Goal: Task Accomplishment & Management: Contribute content

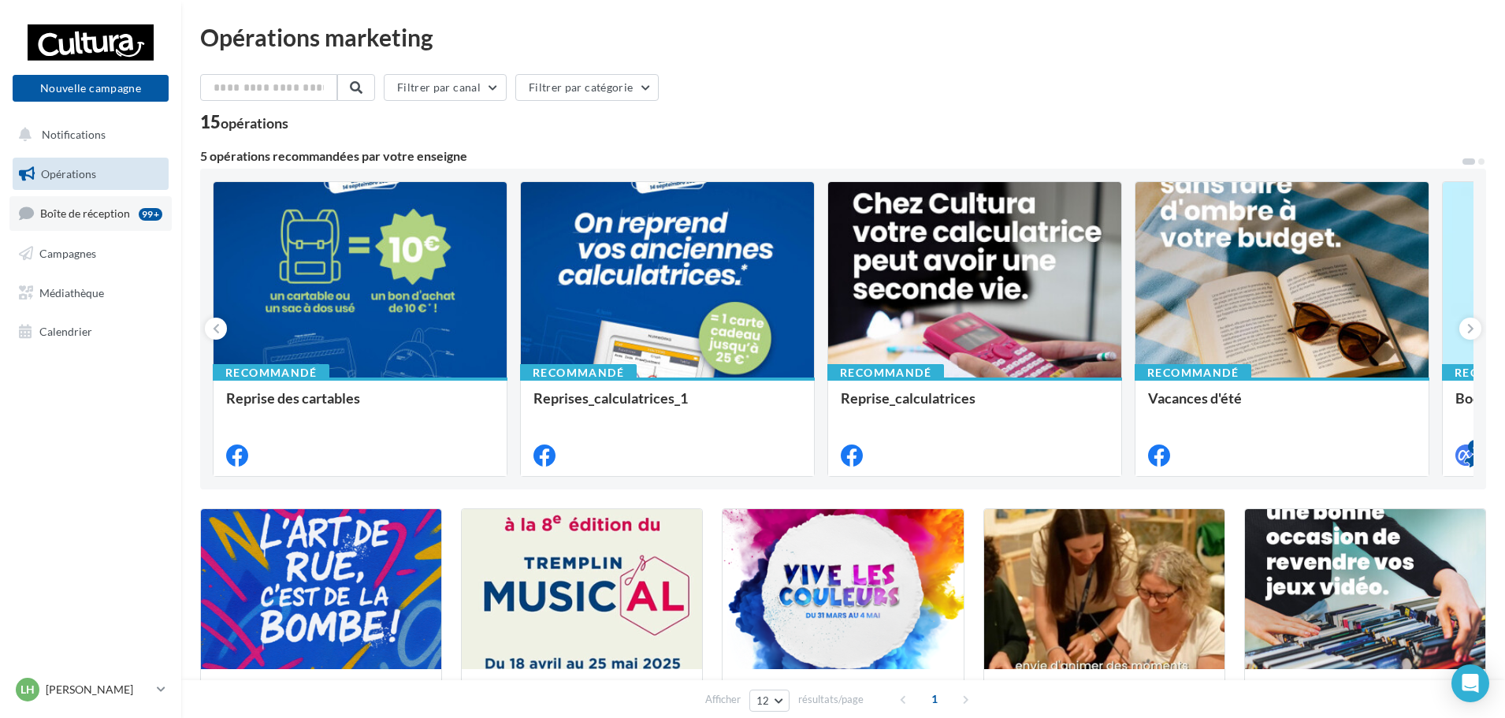
click at [98, 213] on span "Boîte de réception" at bounding box center [85, 212] width 90 height 13
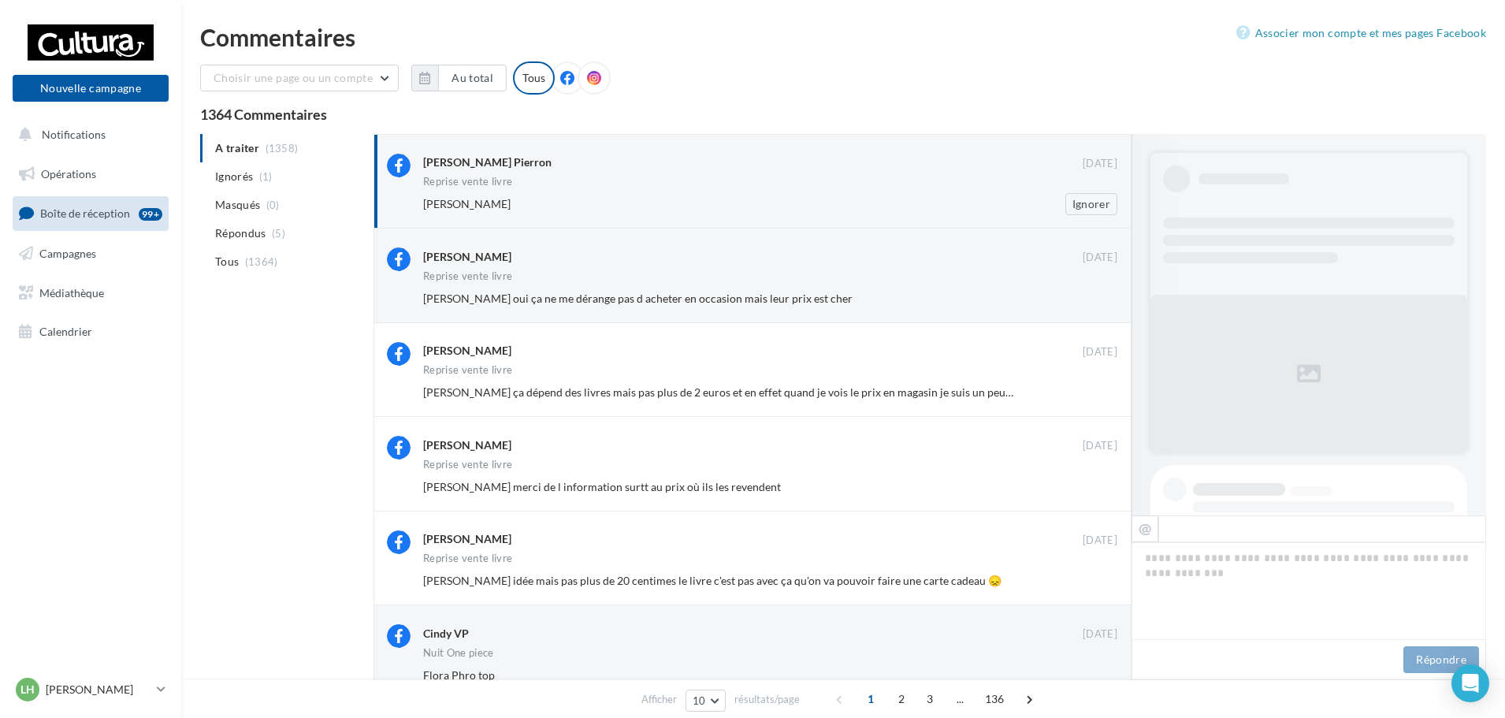
click at [633, 203] on div "Michael le Rital" at bounding box center [719, 204] width 592 height 16
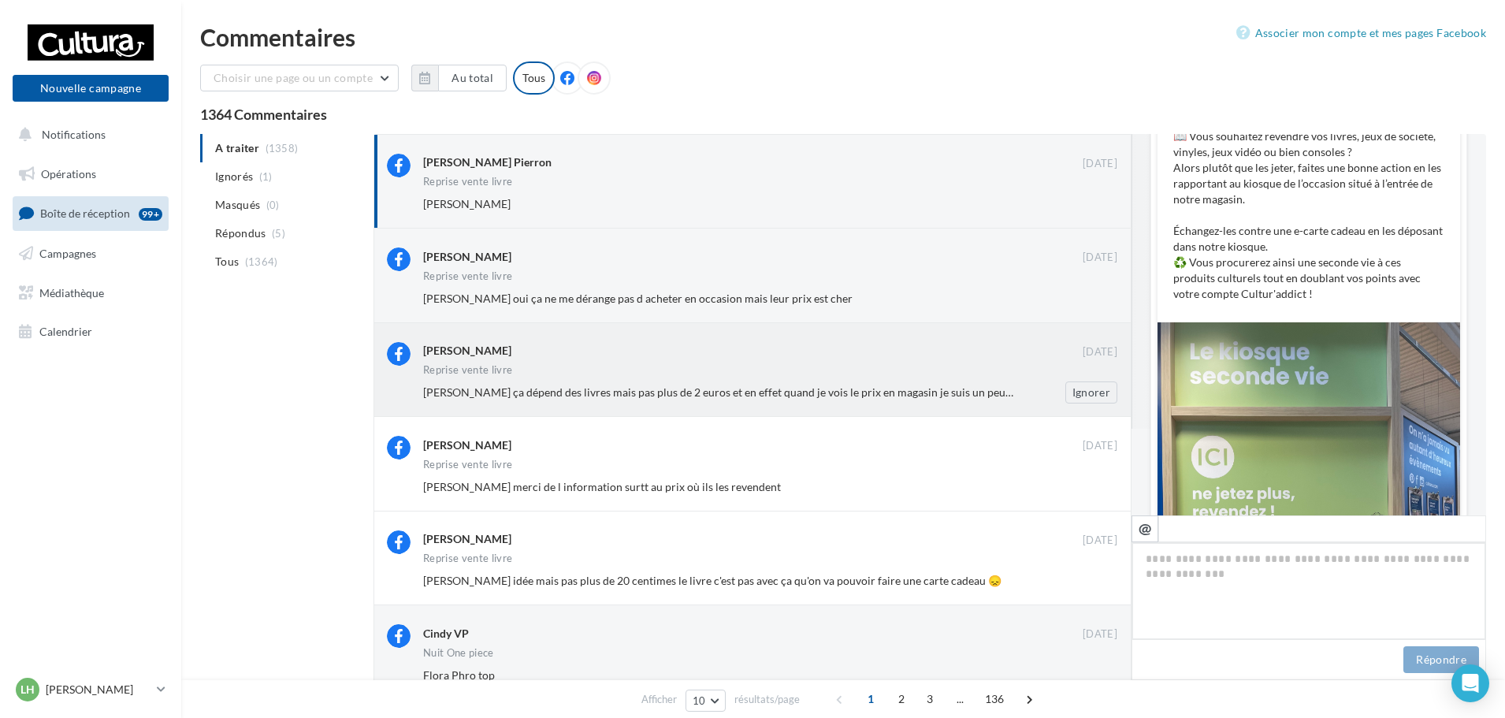
scroll to position [83, 0]
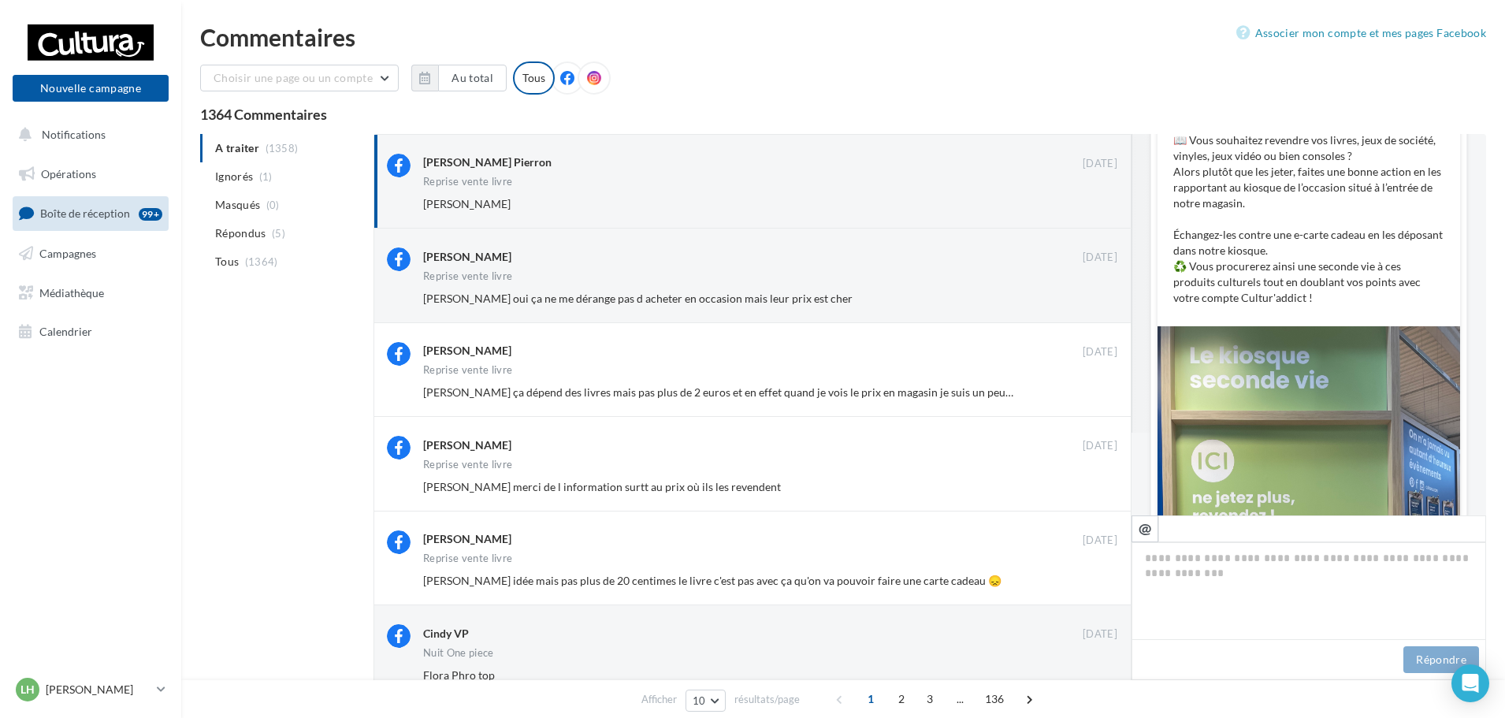
click at [73, 272] on ul "Opérations Boîte de réception 99+ Campagnes Médiathèque Calendrier" at bounding box center [90, 252] width 169 height 203
click at [65, 255] on span "Campagnes" at bounding box center [67, 253] width 57 height 13
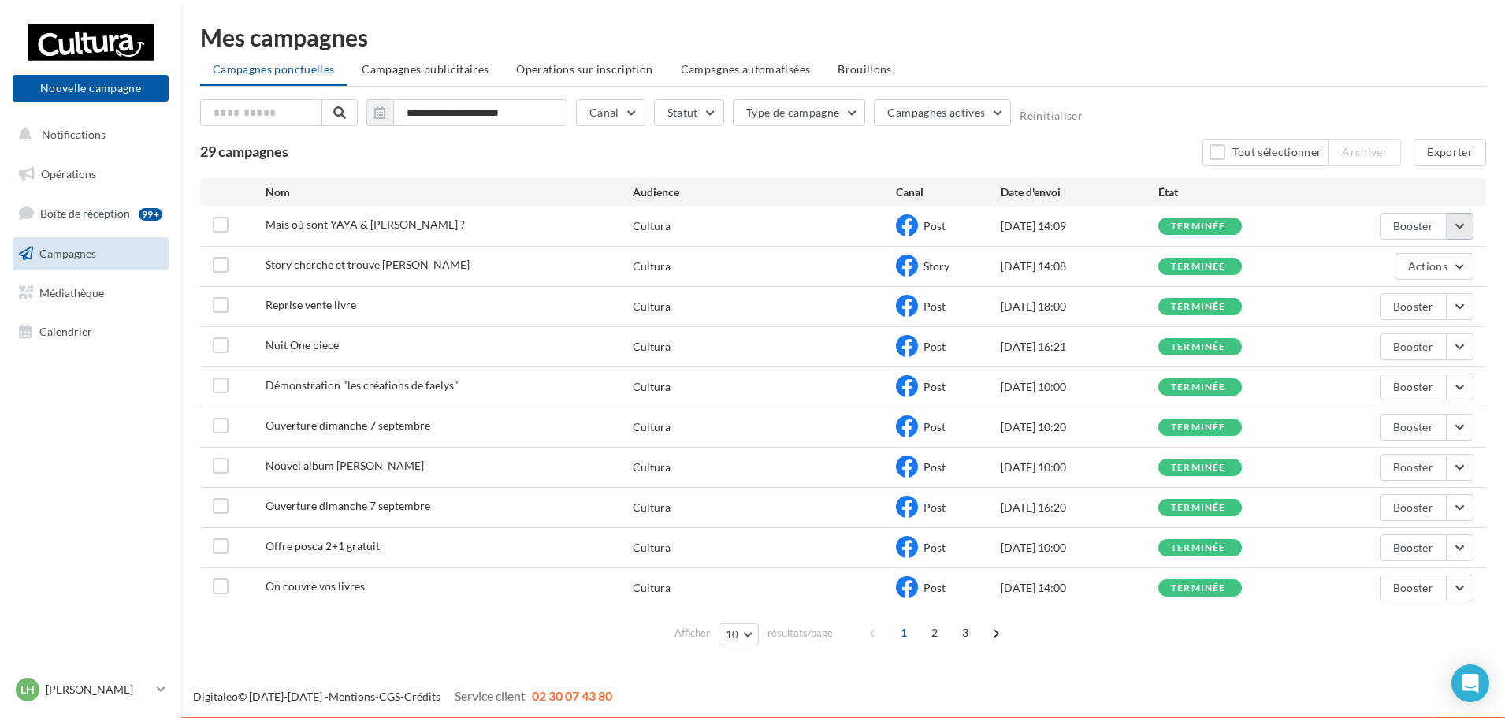
click at [1456, 228] on button "button" at bounding box center [1460, 226] width 27 height 27
click at [1362, 278] on button "Voir les résultats" at bounding box center [1395, 263] width 158 height 41
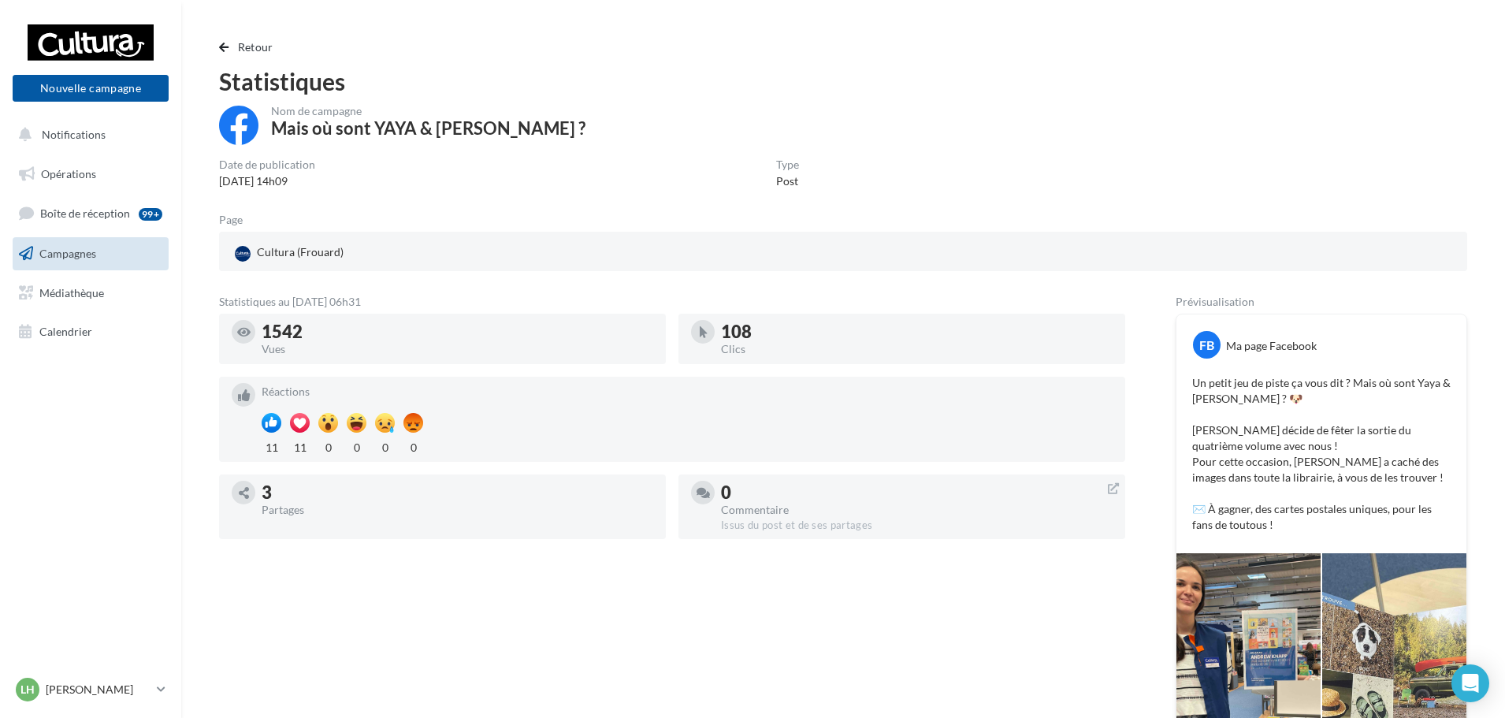
click at [96, 247] on span "Campagnes" at bounding box center [67, 253] width 57 height 13
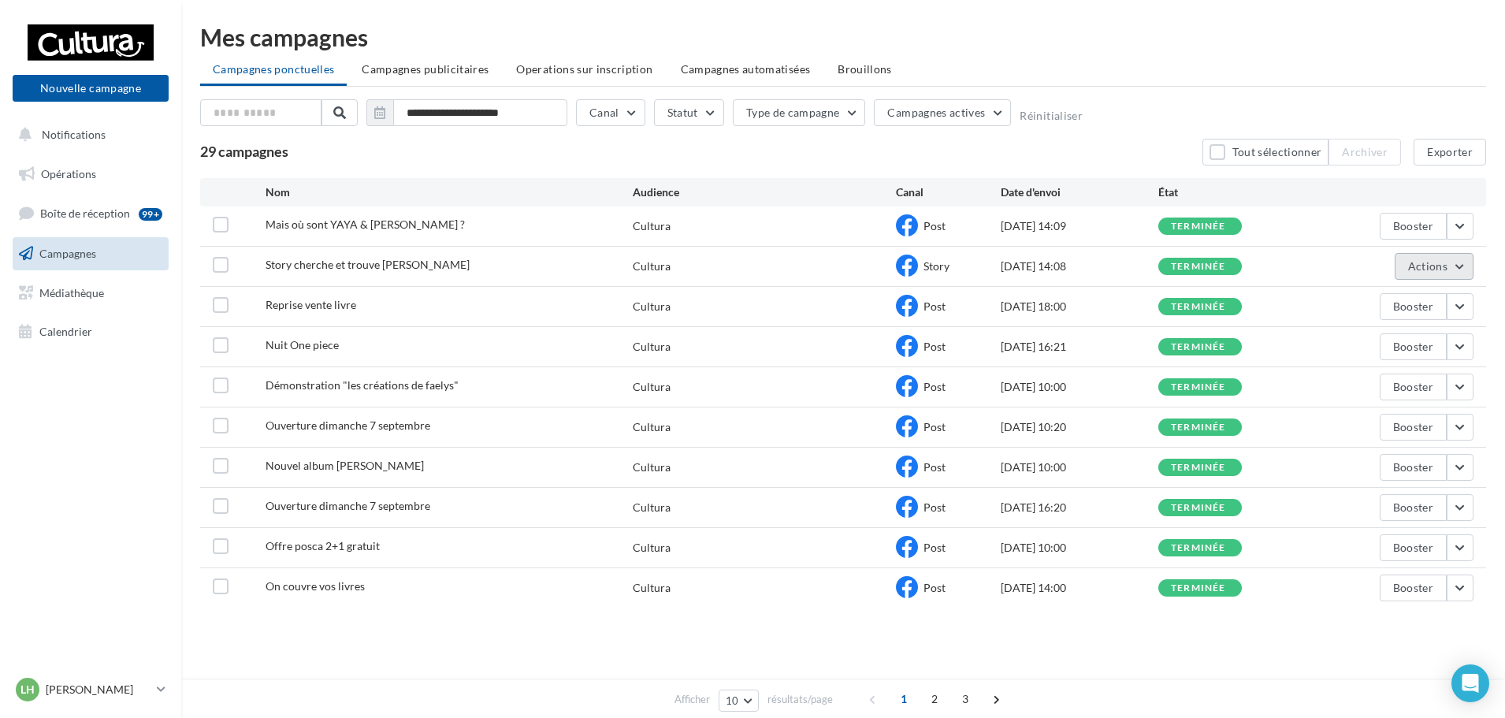
click at [1463, 267] on button "Actions" at bounding box center [1434, 266] width 79 height 27
click at [1394, 300] on button "Voir les résultats" at bounding box center [1395, 303] width 158 height 41
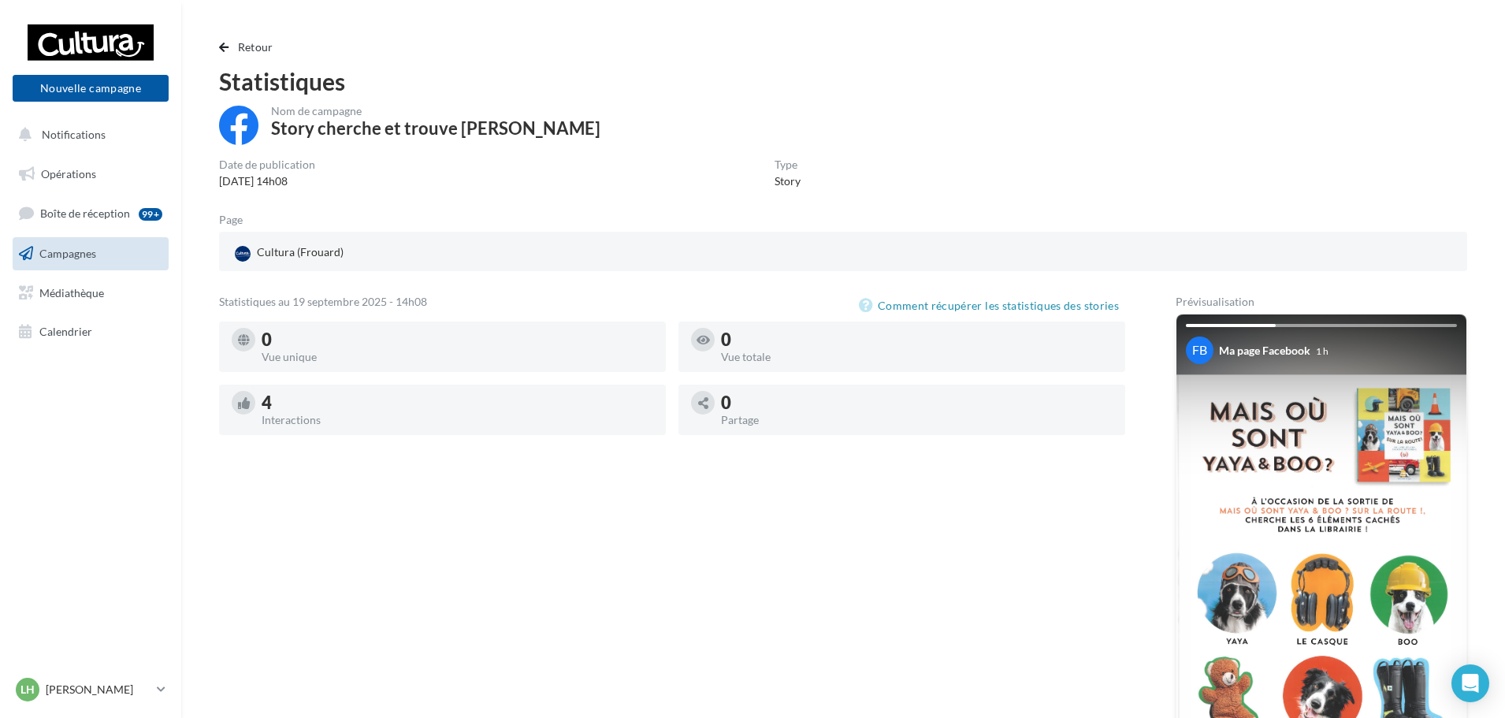
click at [104, 248] on link "Campagnes" at bounding box center [90, 253] width 162 height 33
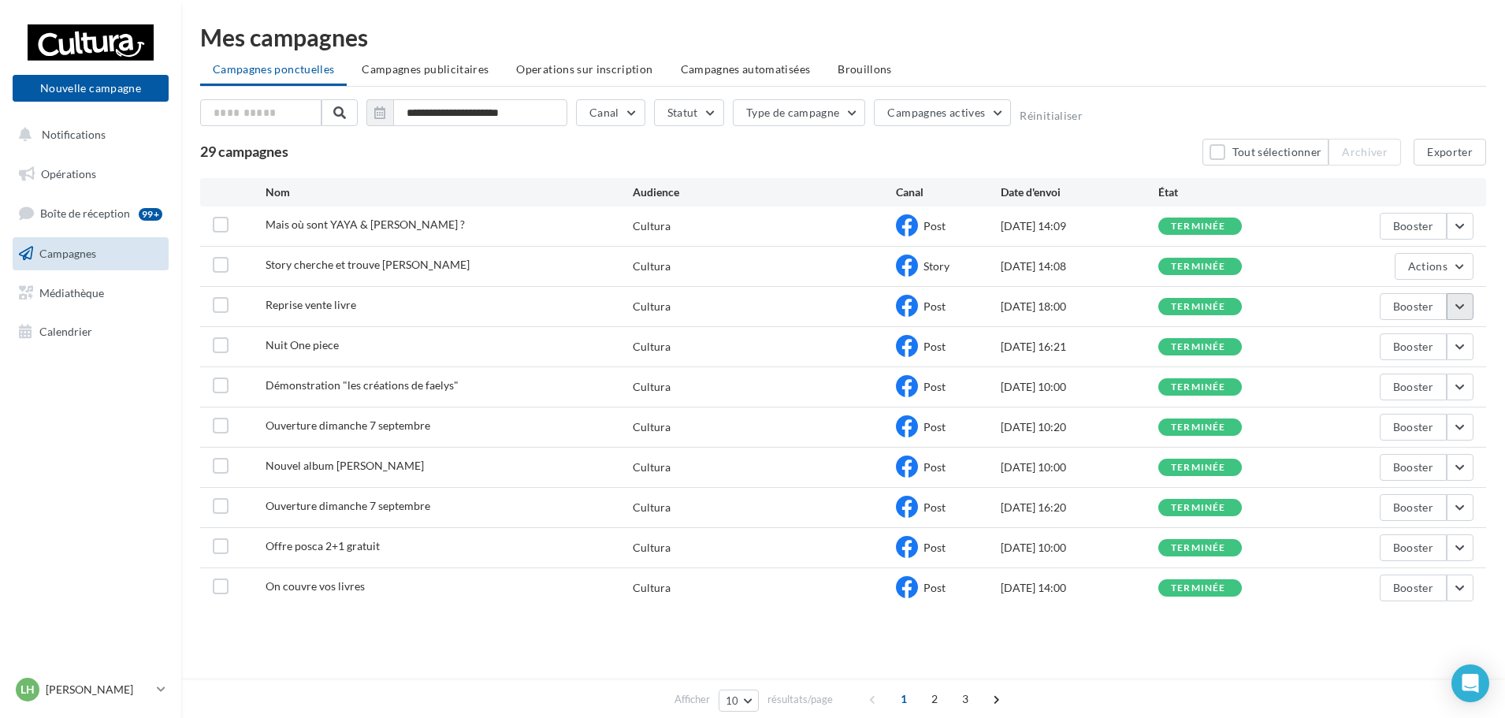
click at [1460, 305] on button "button" at bounding box center [1460, 306] width 27 height 27
click at [1370, 340] on button "Voir les résultats" at bounding box center [1395, 343] width 158 height 41
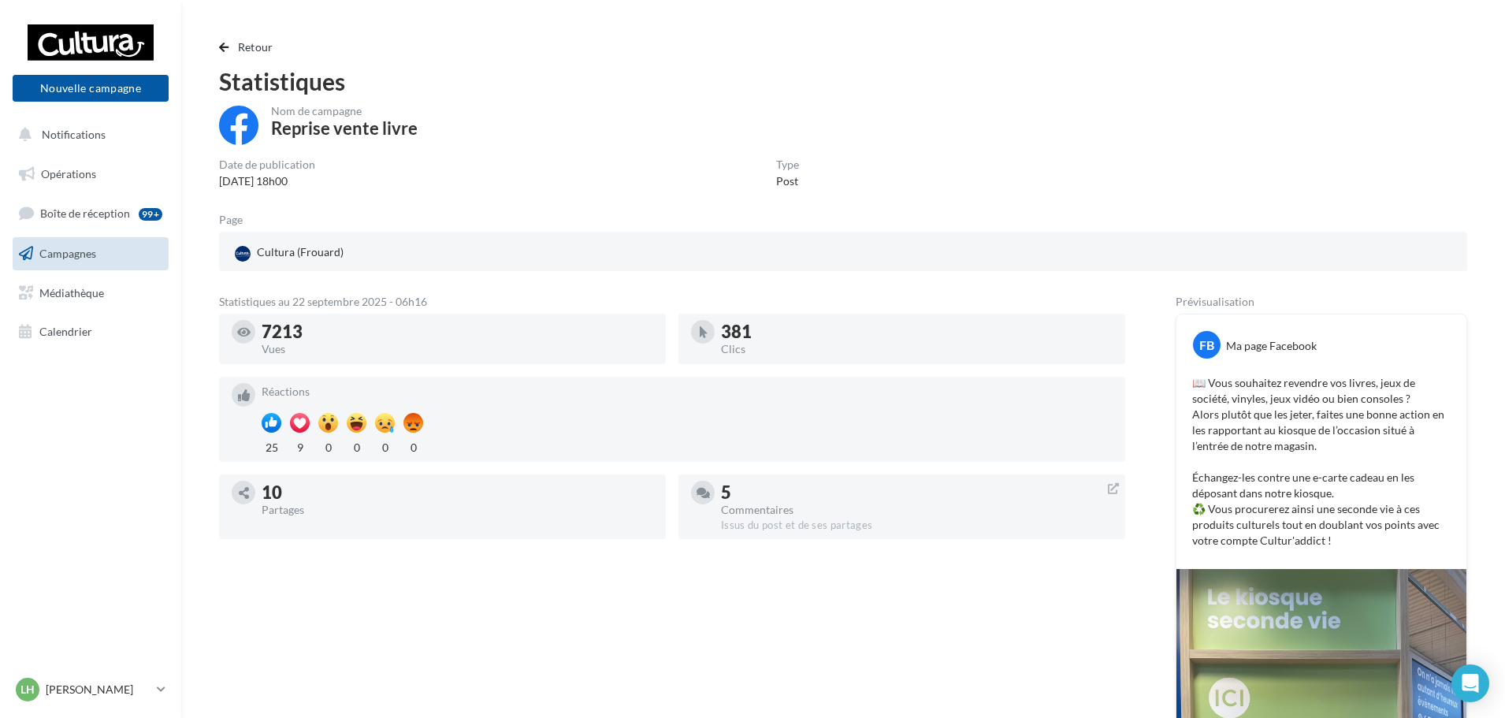
click at [117, 254] on link "Campagnes" at bounding box center [90, 253] width 162 height 33
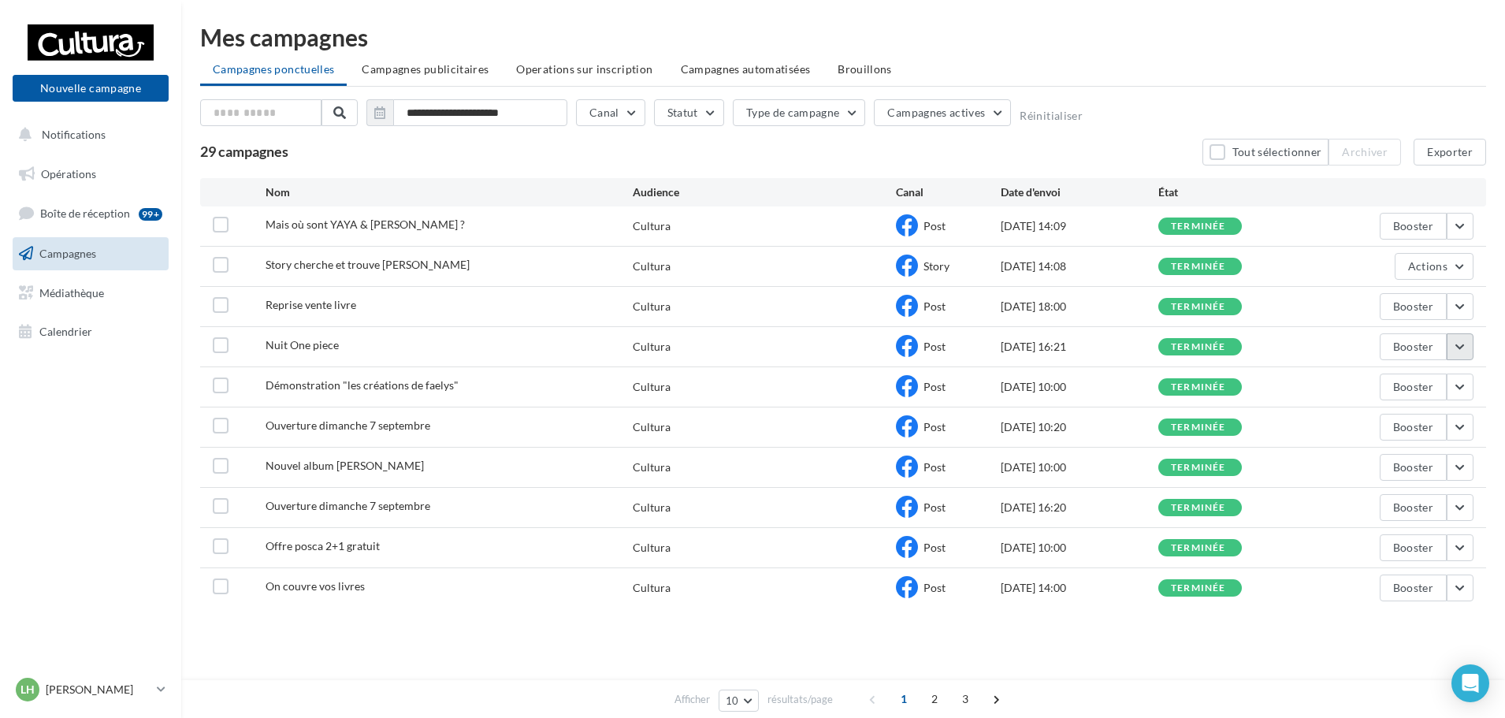
click at [1462, 352] on button "button" at bounding box center [1460, 346] width 27 height 27
click at [1359, 382] on button "Voir les résultats" at bounding box center [1395, 383] width 158 height 41
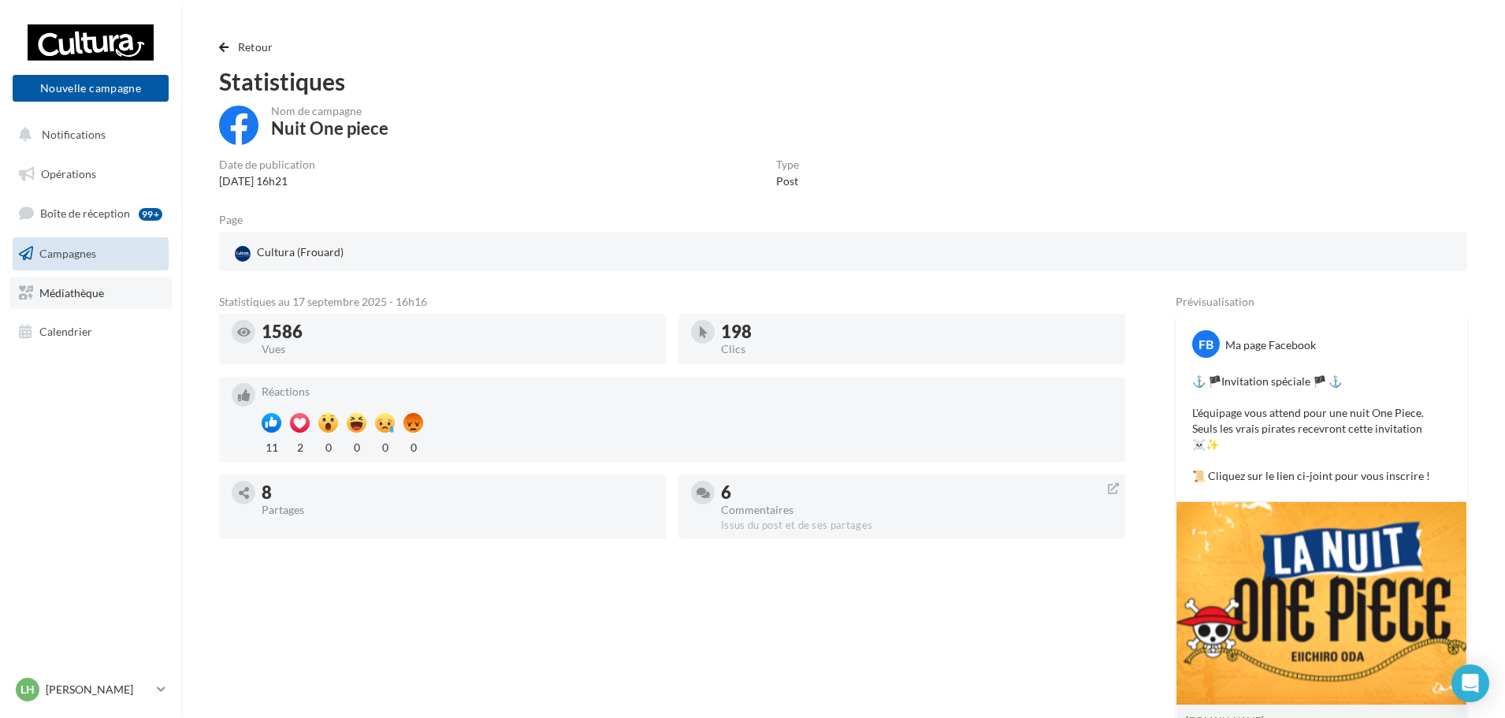
click at [88, 288] on span "Médiathèque" at bounding box center [71, 291] width 65 height 13
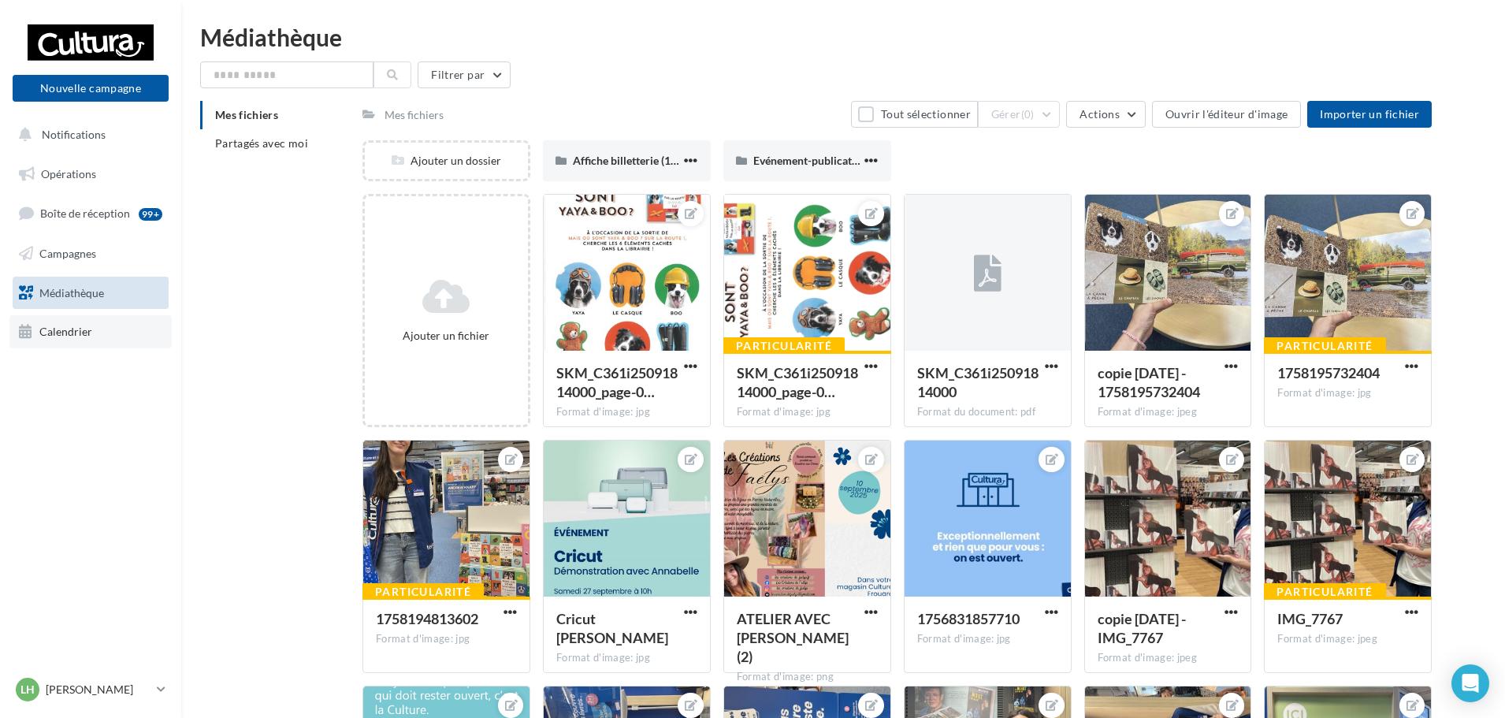
click at [50, 332] on span "Calendrier" at bounding box center [65, 331] width 53 height 13
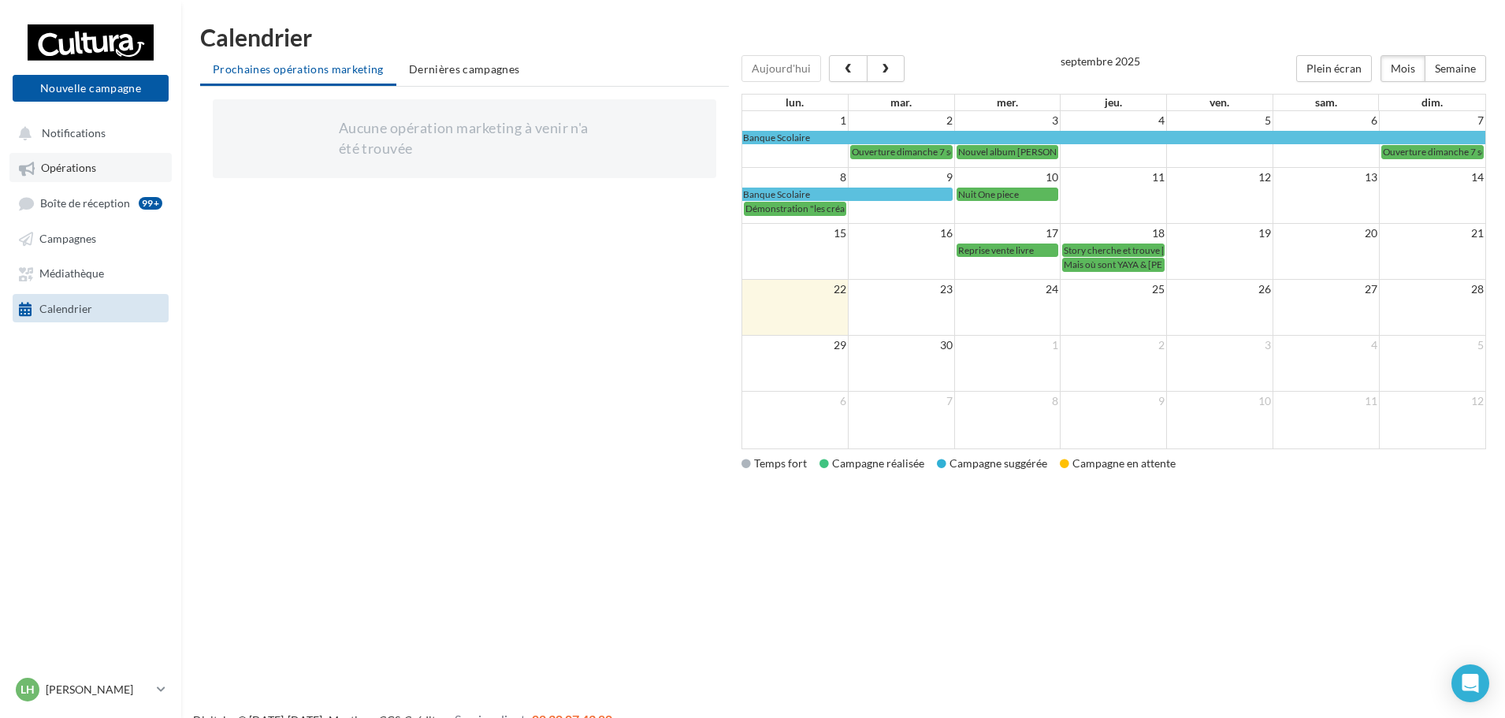
click at [74, 174] on span "Opérations" at bounding box center [68, 168] width 55 height 13
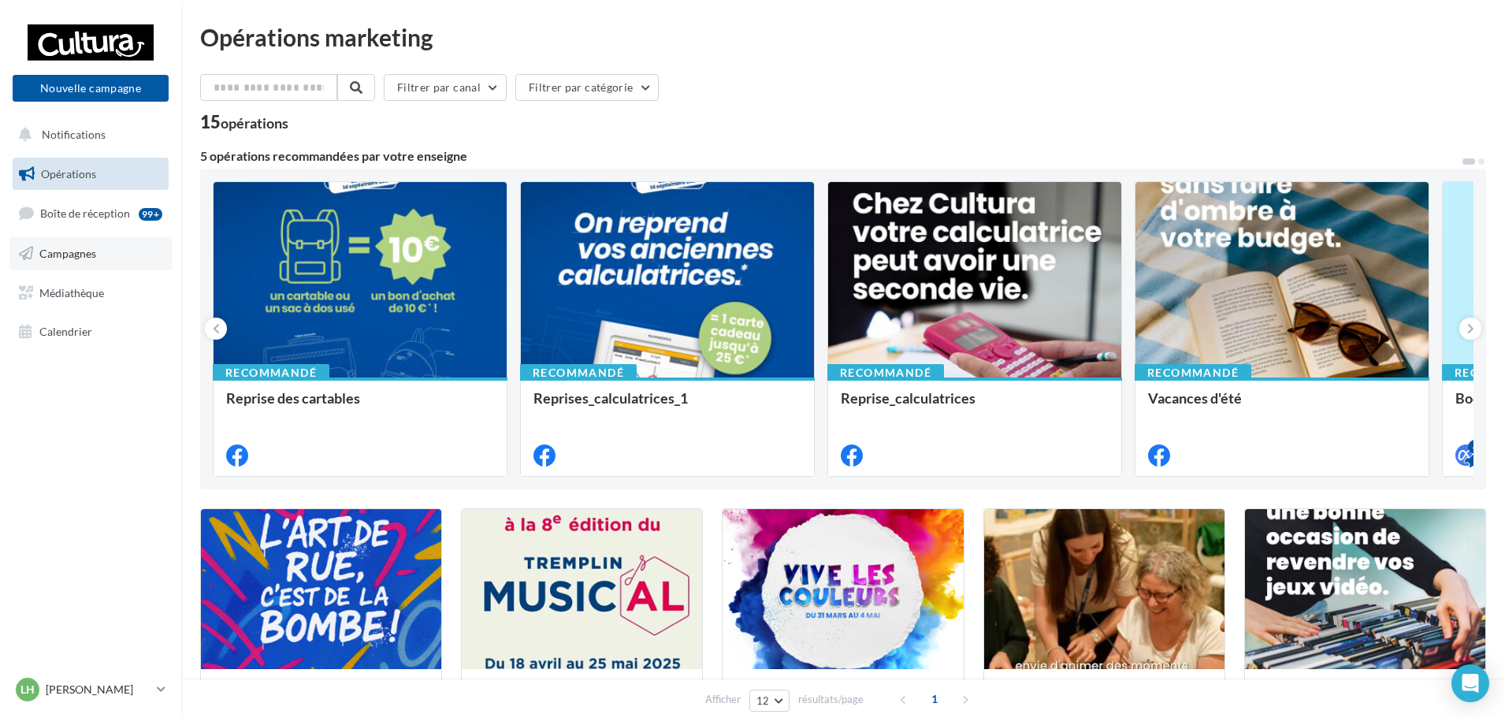
click at [74, 251] on span "Campagnes" at bounding box center [67, 253] width 57 height 13
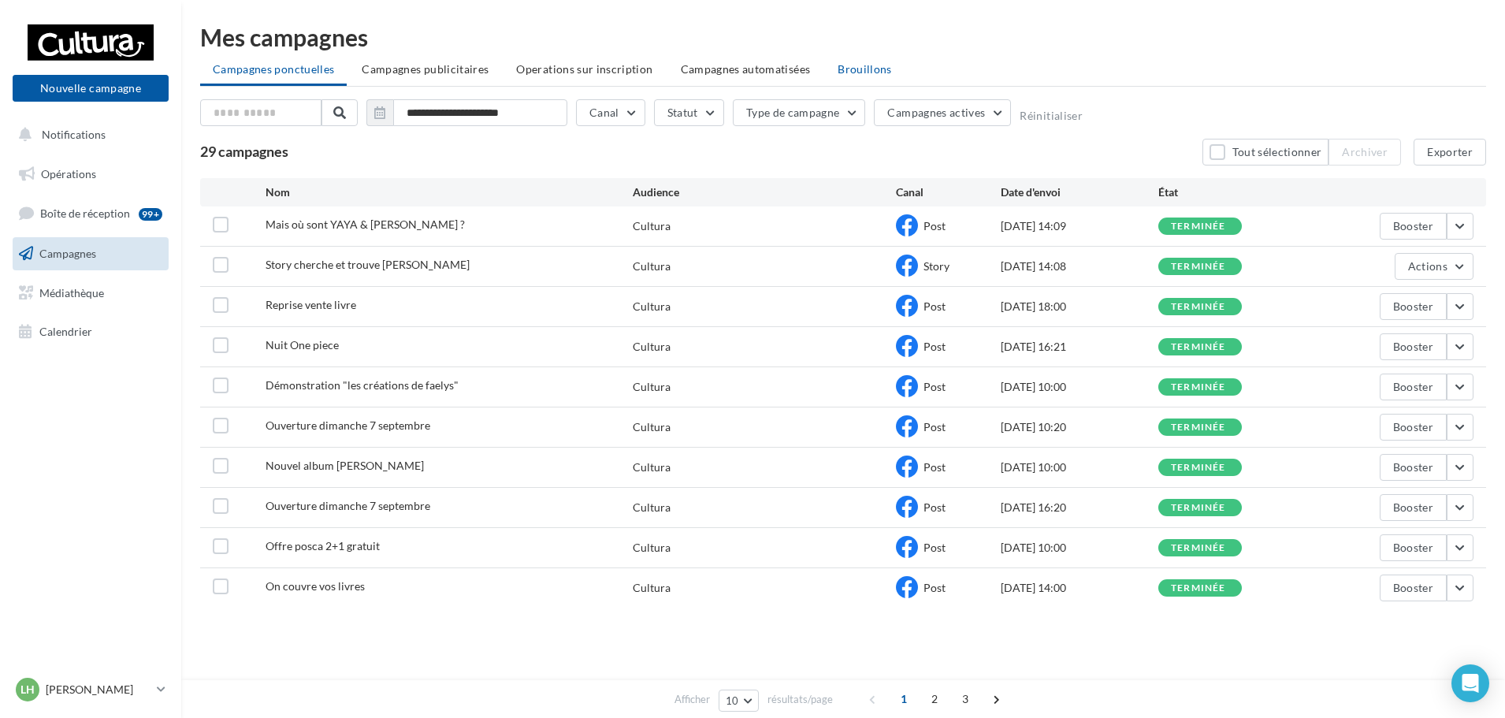
click at [873, 70] on span "Brouillons" at bounding box center [865, 68] width 54 height 13
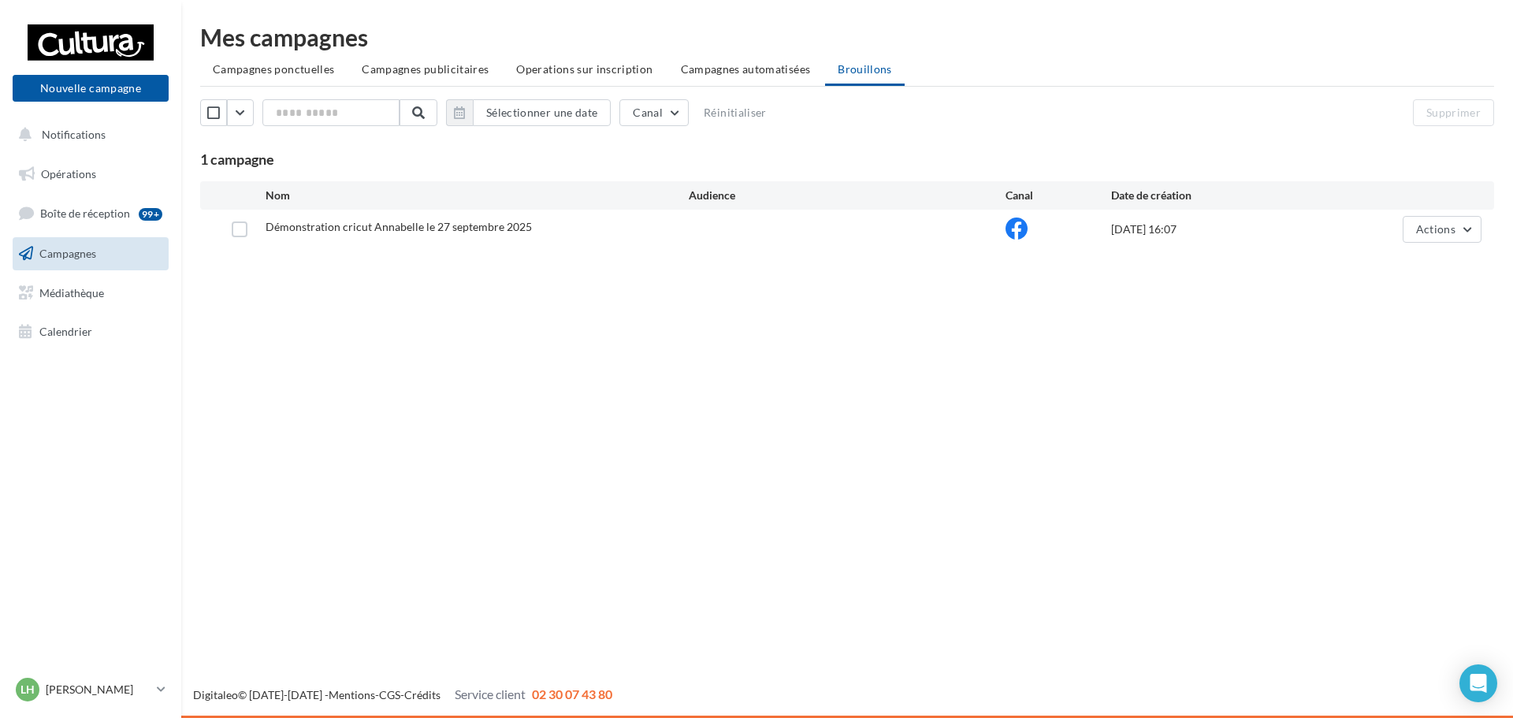
click at [491, 227] on span "Démonstration cricut Annabelle le 27 septembre 2025" at bounding box center [399, 226] width 266 height 13
click at [1441, 240] on button "Actions" at bounding box center [1442, 229] width 79 height 27
click at [1388, 267] on button "Editer" at bounding box center [1403, 266] width 158 height 41
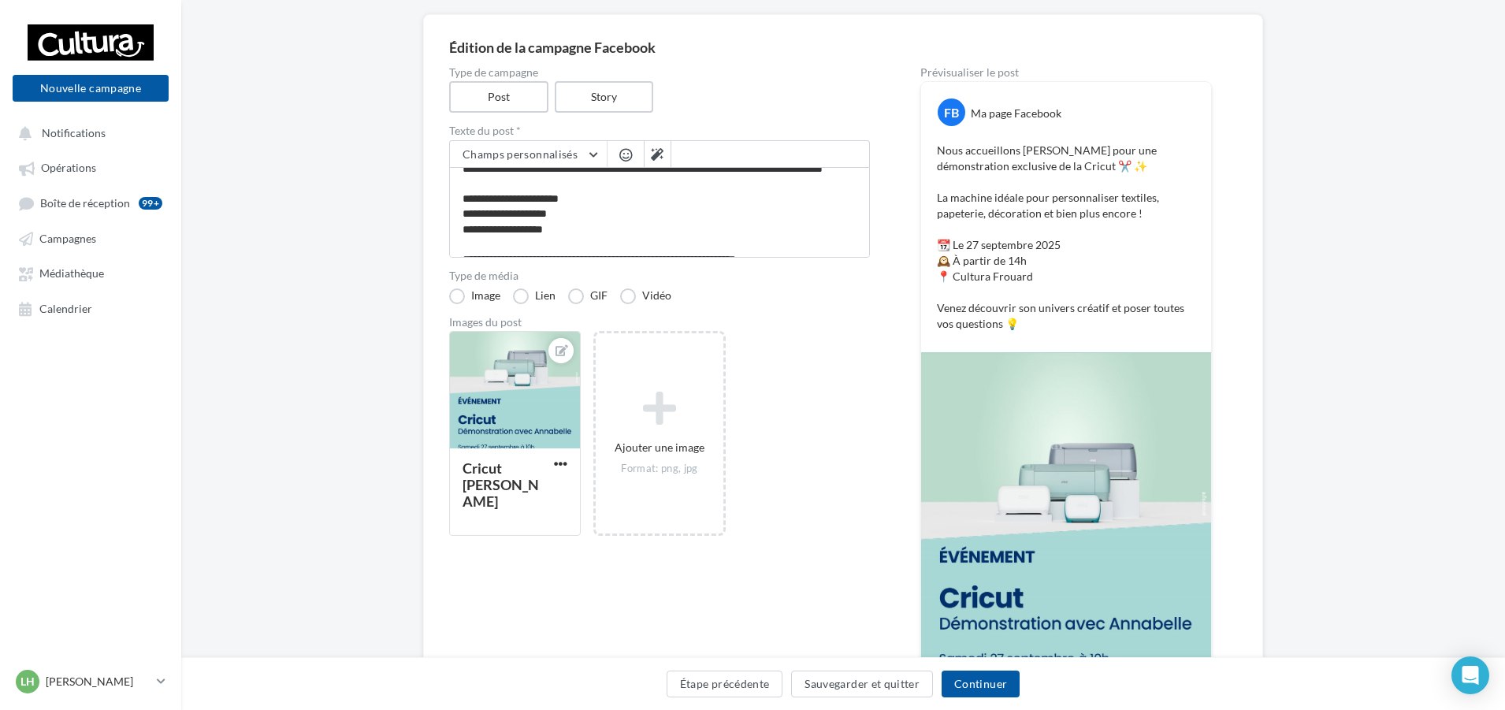
scroll to position [79, 0]
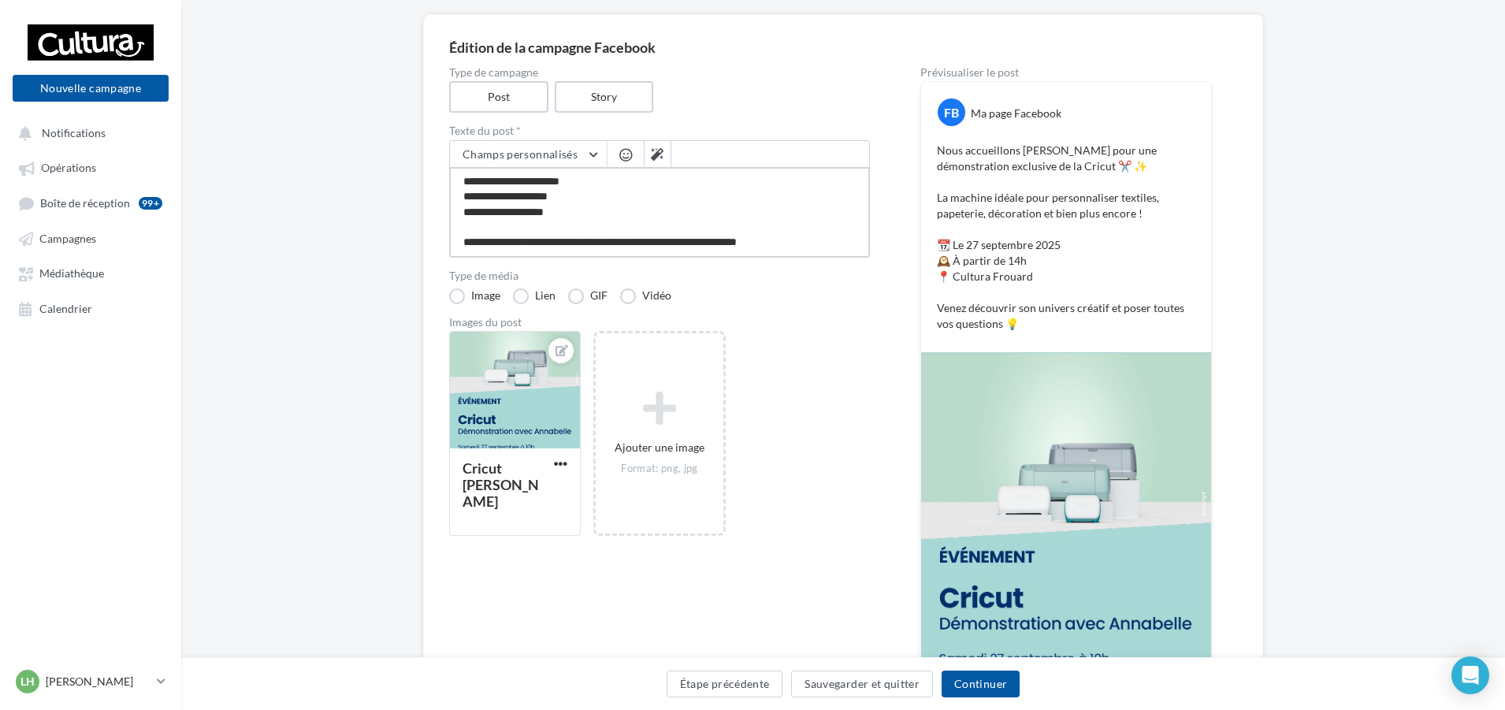
click at [542, 207] on textarea "**********" at bounding box center [659, 212] width 421 height 91
type textarea "**********"
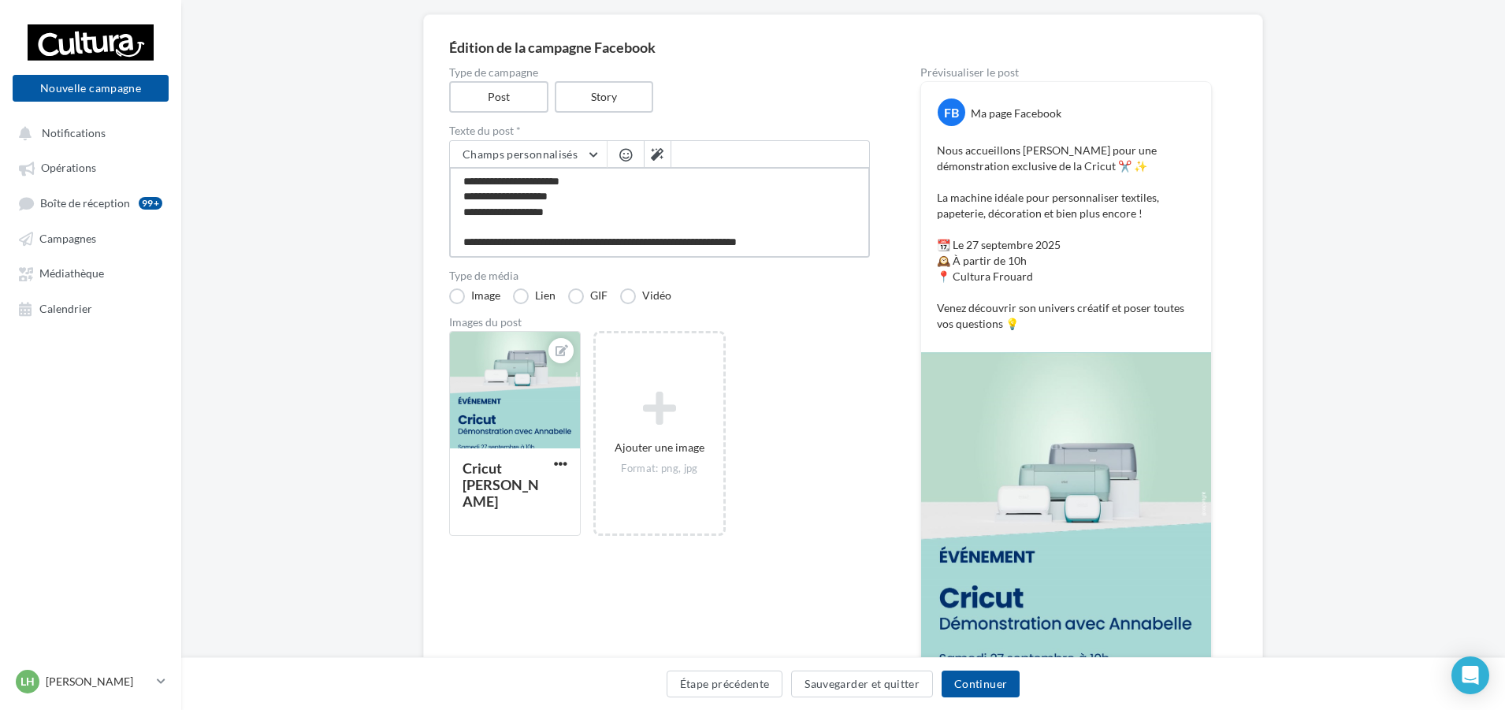
scroll to position [39, 0]
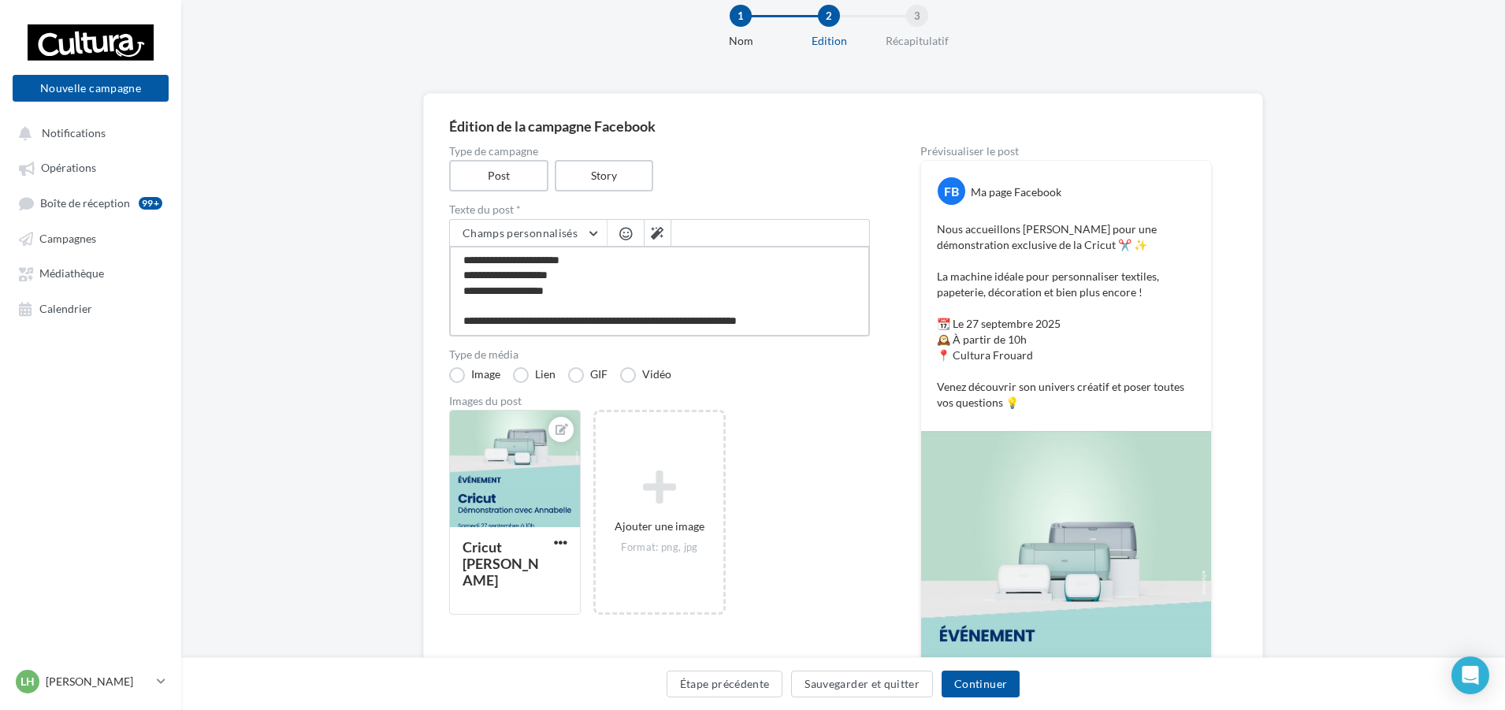
type textarea "**********"
click at [1153, 299] on p "Nous accueillons [PERSON_NAME] pour une démonstration exclusive de la Cricut ✂️…" at bounding box center [1066, 315] width 258 height 189
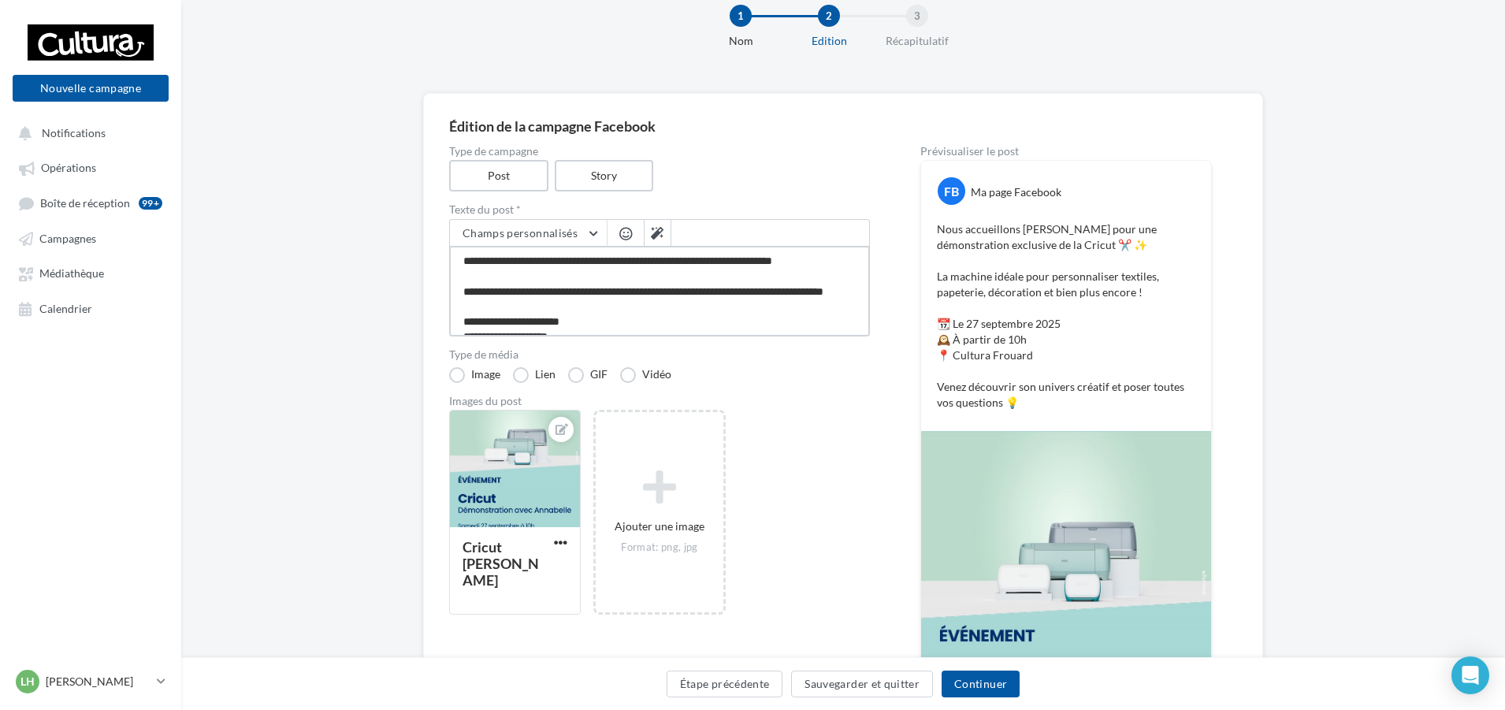
scroll to position [7, 0]
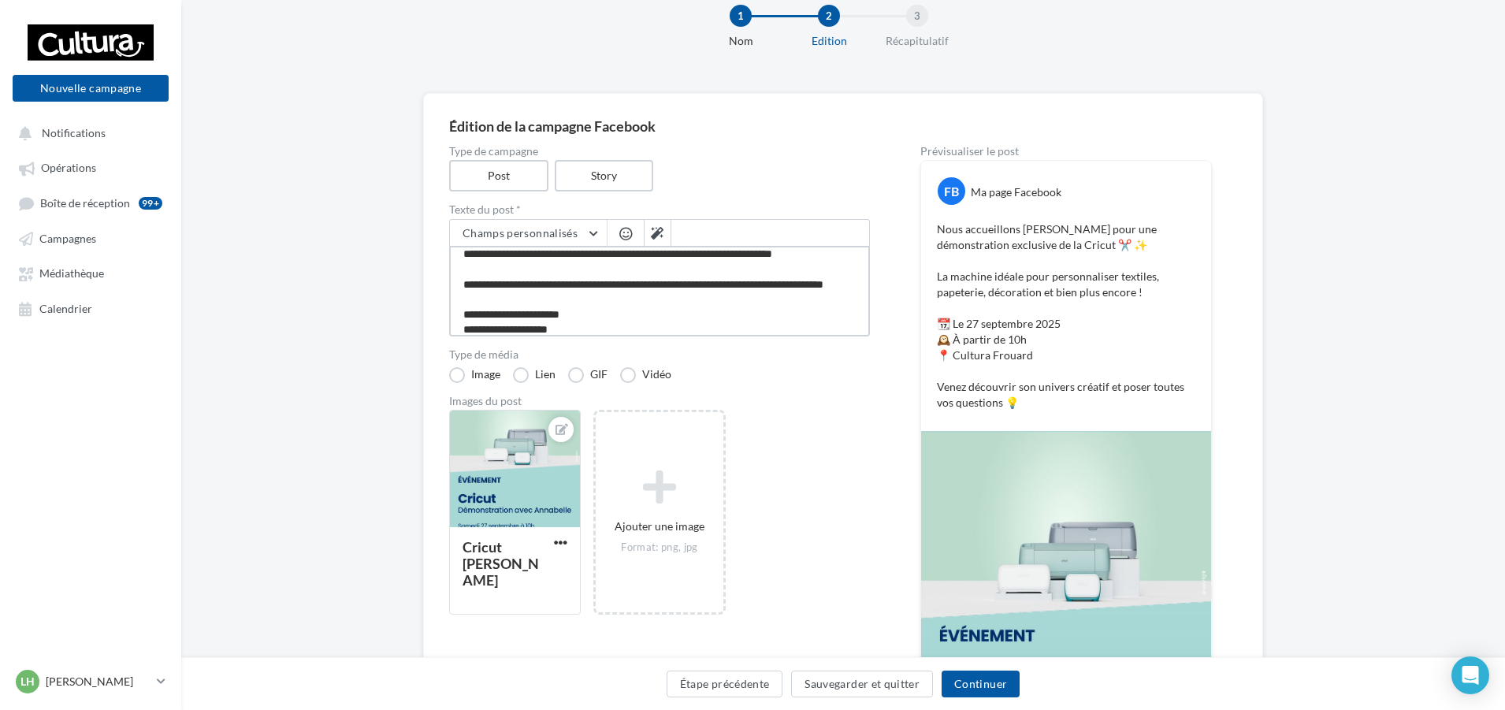
drag, startPoint x: 533, startPoint y: 325, endPoint x: 459, endPoint y: 298, distance: 78.0
click at [459, 298] on textarea "**********" at bounding box center [659, 291] width 421 height 91
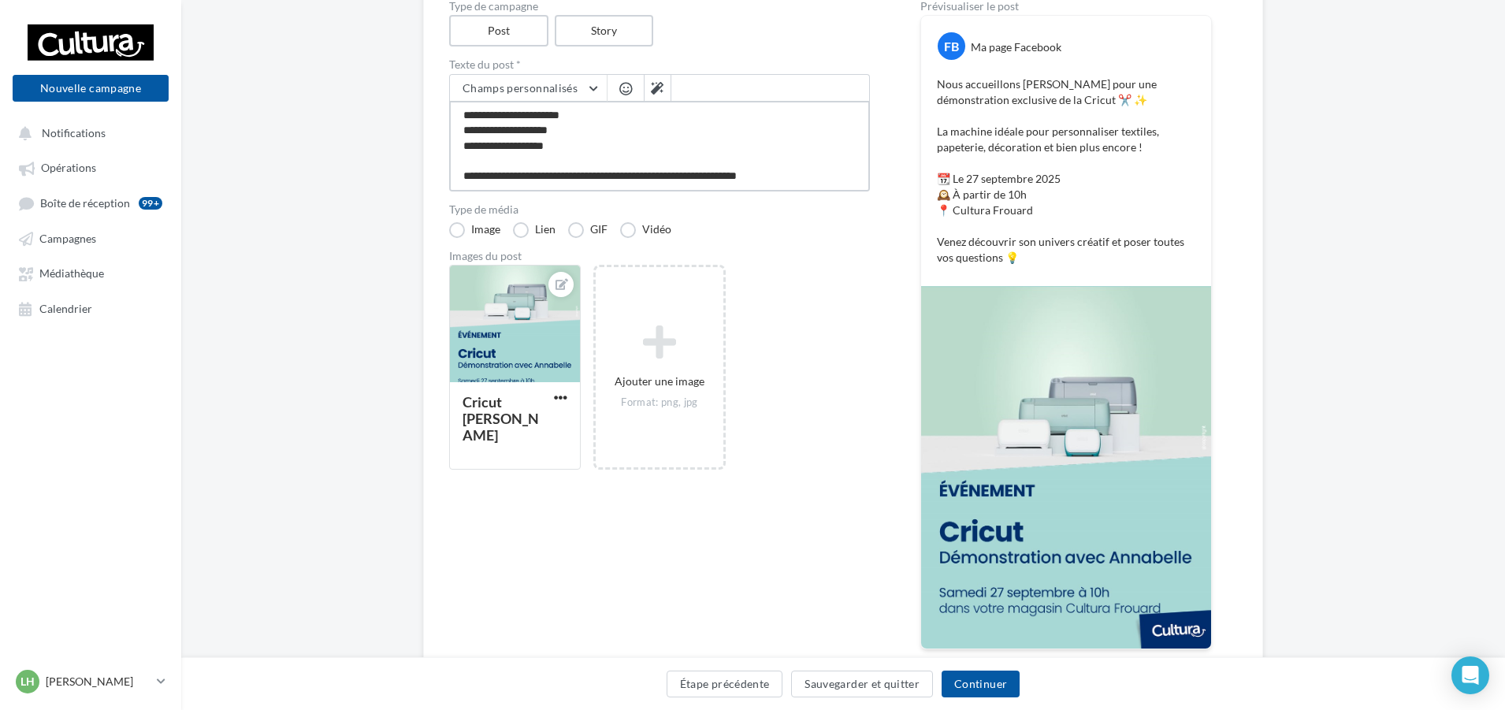
scroll to position [158, 0]
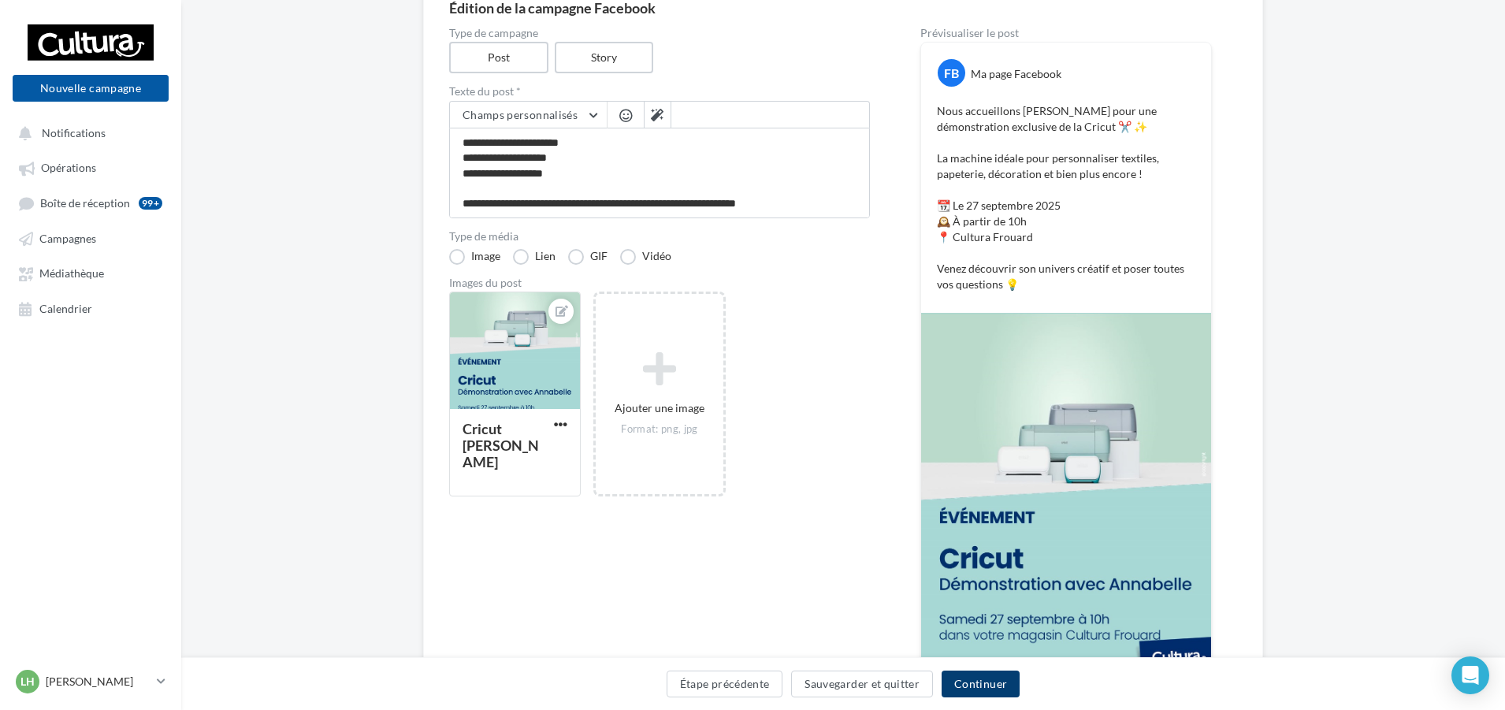
click at [984, 688] on button "Continuer" at bounding box center [981, 684] width 78 height 27
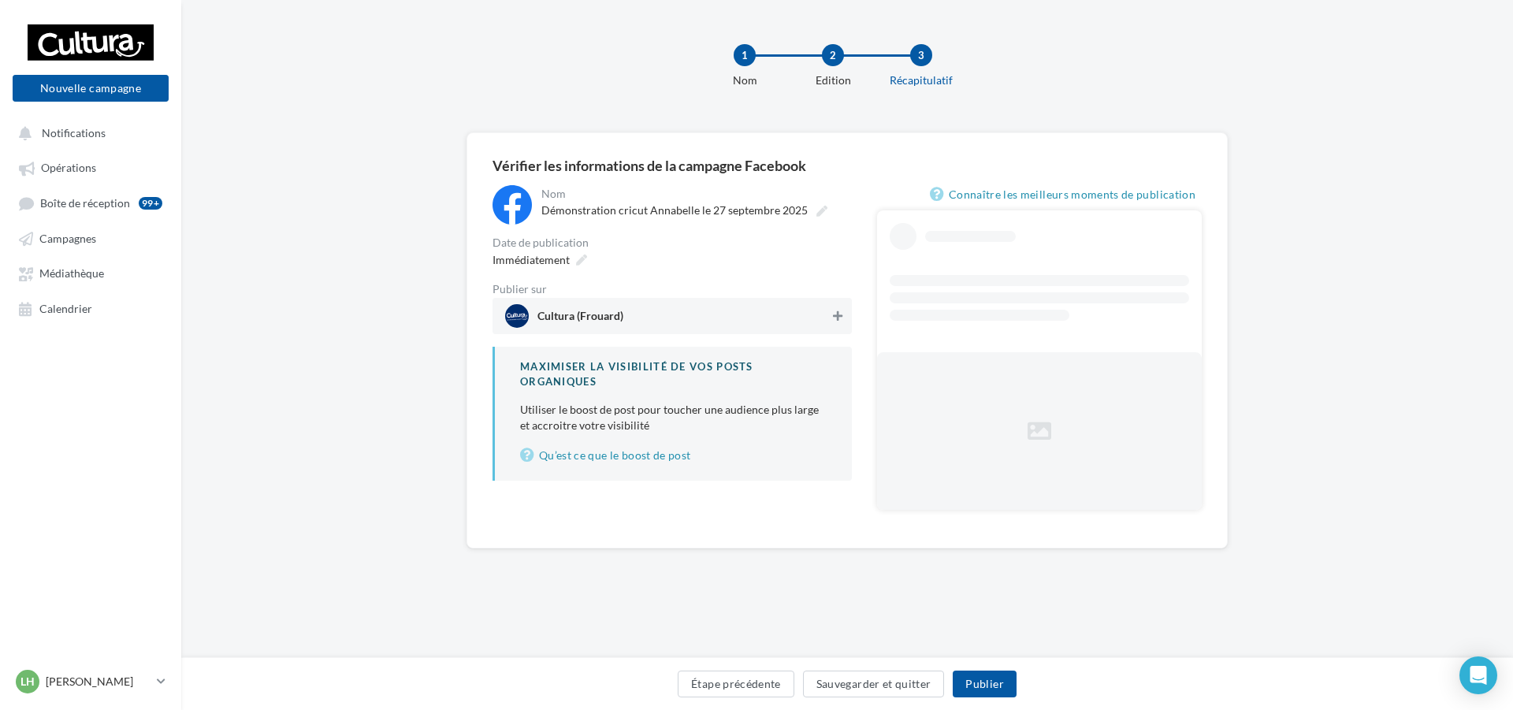
click at [837, 312] on icon at bounding box center [837, 315] width 9 height 11
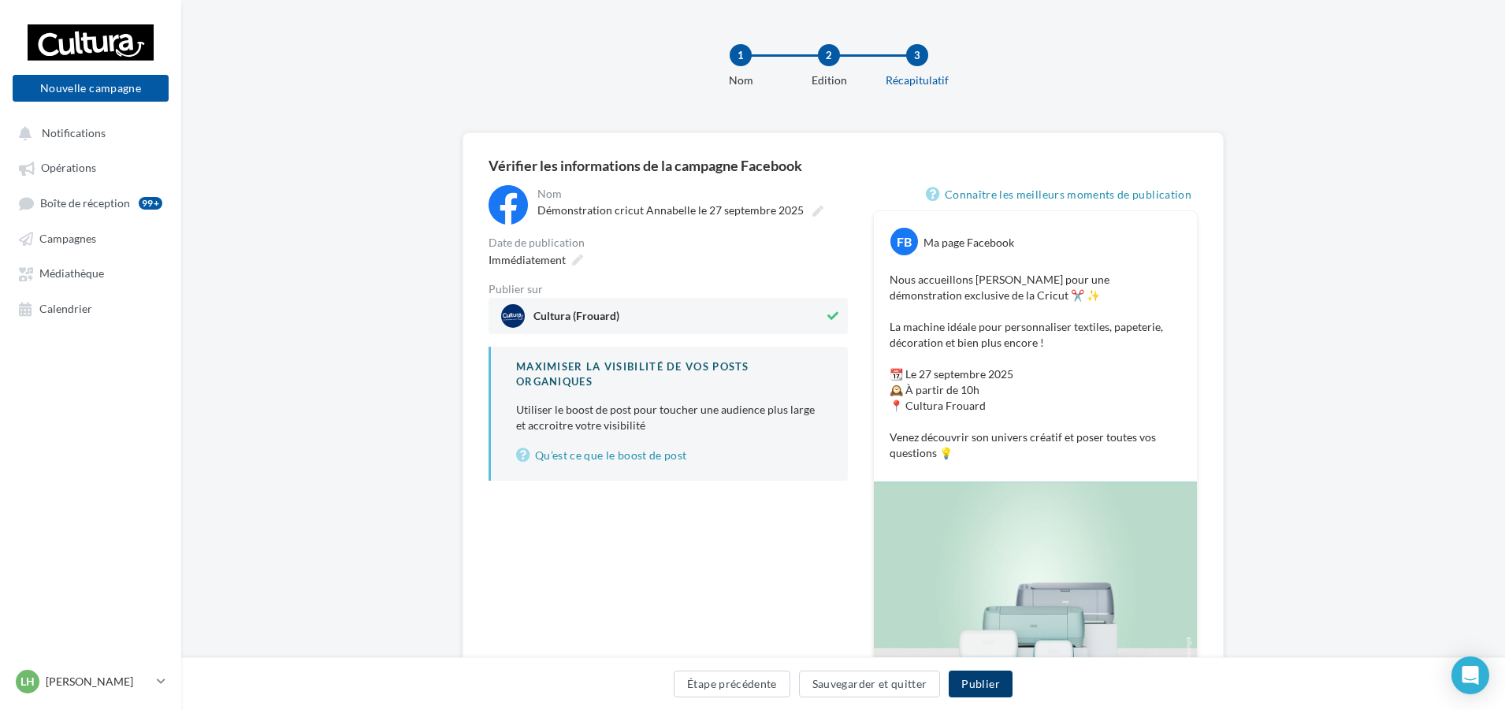
click at [986, 690] on button "Publier" at bounding box center [980, 684] width 63 height 27
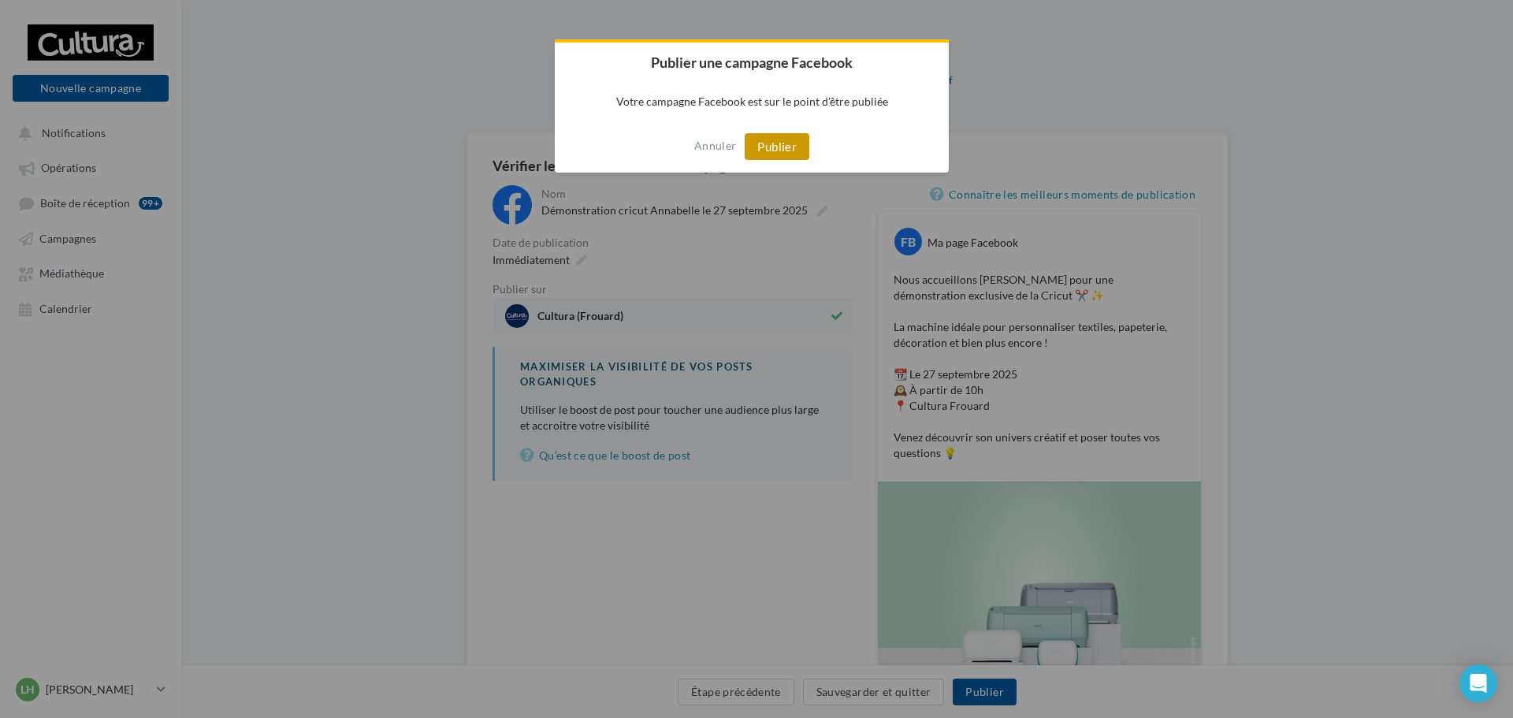
click at [777, 140] on button "Publier" at bounding box center [777, 146] width 65 height 27
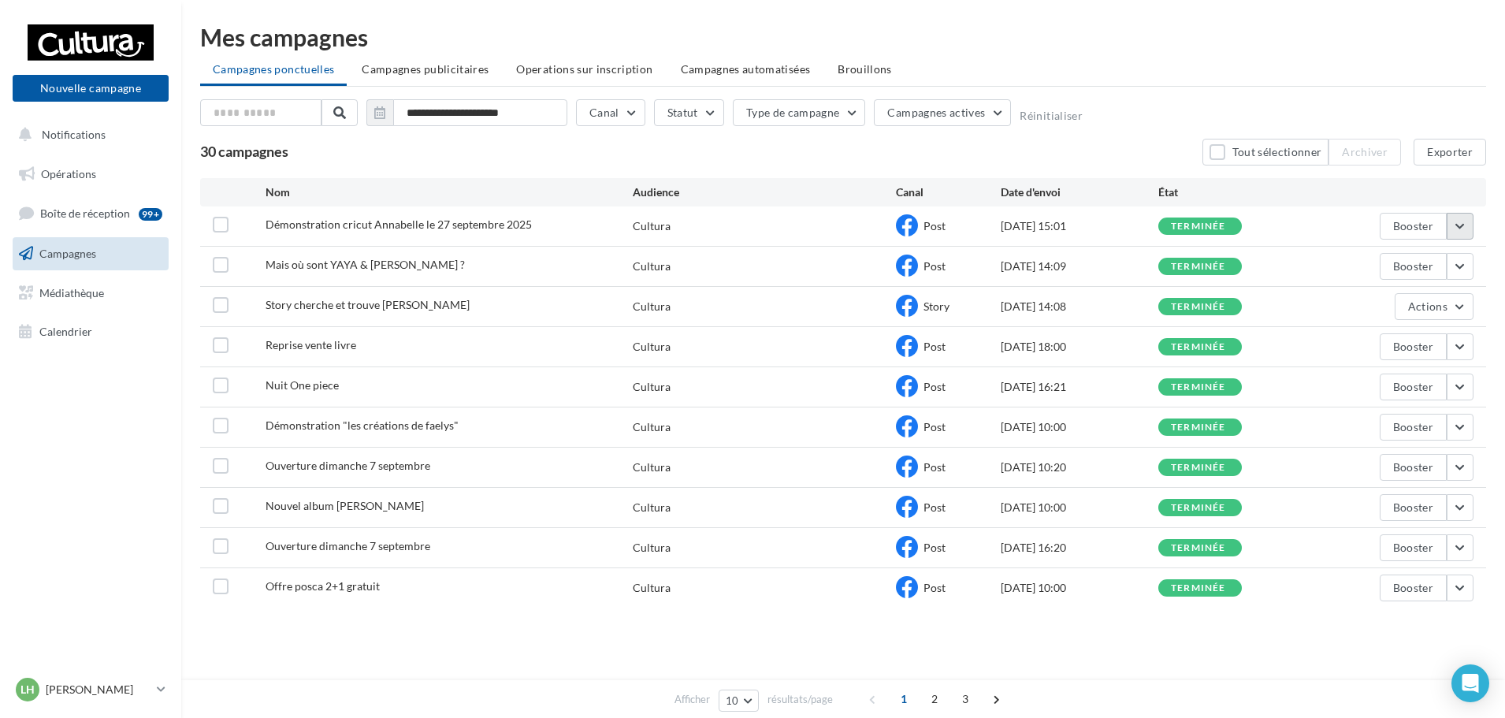
click at [1459, 226] on button "button" at bounding box center [1460, 226] width 27 height 27
click at [1415, 267] on button "Voir les résultats" at bounding box center [1395, 263] width 158 height 41
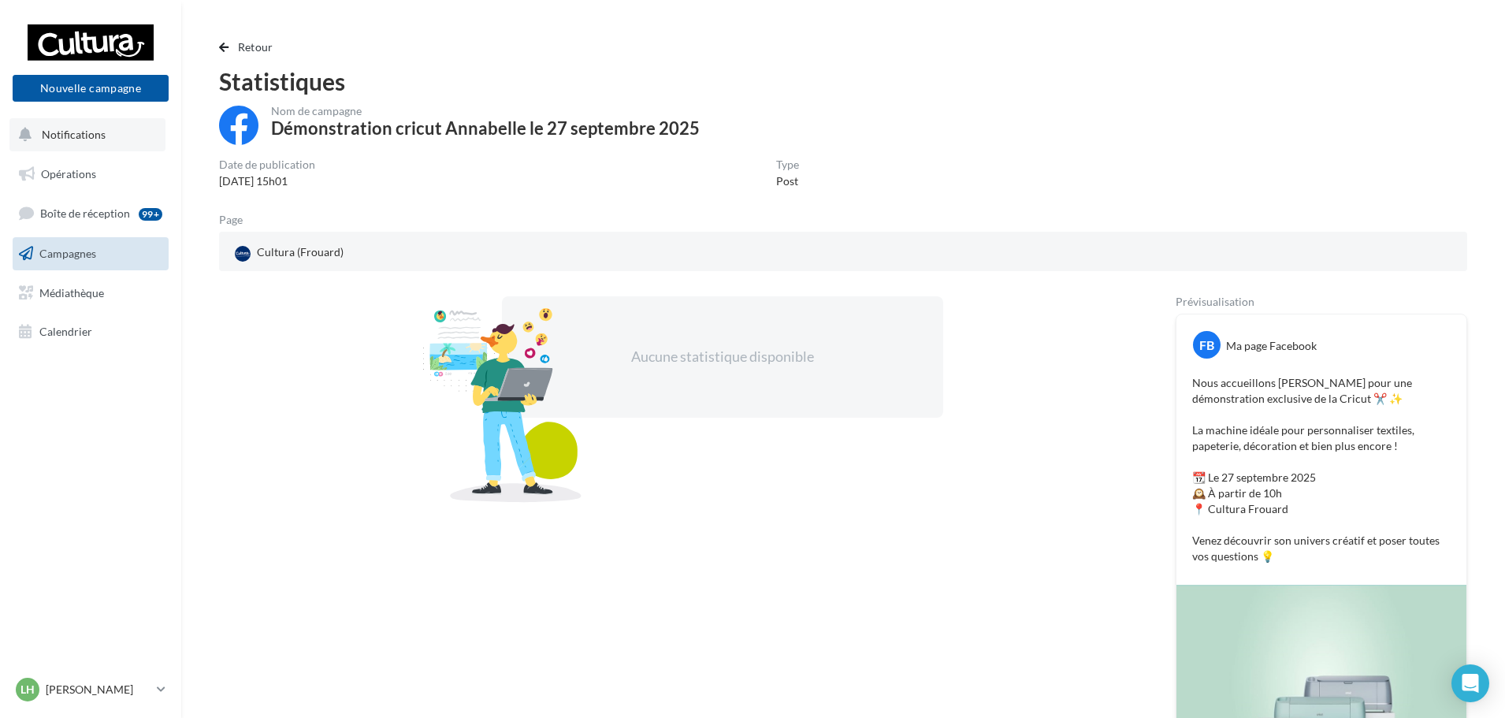
click at [72, 139] on span "Notifications" at bounding box center [74, 134] width 64 height 13
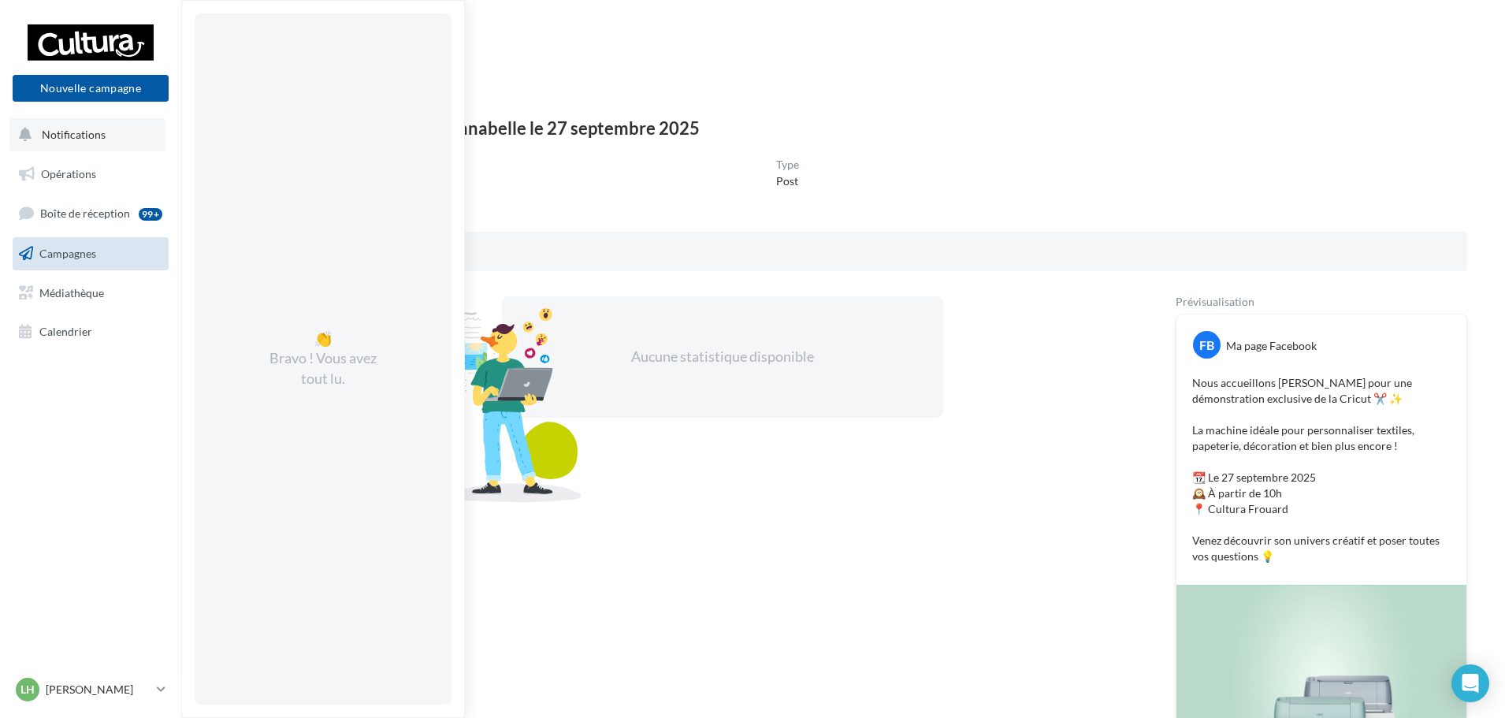
click at [72, 139] on span "Notifications" at bounding box center [74, 134] width 64 height 13
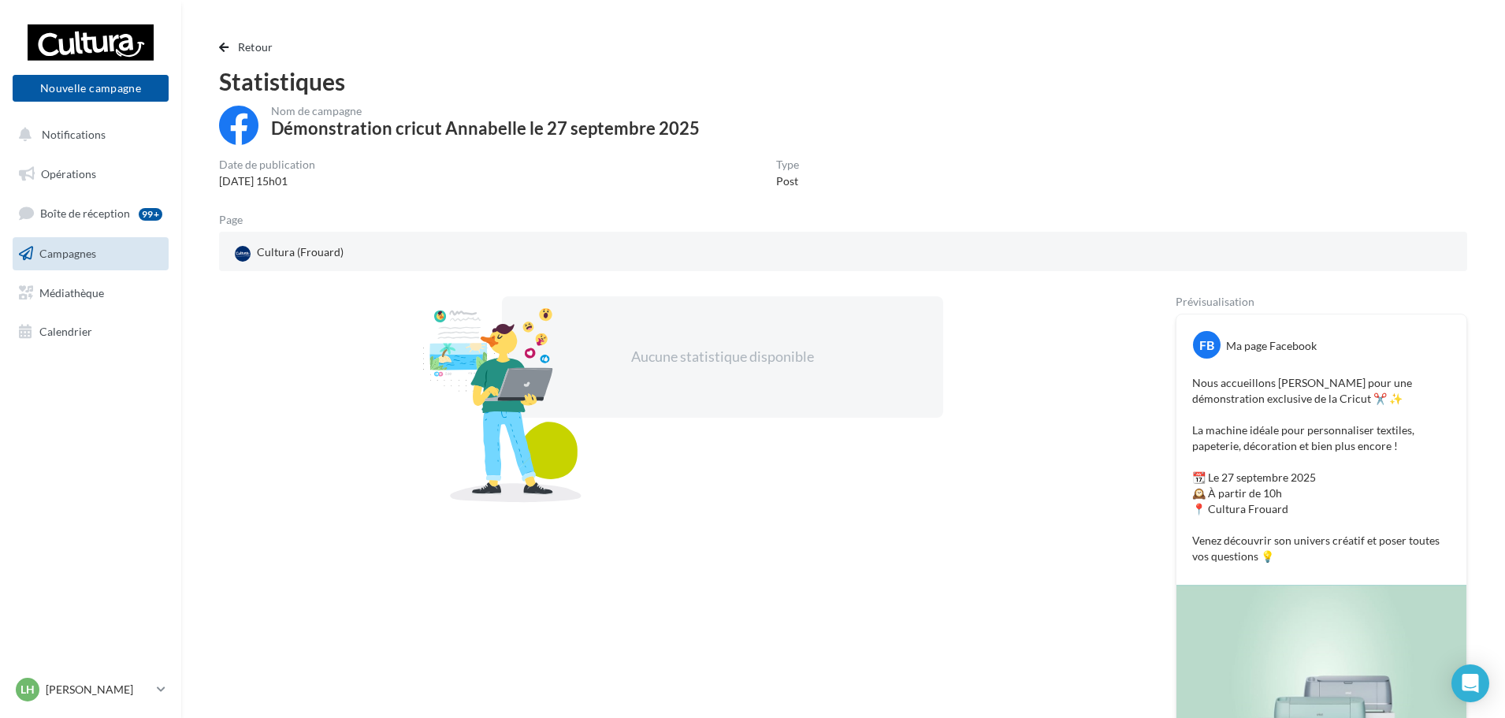
click at [73, 262] on link "Campagnes" at bounding box center [90, 253] width 162 height 33
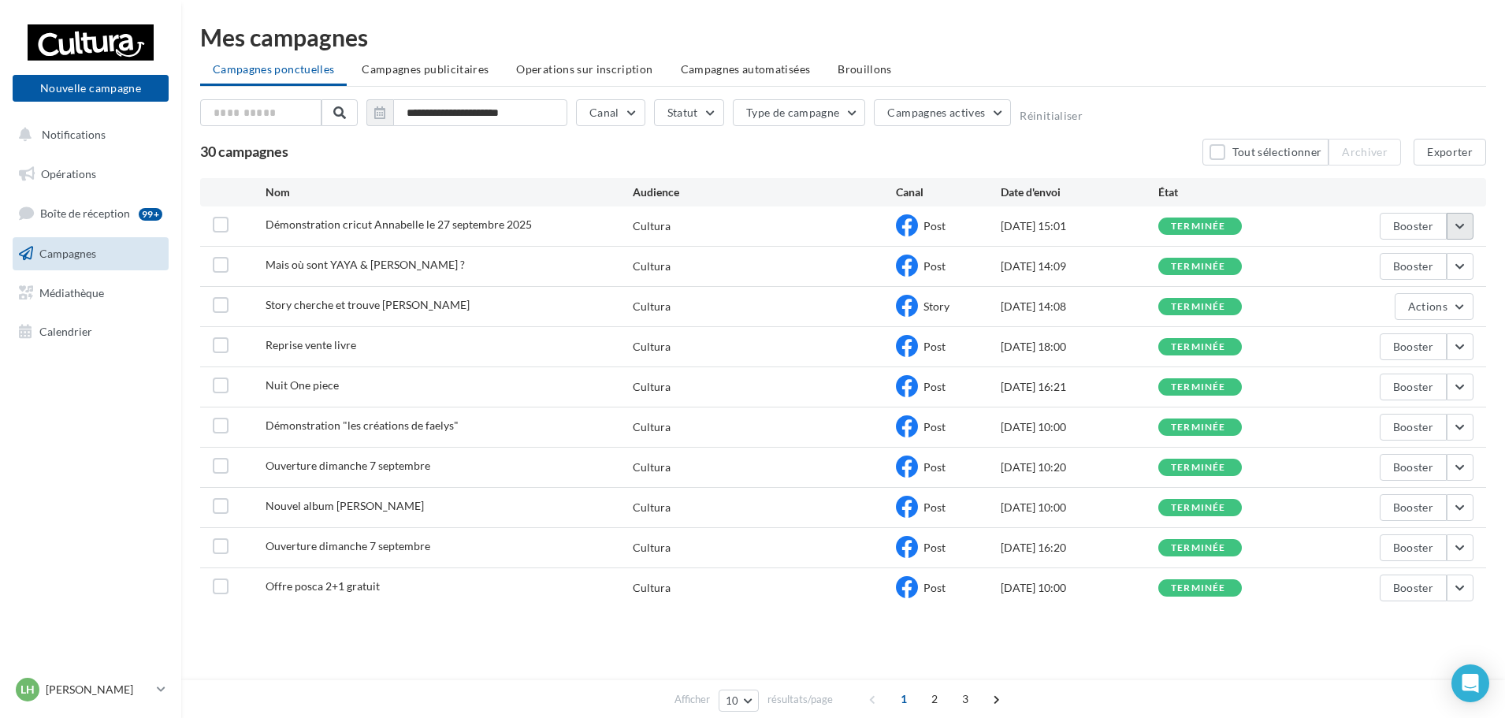
click at [1448, 230] on button "button" at bounding box center [1460, 226] width 27 height 27
click at [1383, 271] on button "Voir les résultats" at bounding box center [1395, 263] width 158 height 41
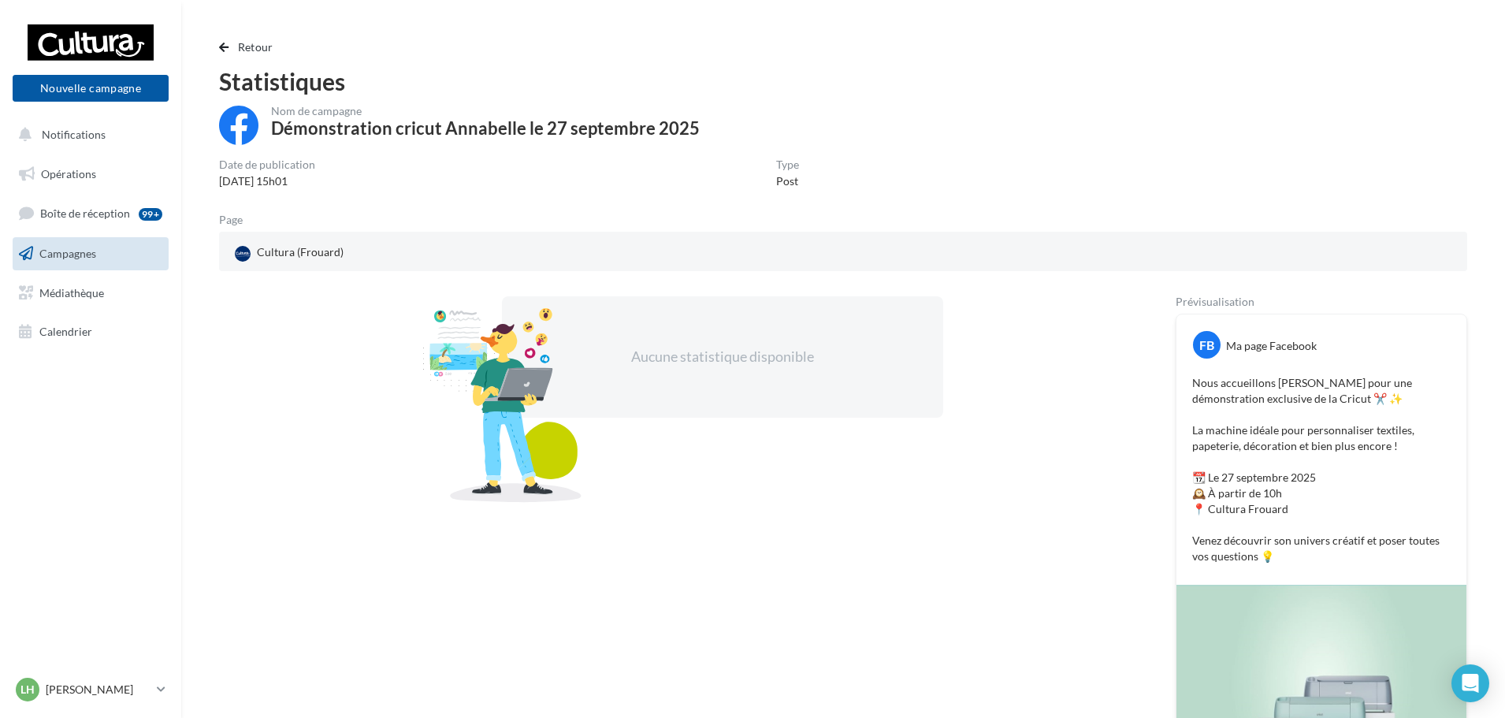
click at [79, 257] on span "Campagnes" at bounding box center [67, 253] width 57 height 13
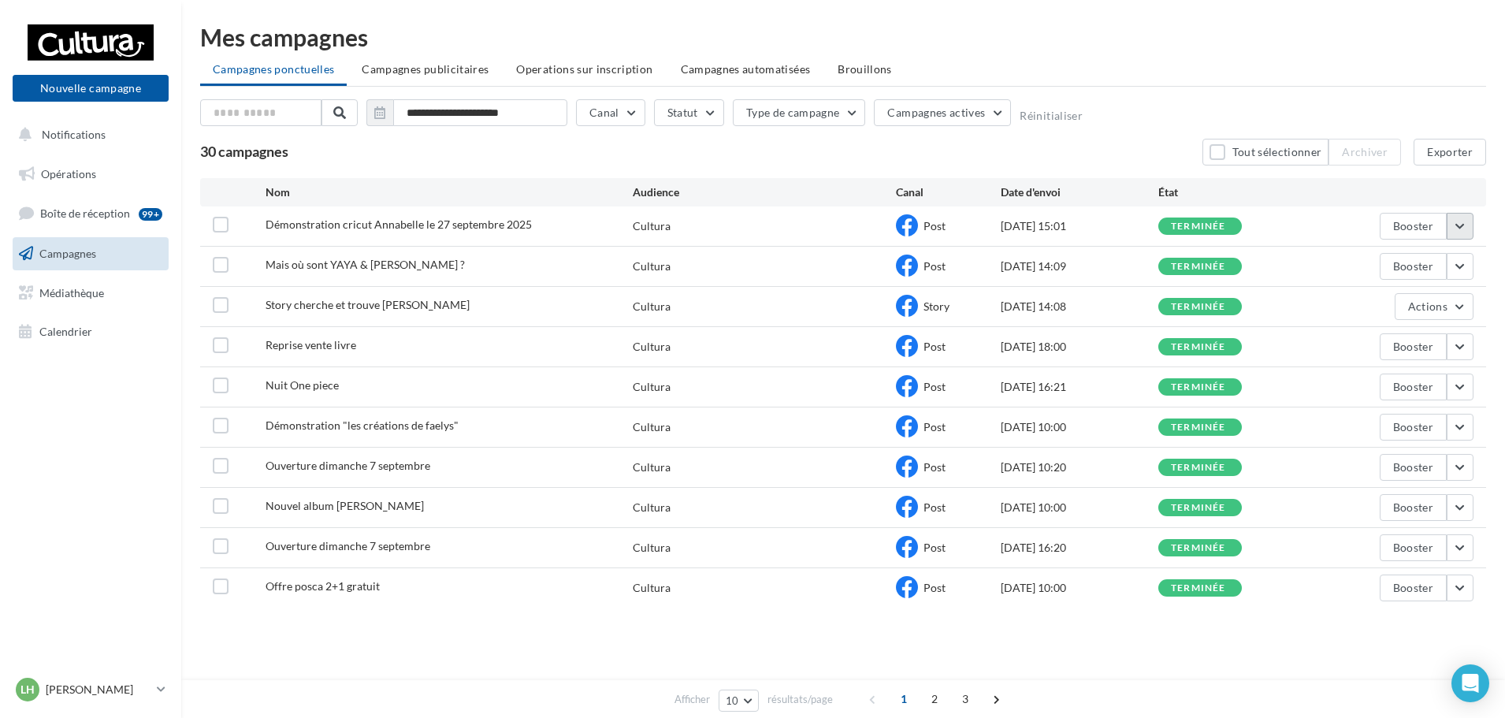
click at [1454, 234] on button "button" at bounding box center [1460, 226] width 27 height 27
click at [1405, 261] on button "Voir les résultats" at bounding box center [1395, 263] width 158 height 41
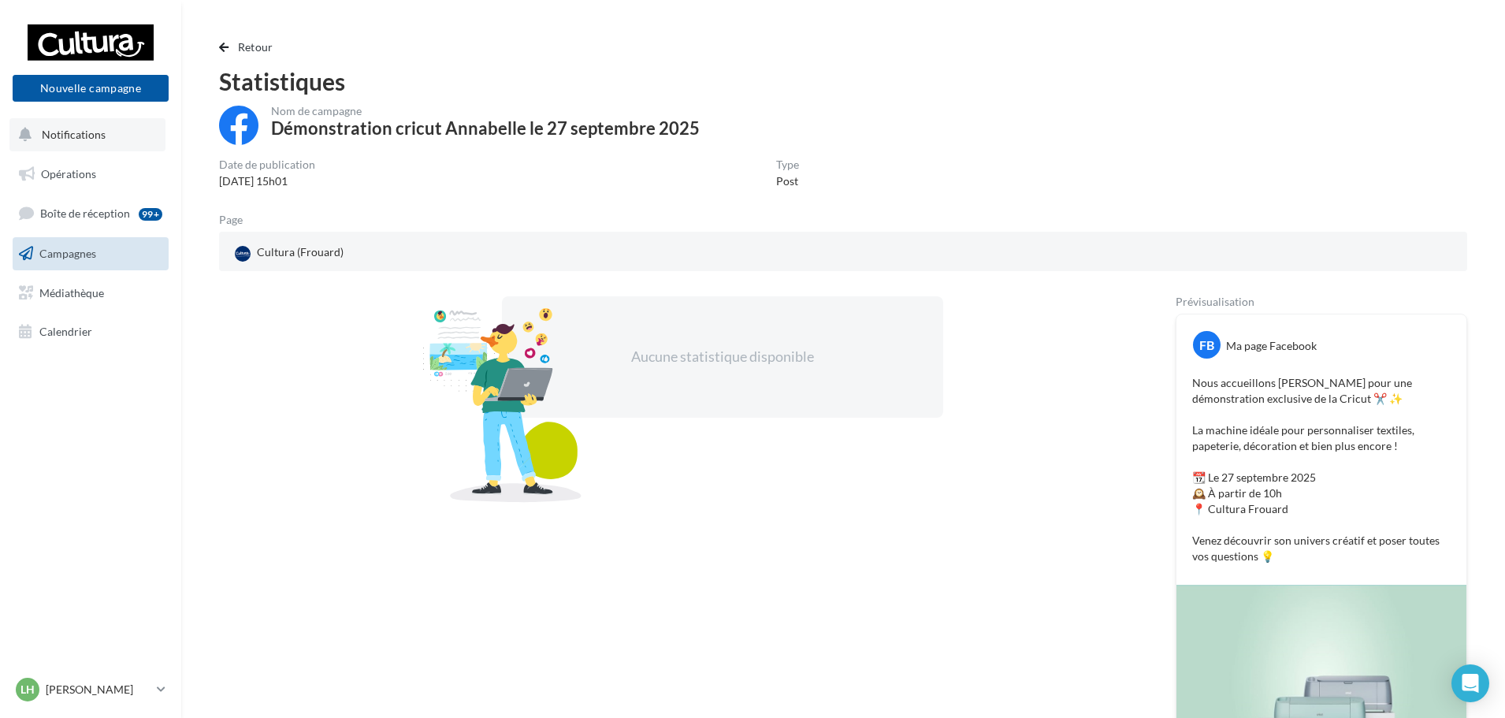
click at [61, 132] on span "Notifications" at bounding box center [74, 134] width 64 height 13
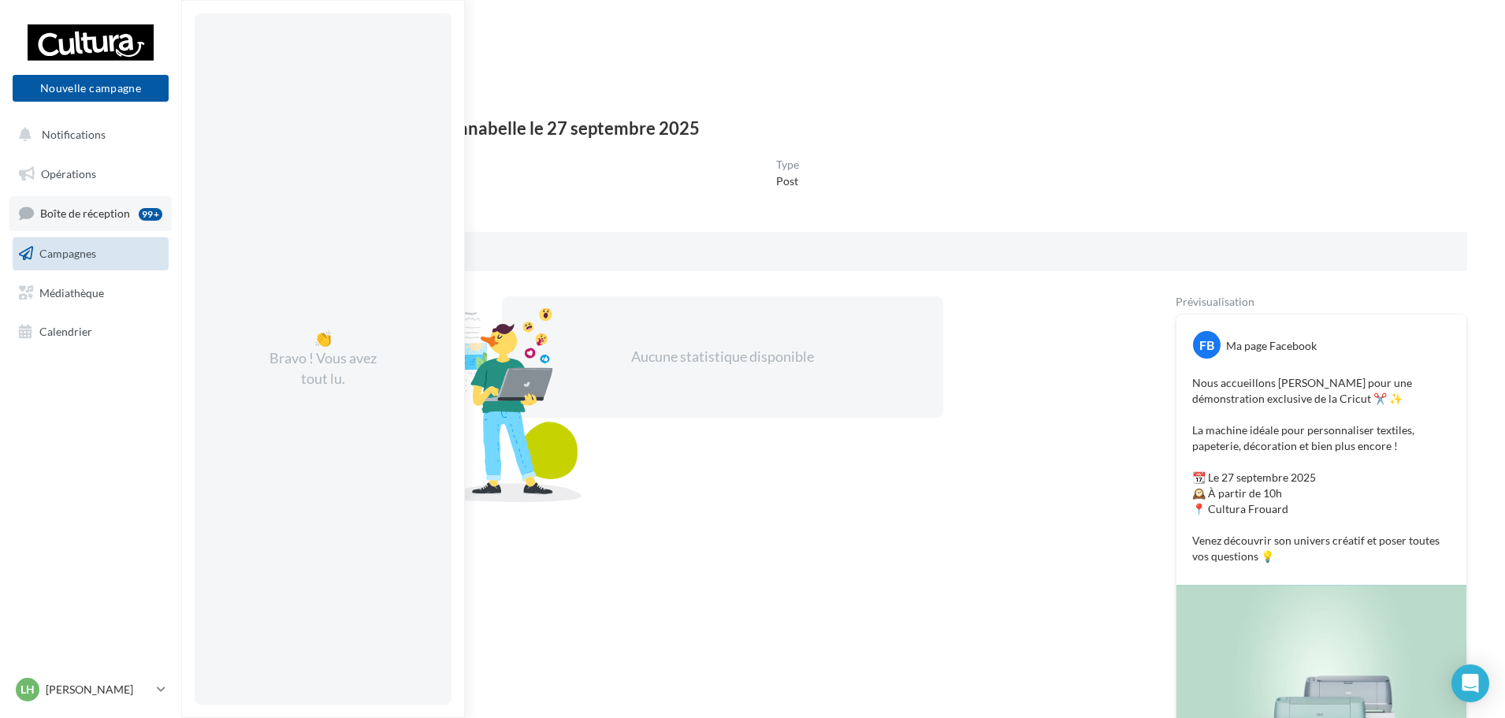
click at [65, 213] on span "Boîte de réception" at bounding box center [85, 212] width 90 height 13
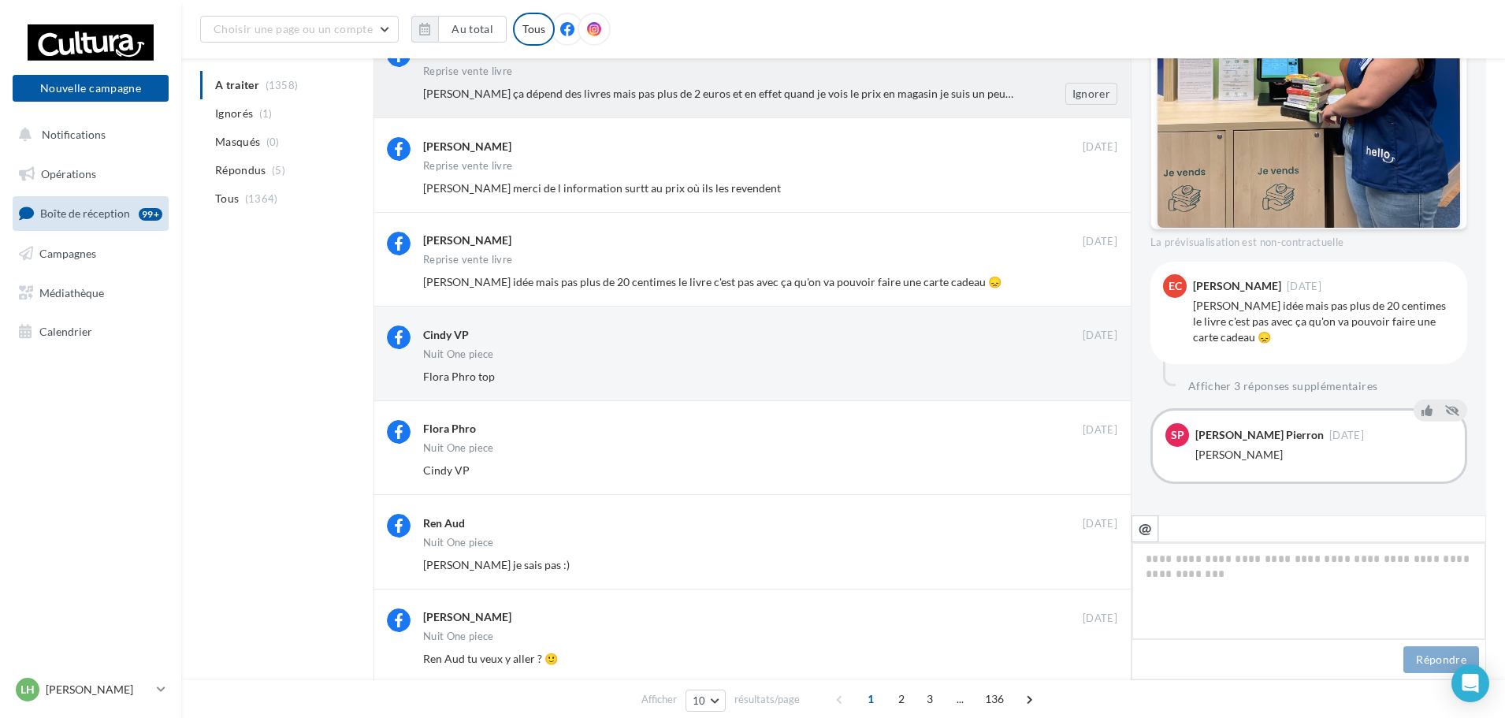
scroll to position [315, 0]
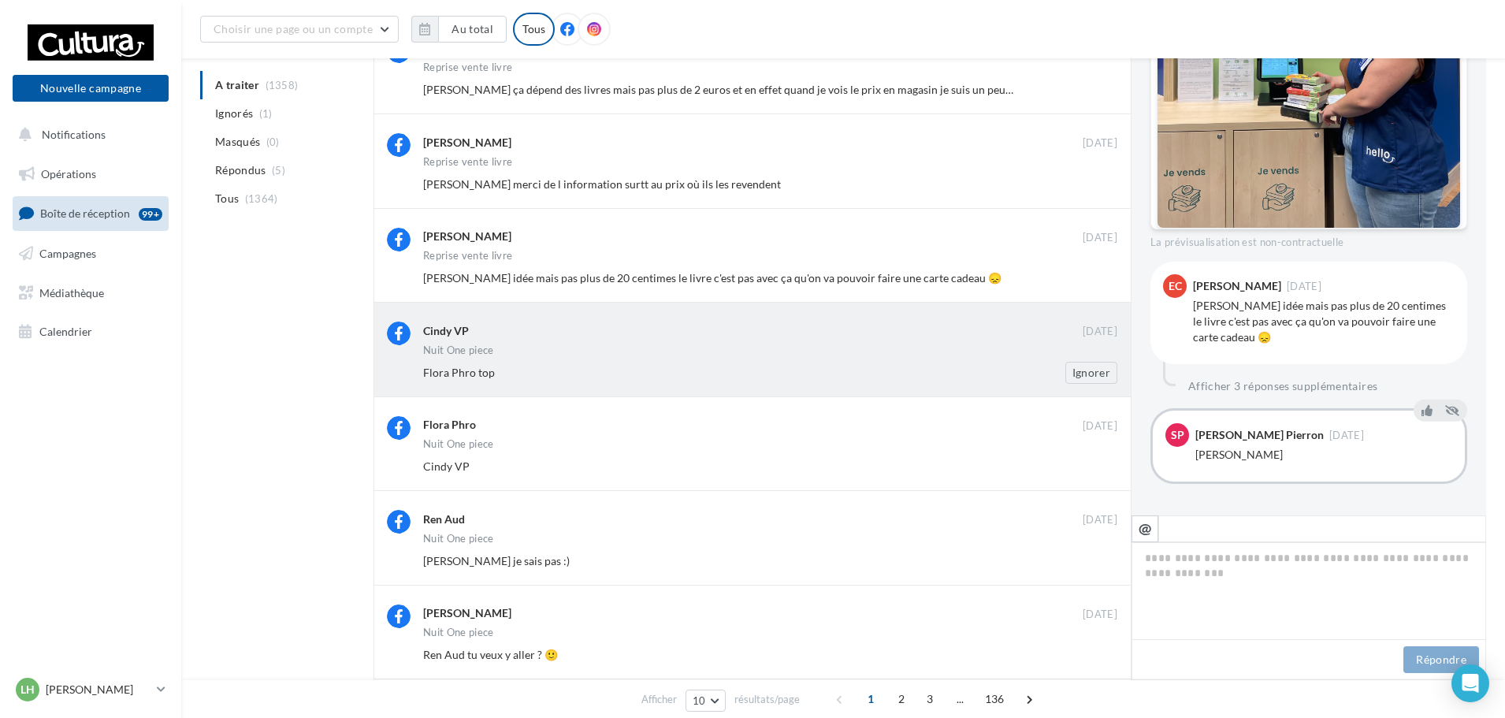
click at [580, 349] on div "Nuit One piece" at bounding box center [770, 351] width 694 height 13
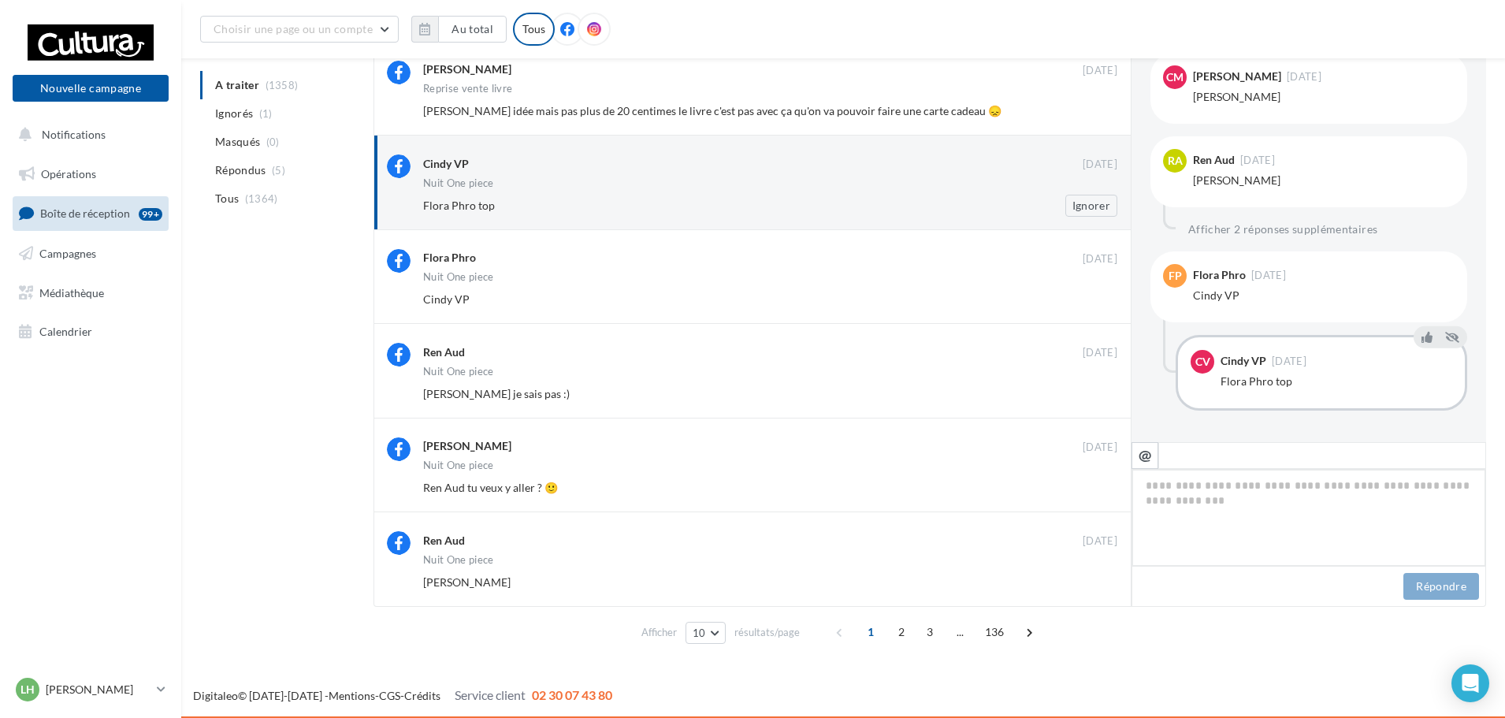
scroll to position [483, 0]
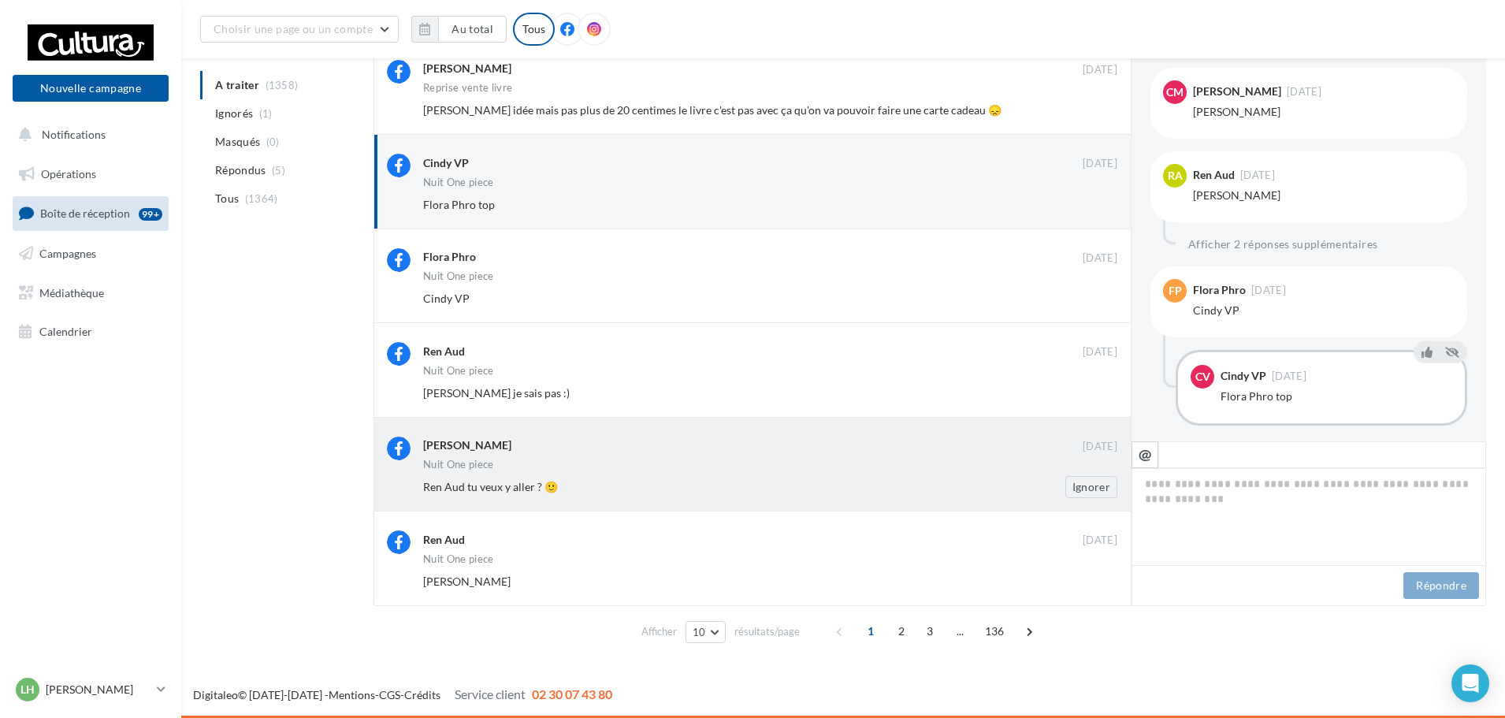
click at [690, 457] on div "Elodie Vauthier-Humbert 10 sept. Nuit One piece Ren Aud tu veux y aller ? 🙂 Ign…" at bounding box center [770, 467] width 694 height 61
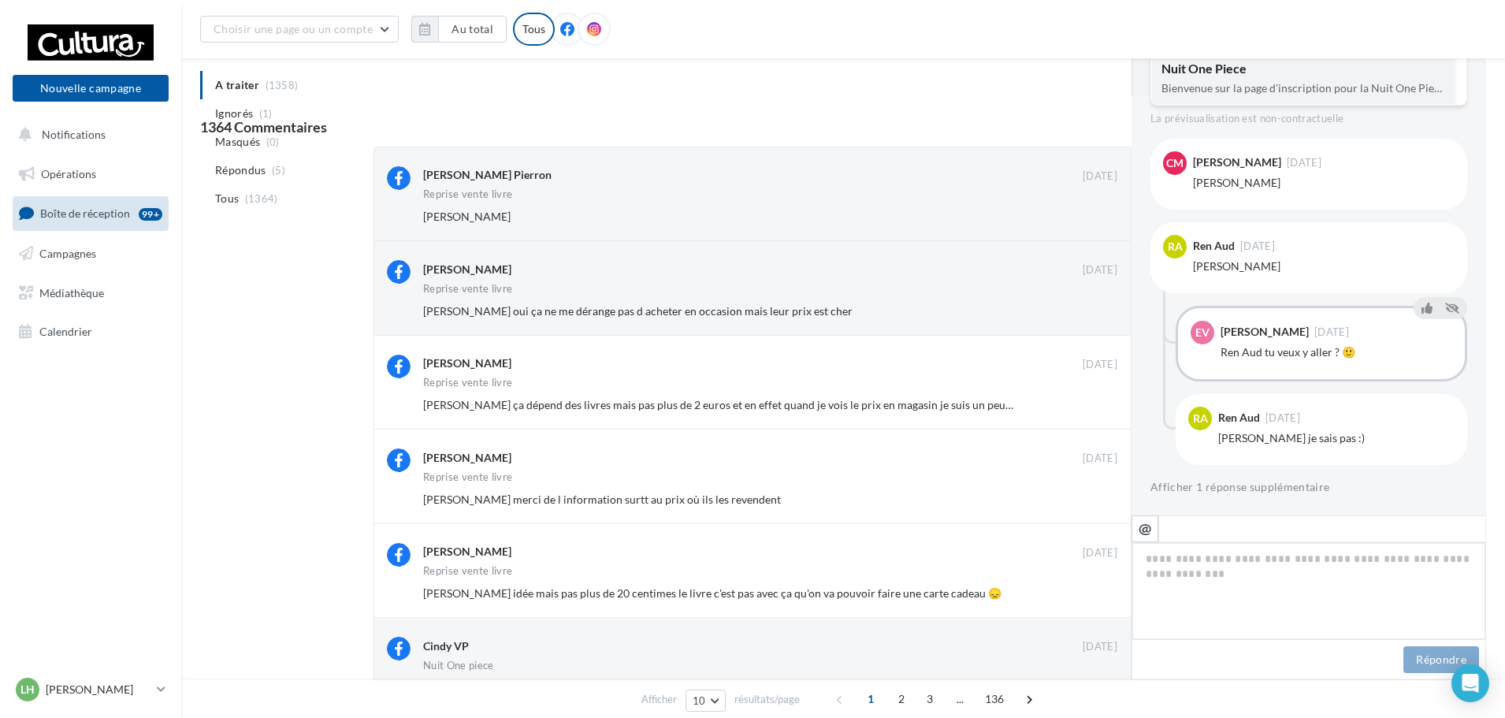
scroll to position [435, 0]
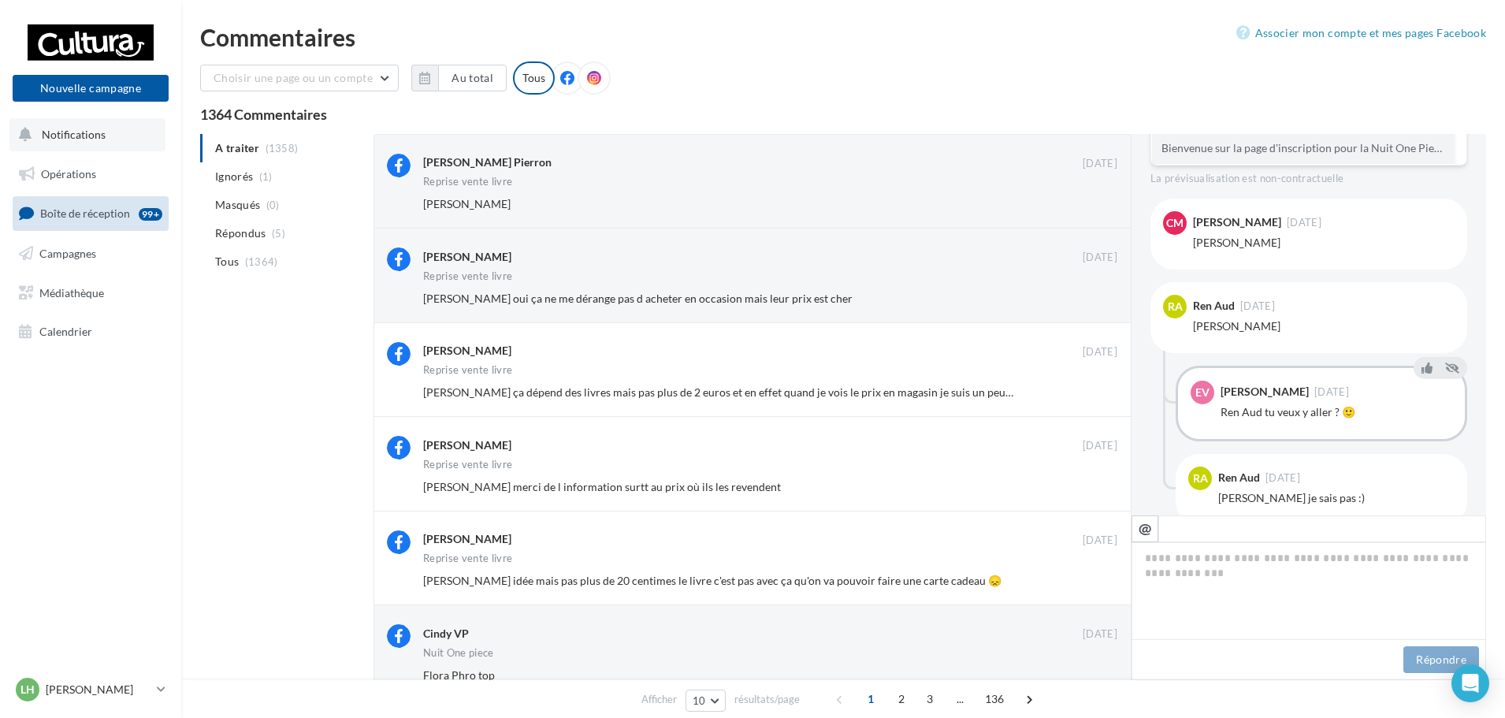
click at [85, 128] on span "Notifications" at bounding box center [74, 134] width 64 height 13
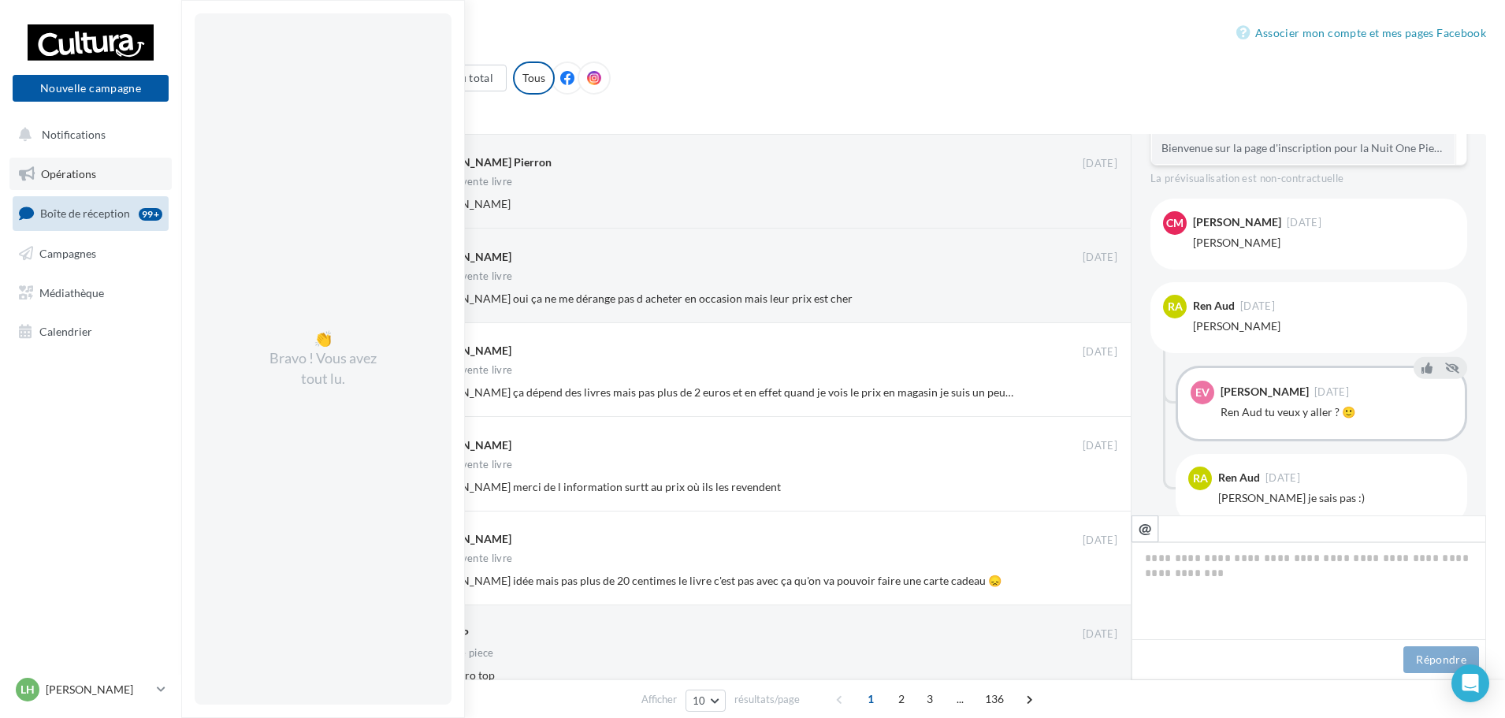
click at [69, 176] on span "Opérations" at bounding box center [68, 173] width 55 height 13
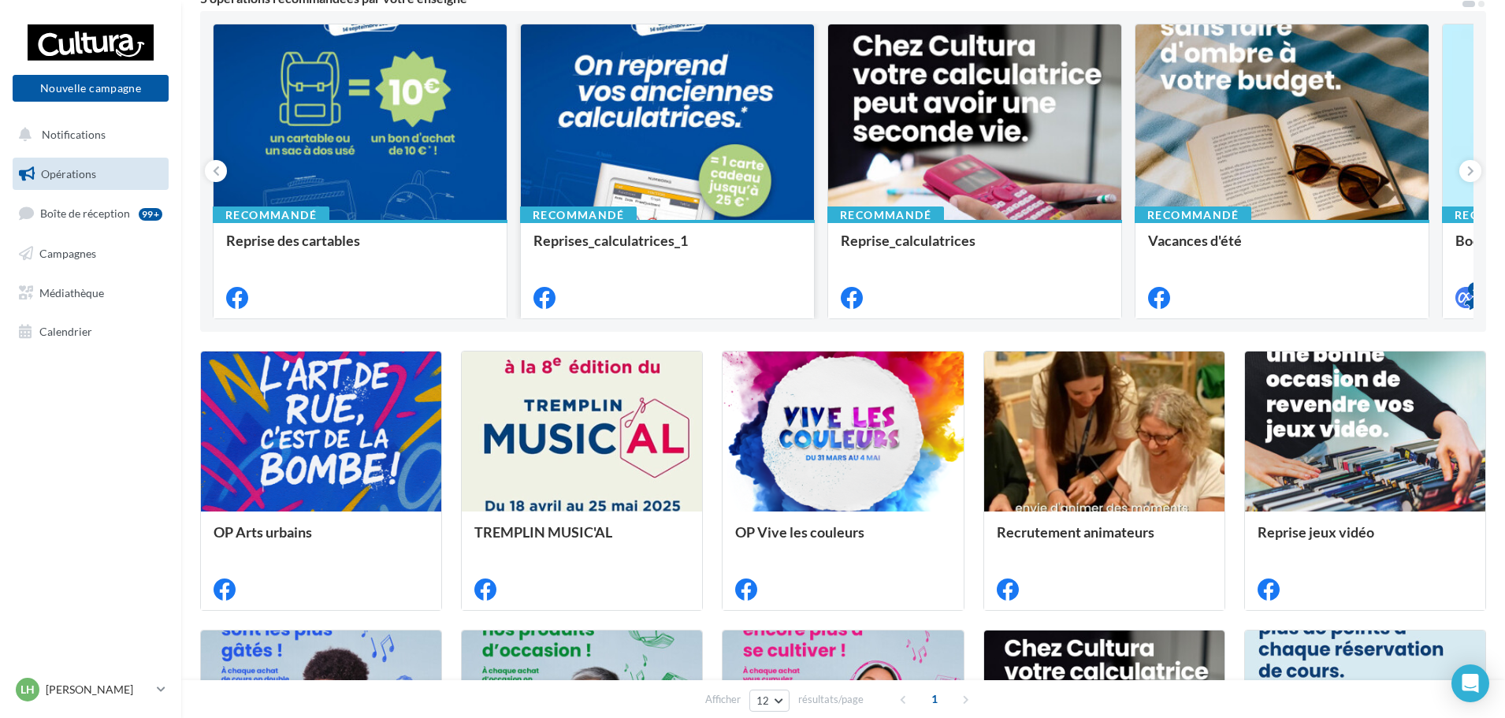
scroll to position [79, 0]
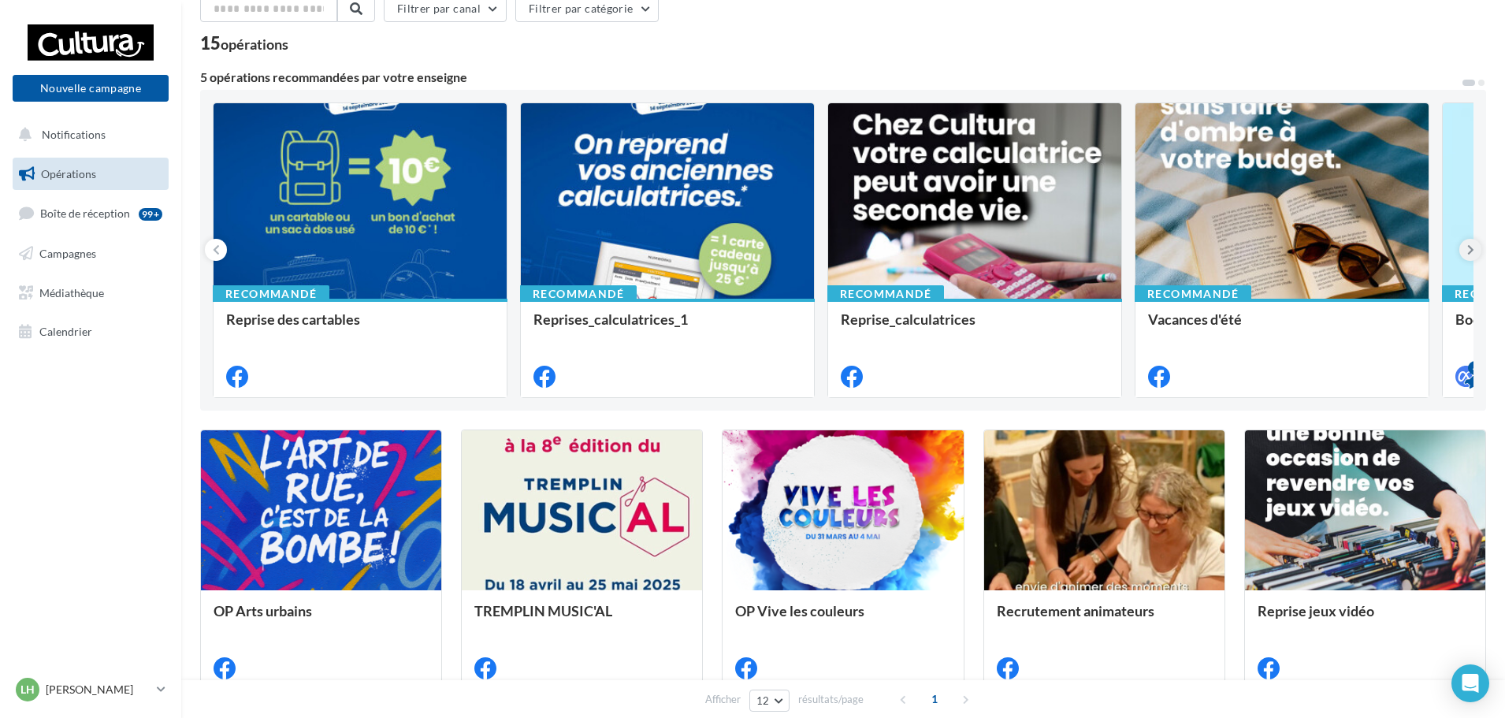
click at [1470, 248] on icon at bounding box center [1470, 250] width 7 height 16
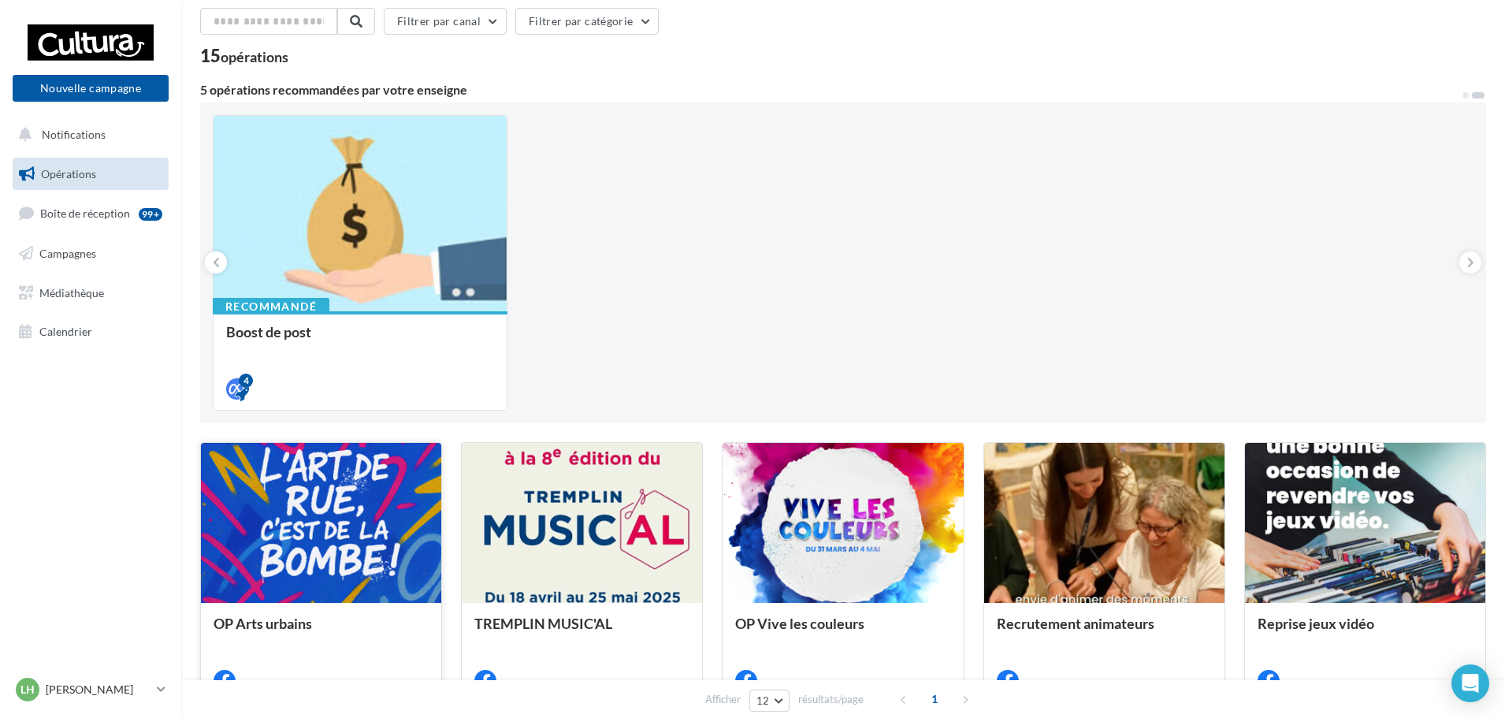
scroll to position [0, 0]
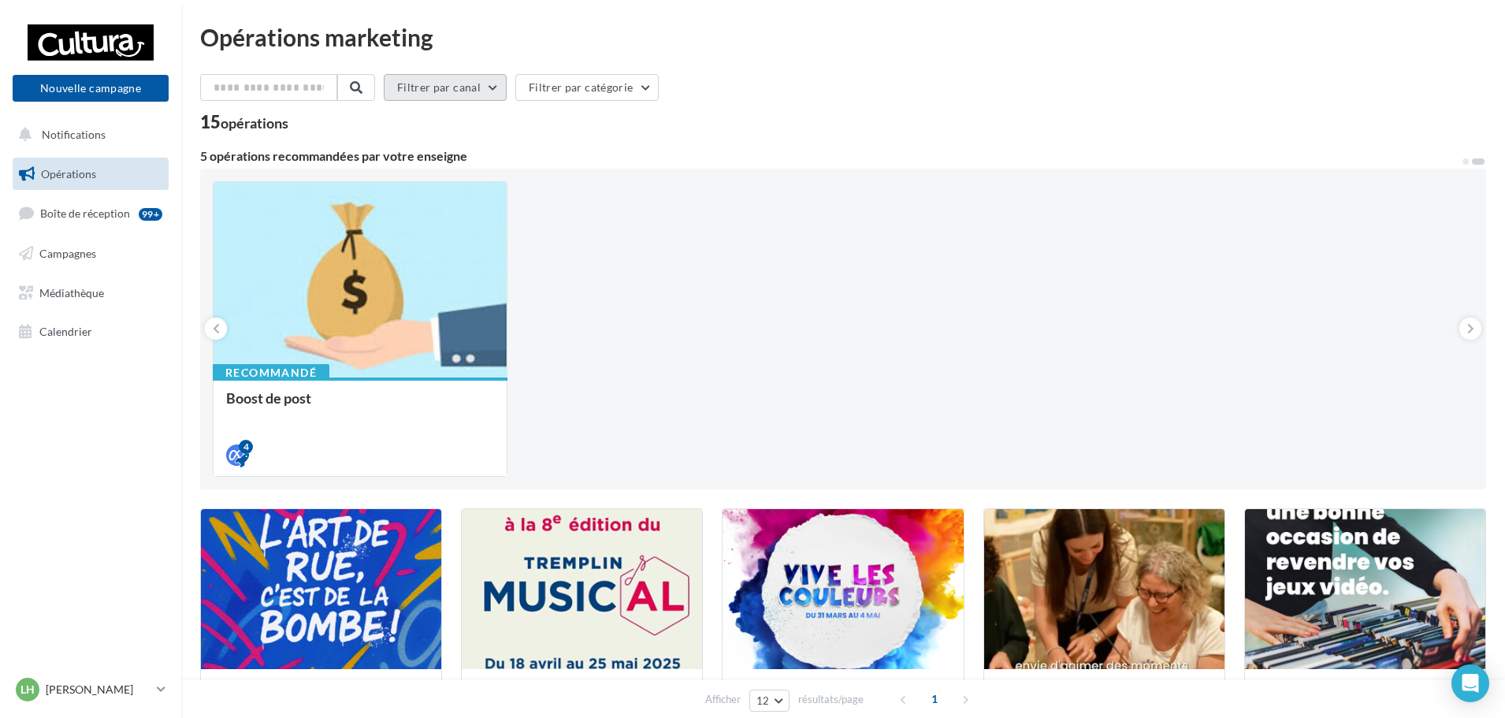
click at [455, 95] on button "Filtrer par canal" at bounding box center [445, 87] width 123 height 27
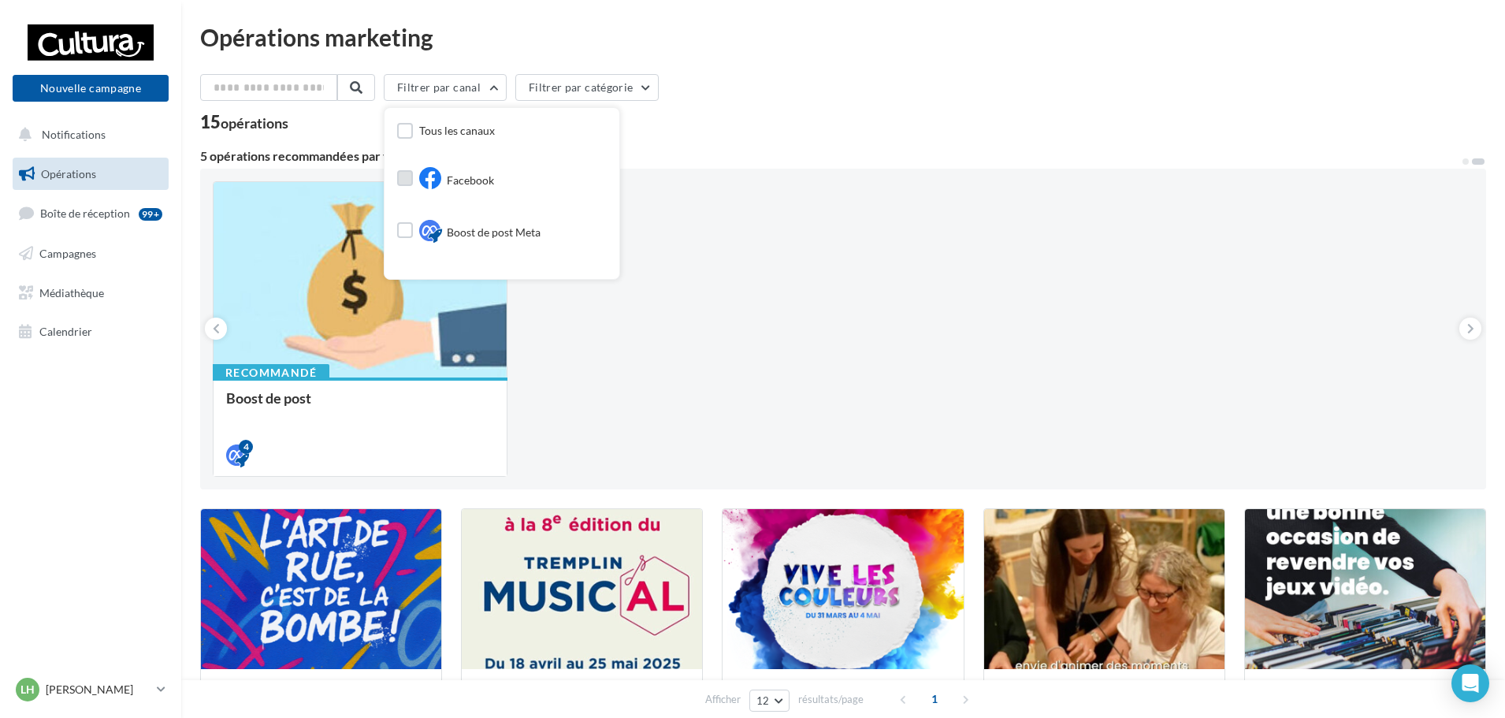
click at [452, 181] on div "Facebook" at bounding box center [456, 180] width 75 height 27
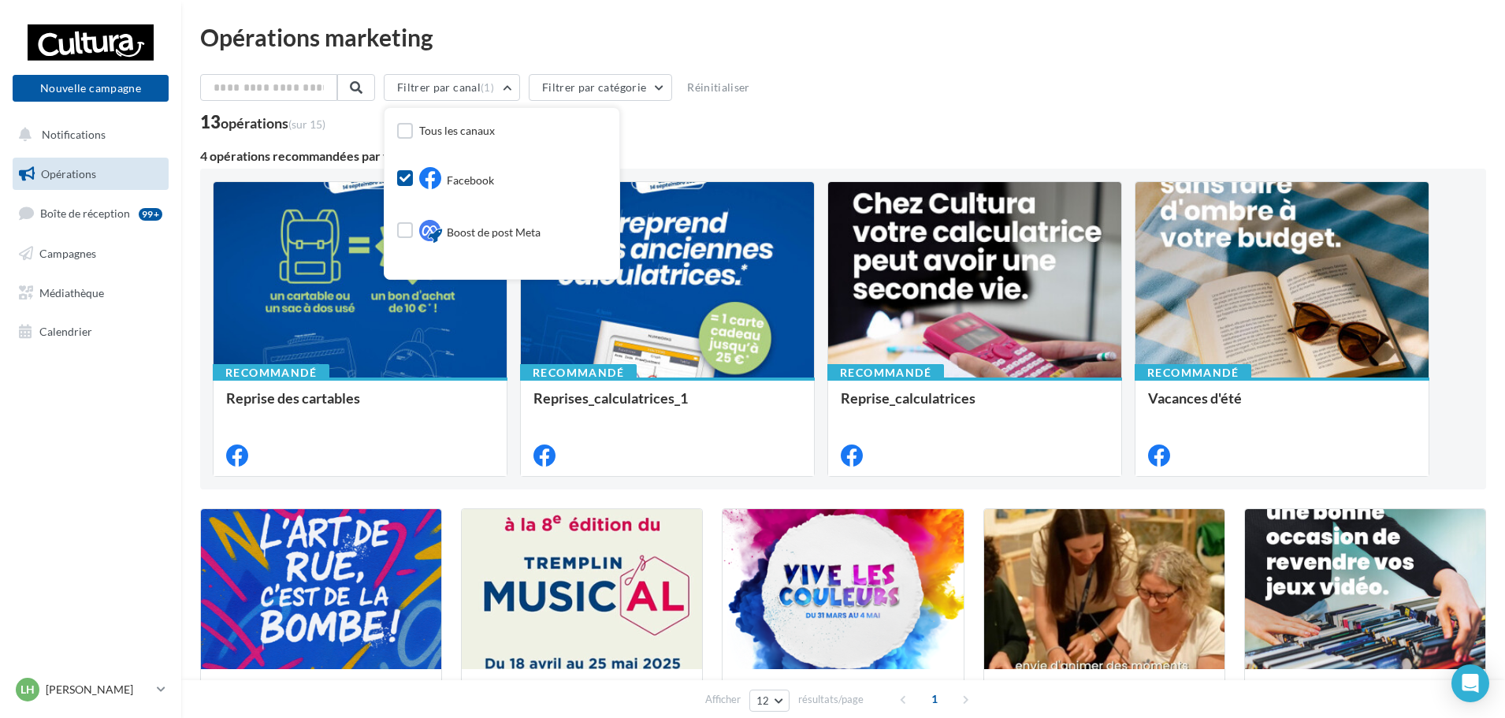
click at [452, 181] on div "Facebook" at bounding box center [456, 180] width 75 height 27
click at [65, 249] on span "Campagnes" at bounding box center [67, 253] width 57 height 13
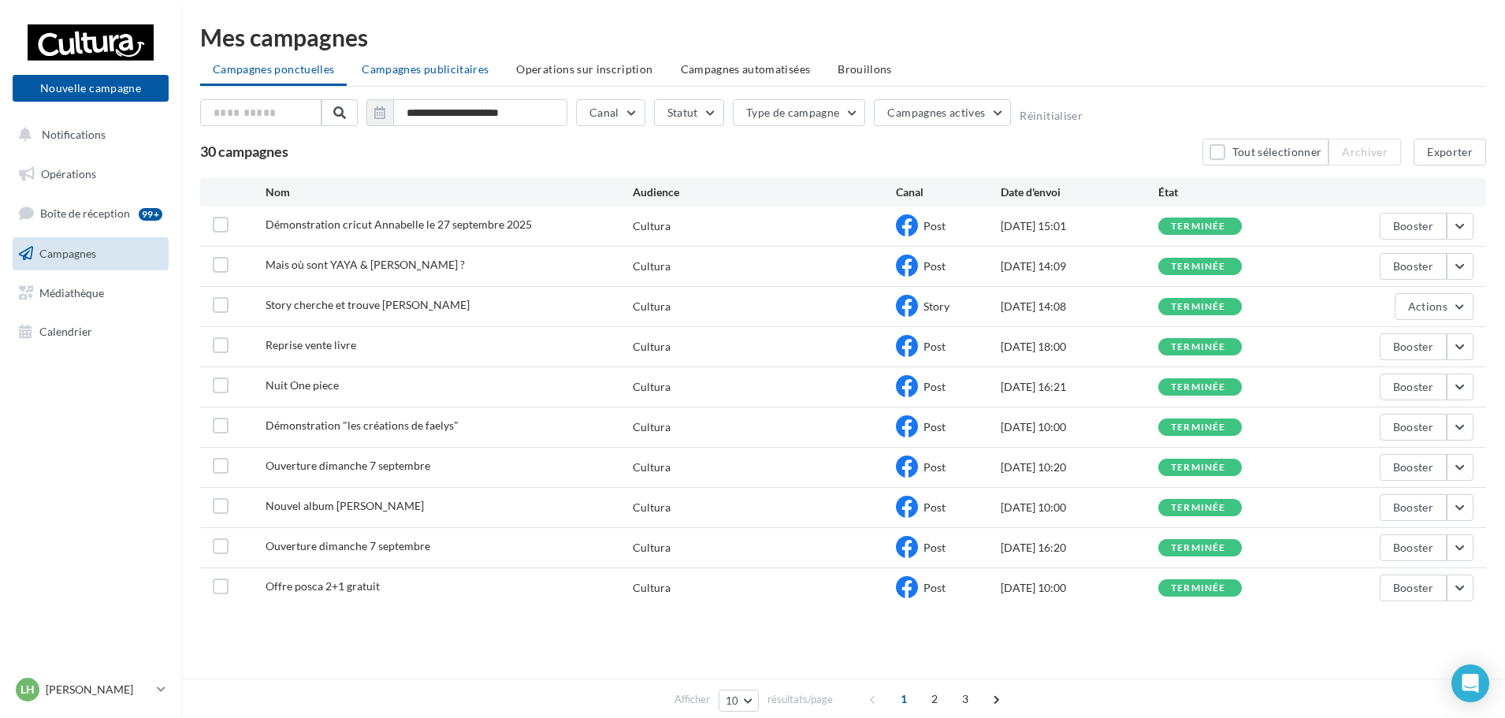
click at [410, 66] on span "Campagnes publicitaires" at bounding box center [425, 68] width 127 height 13
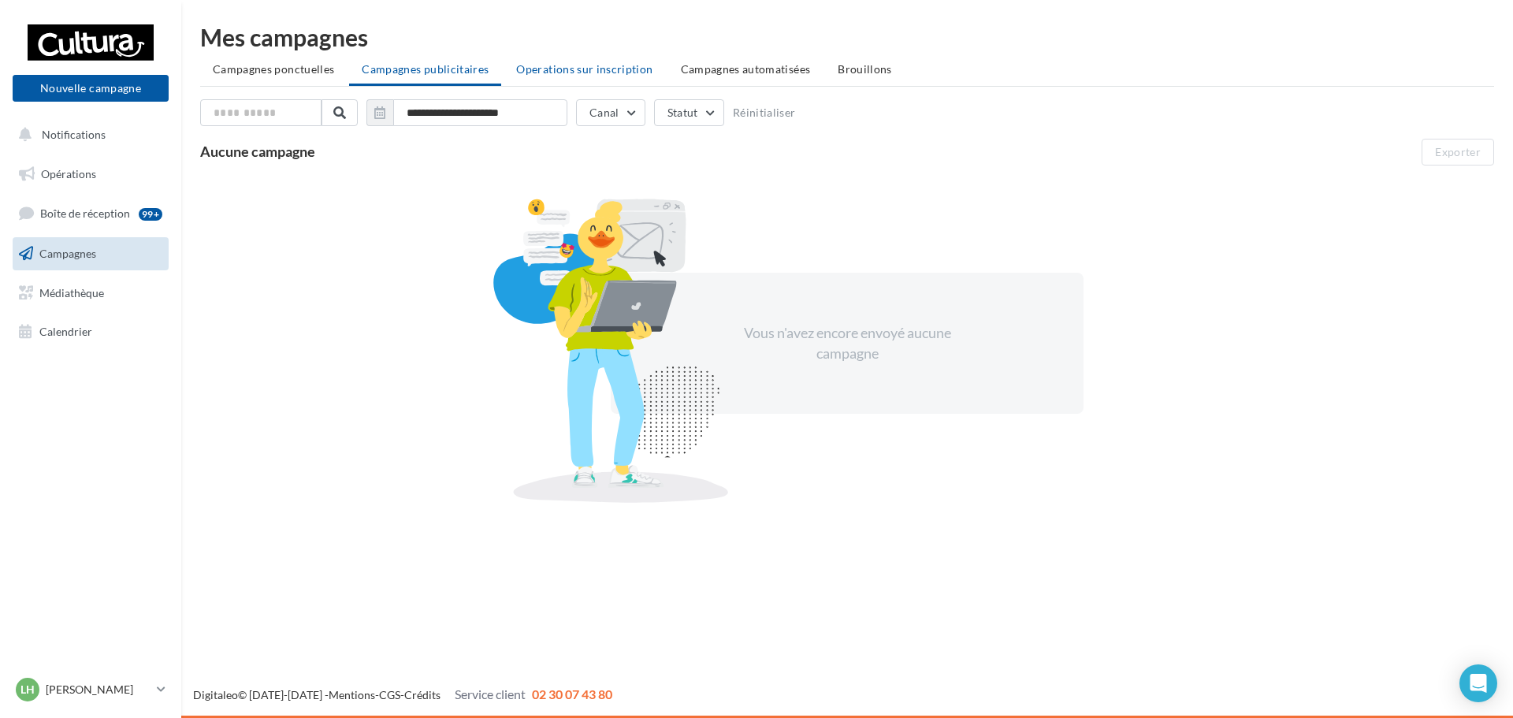
click at [552, 65] on span "Operations sur inscription" at bounding box center [584, 68] width 136 height 13
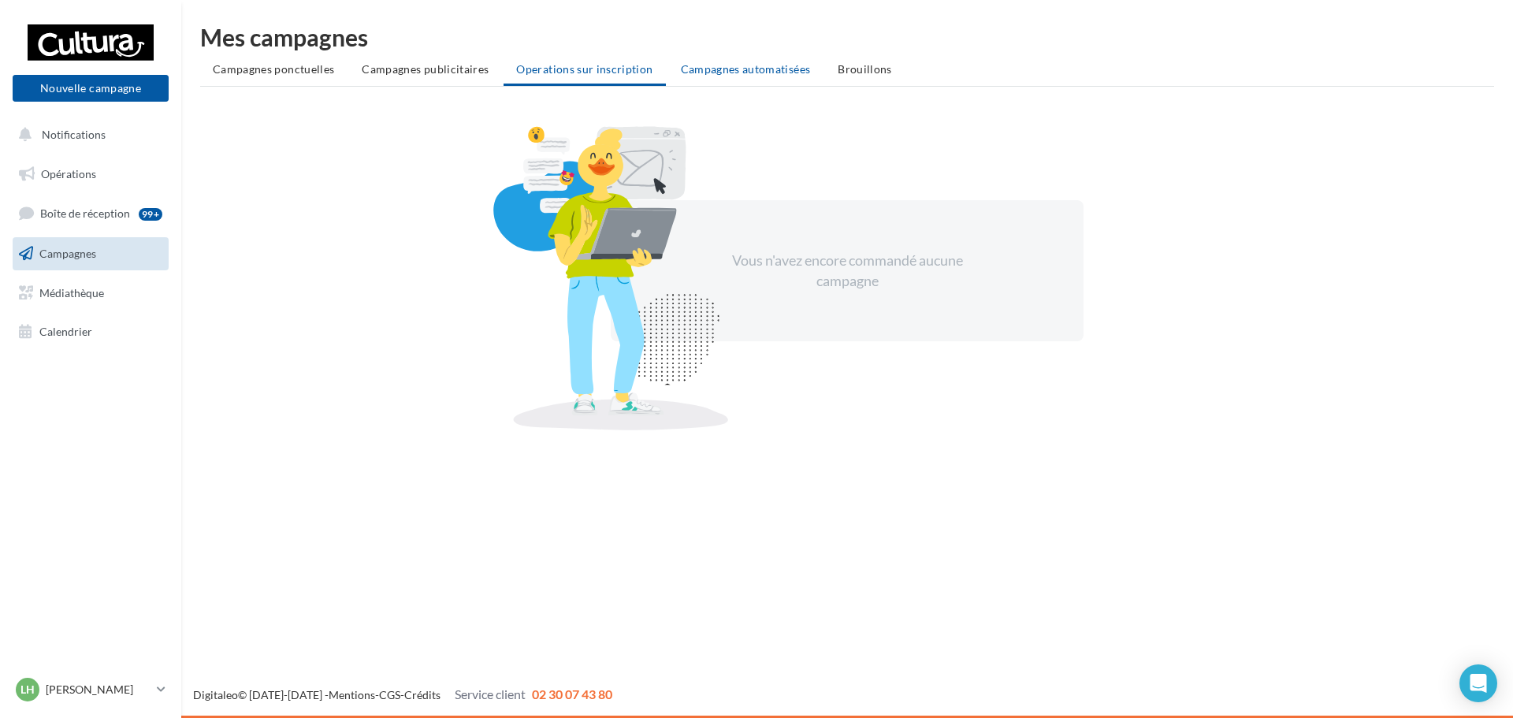
click at [771, 73] on span "Campagnes automatisées" at bounding box center [746, 68] width 130 height 13
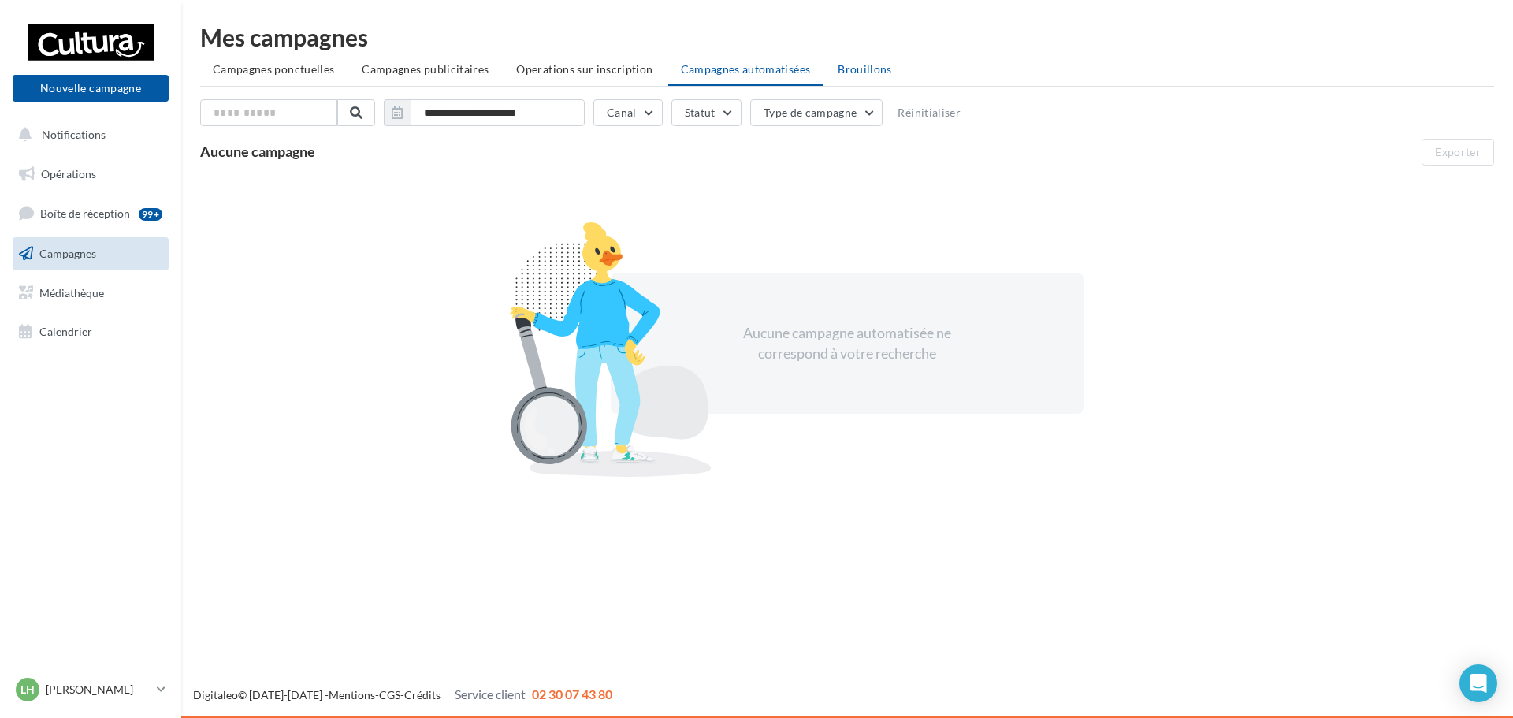
click at [864, 72] on span "Brouillons" at bounding box center [865, 68] width 54 height 13
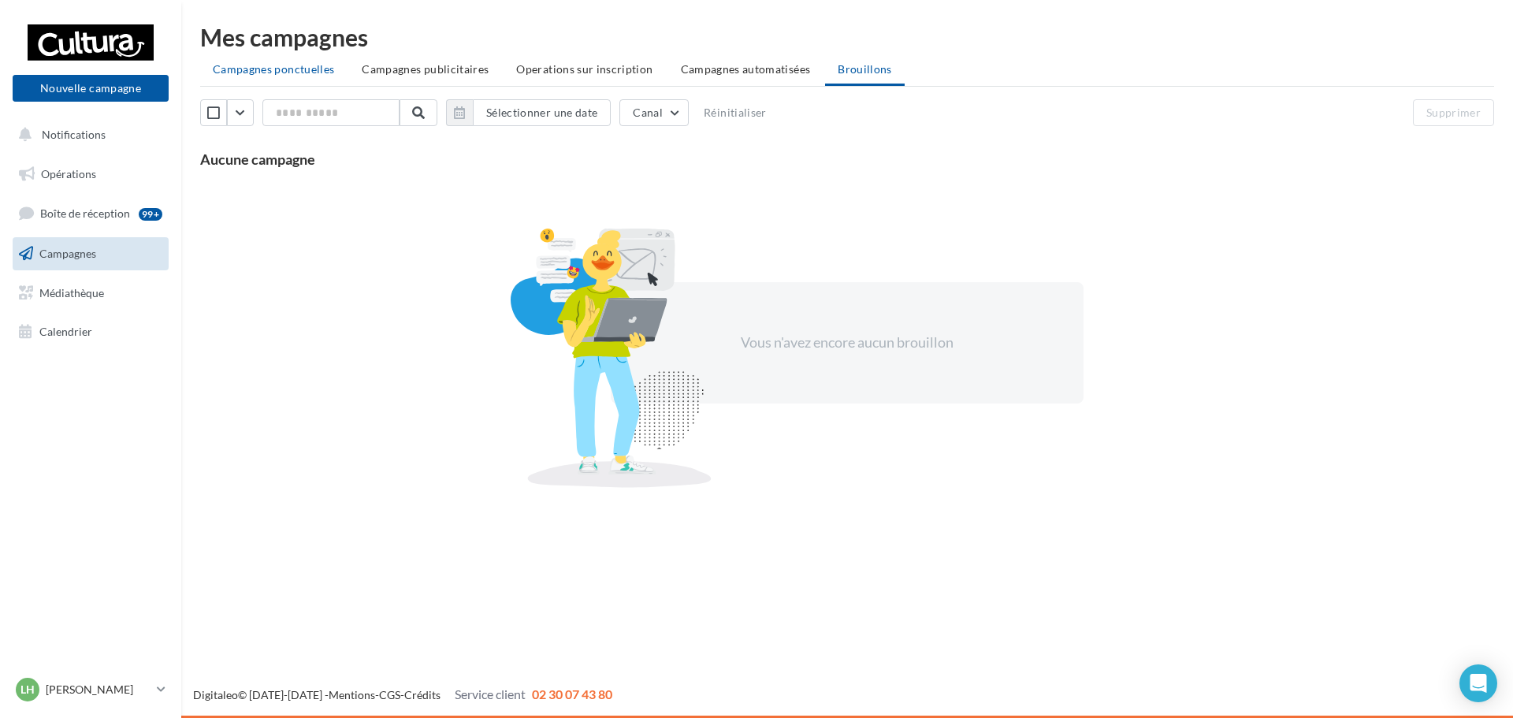
click at [266, 75] on span "Campagnes ponctuelles" at bounding box center [273, 68] width 121 height 13
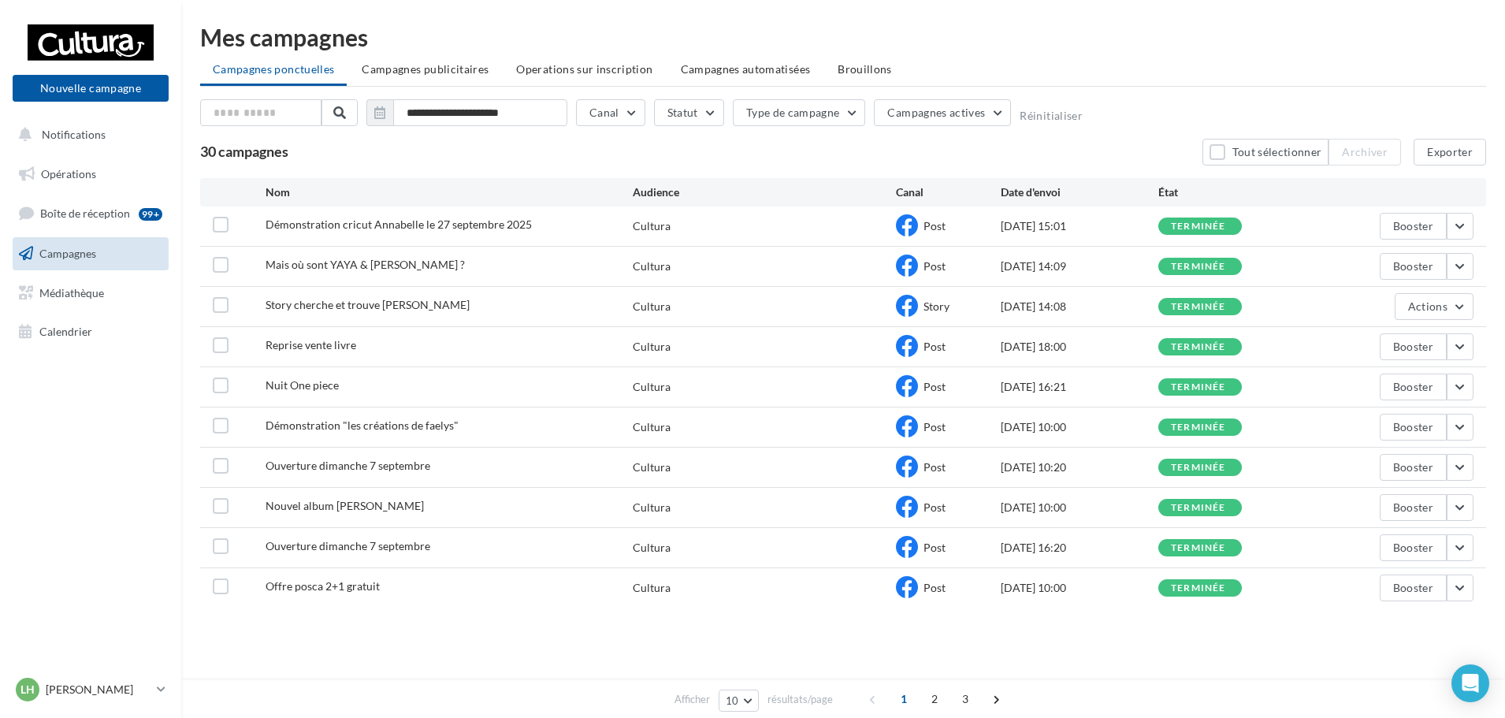
scroll to position [2, 0]
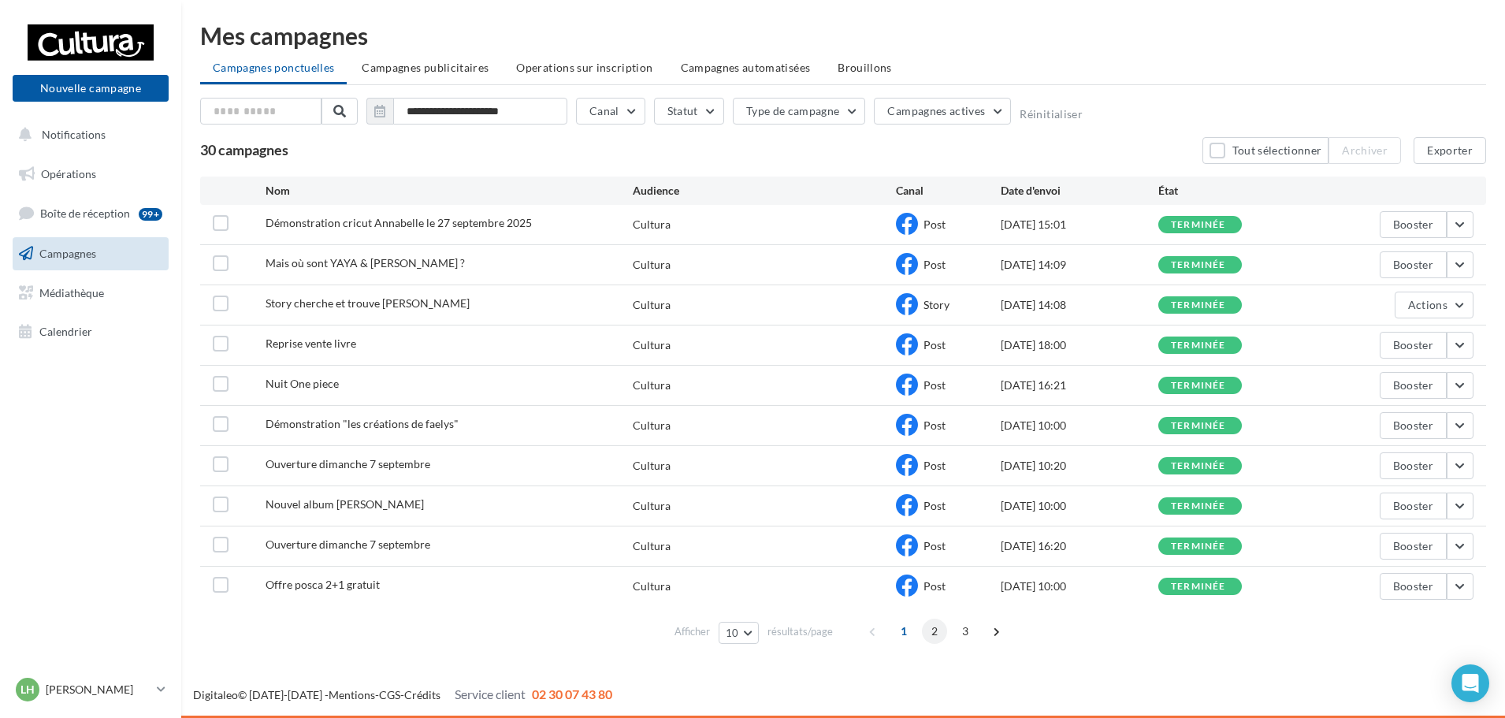
click at [935, 634] on span "2" at bounding box center [934, 631] width 25 height 25
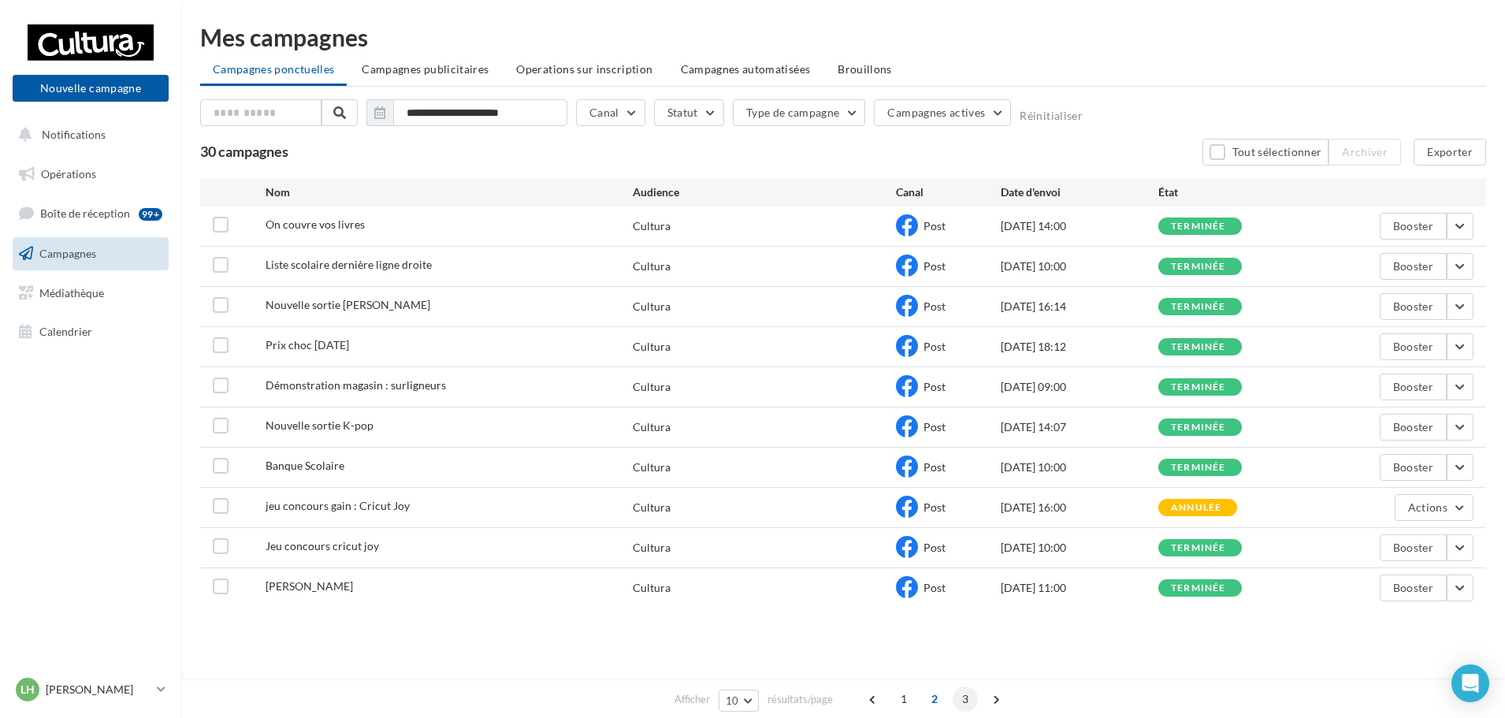
click at [959, 702] on span "3" at bounding box center [965, 698] width 25 height 25
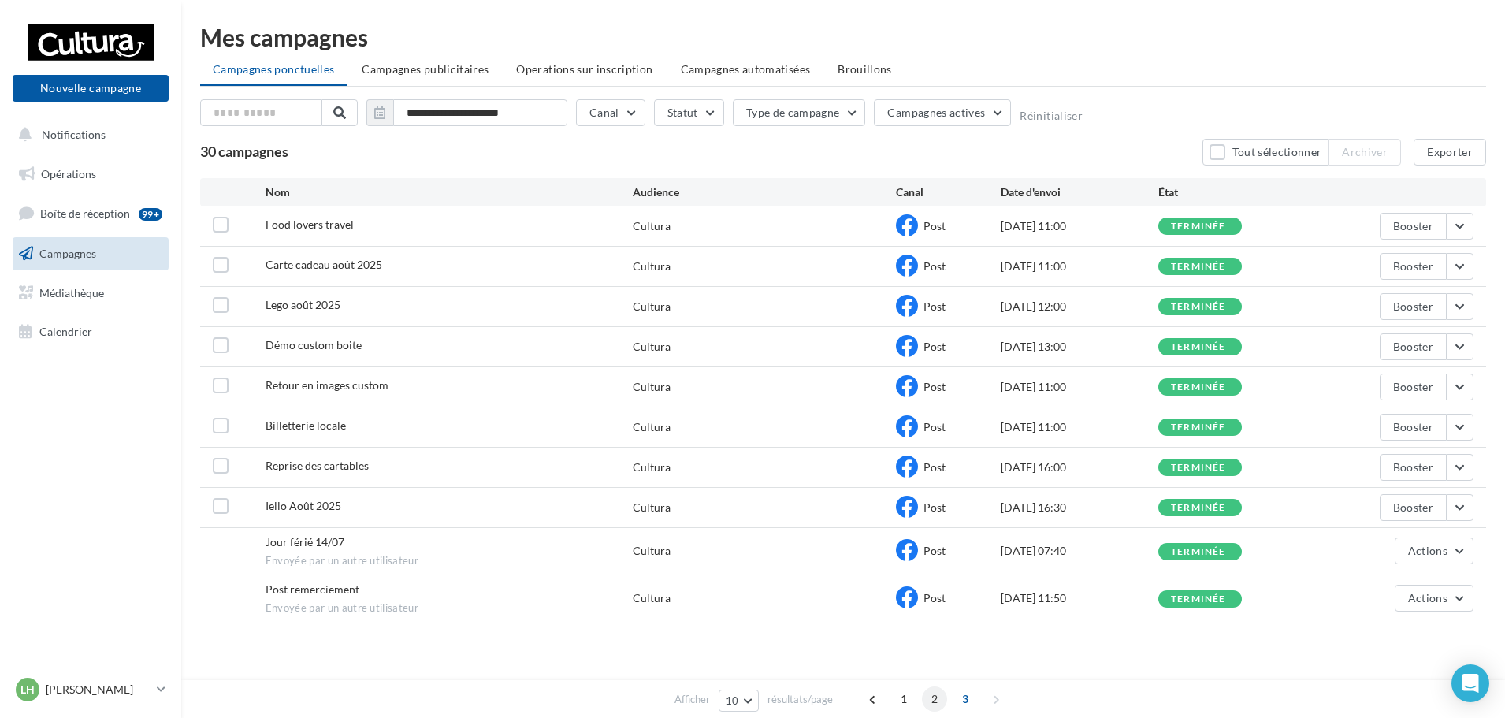
click at [925, 701] on span "2" at bounding box center [934, 698] width 25 height 25
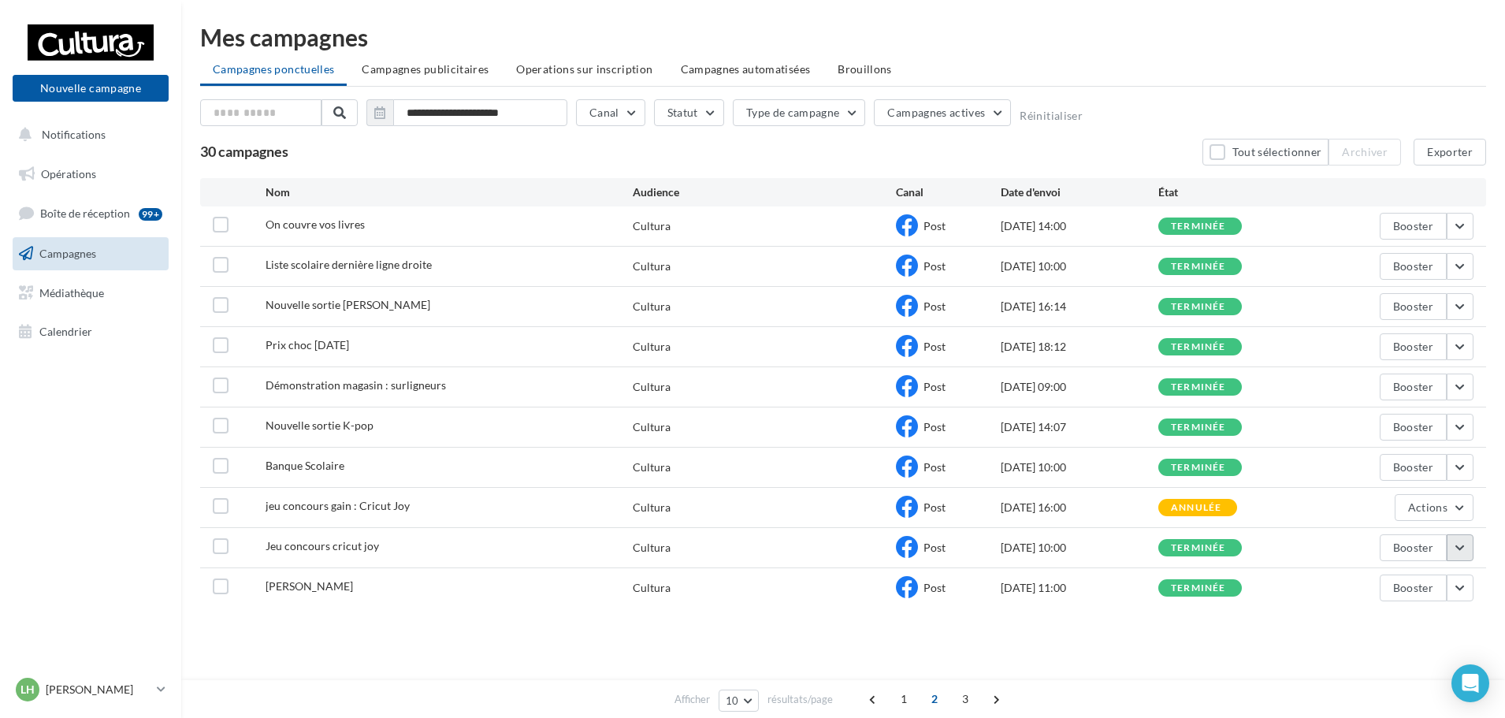
click at [1456, 551] on button "button" at bounding box center [1460, 547] width 27 height 27
click at [1364, 347] on button "Voir les résultats" at bounding box center [1395, 346] width 158 height 41
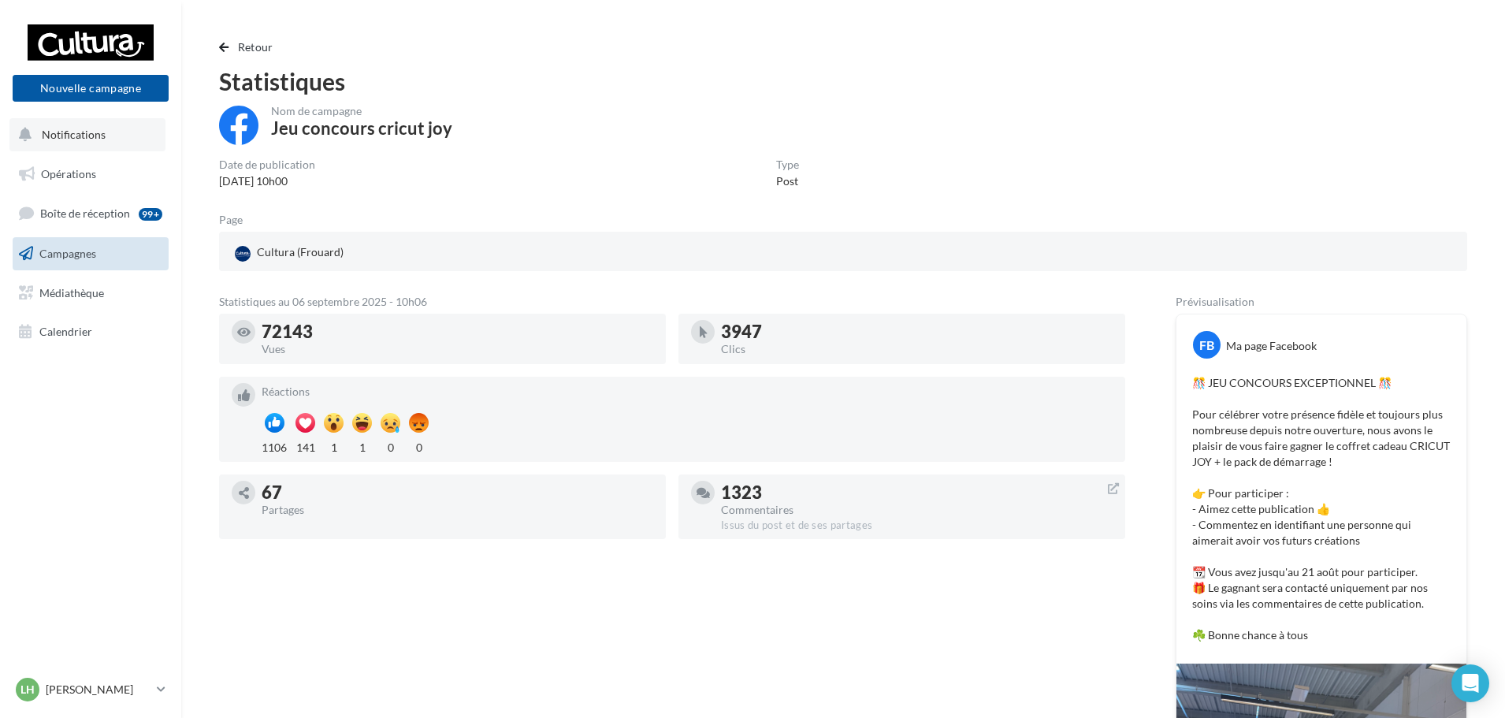
click at [71, 134] on span "Notifications" at bounding box center [74, 134] width 64 height 13
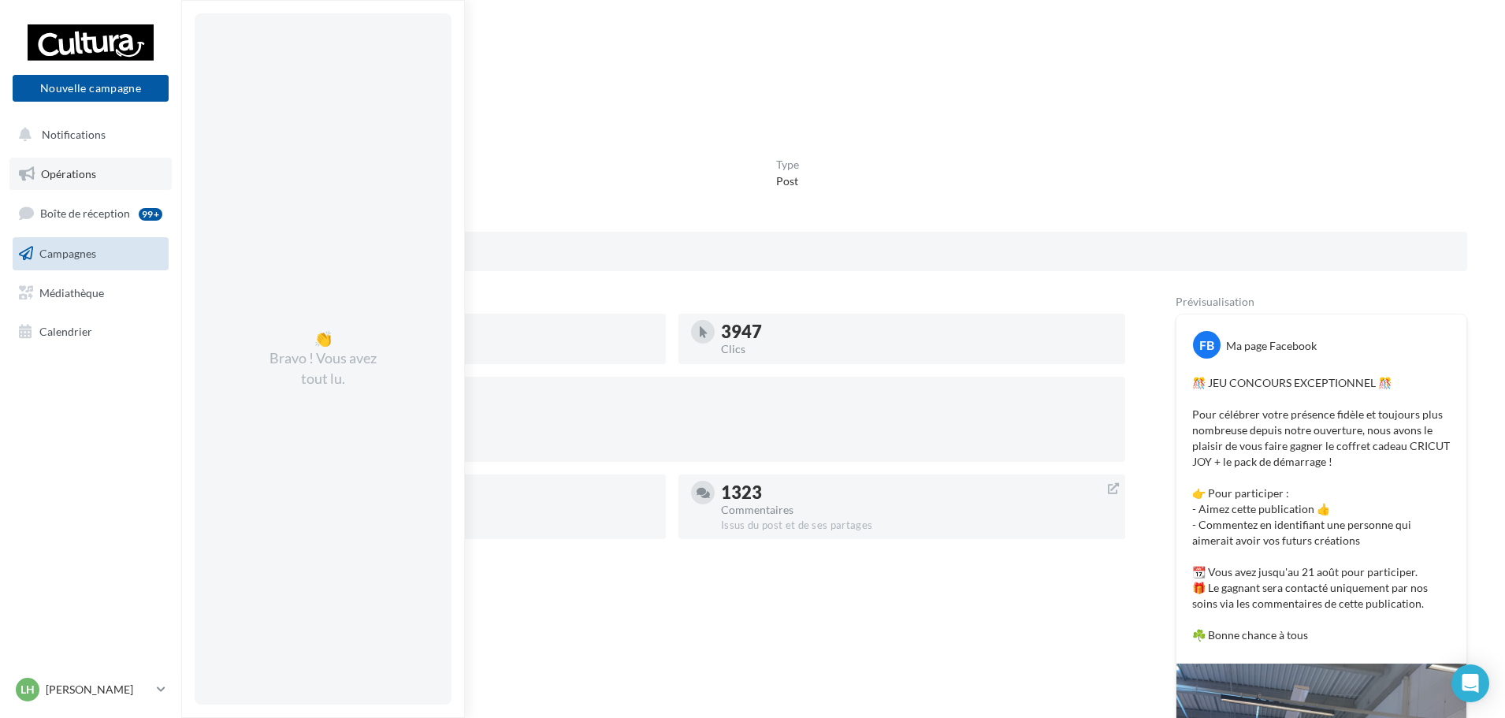
click at [67, 177] on span "Opérations" at bounding box center [68, 173] width 55 height 13
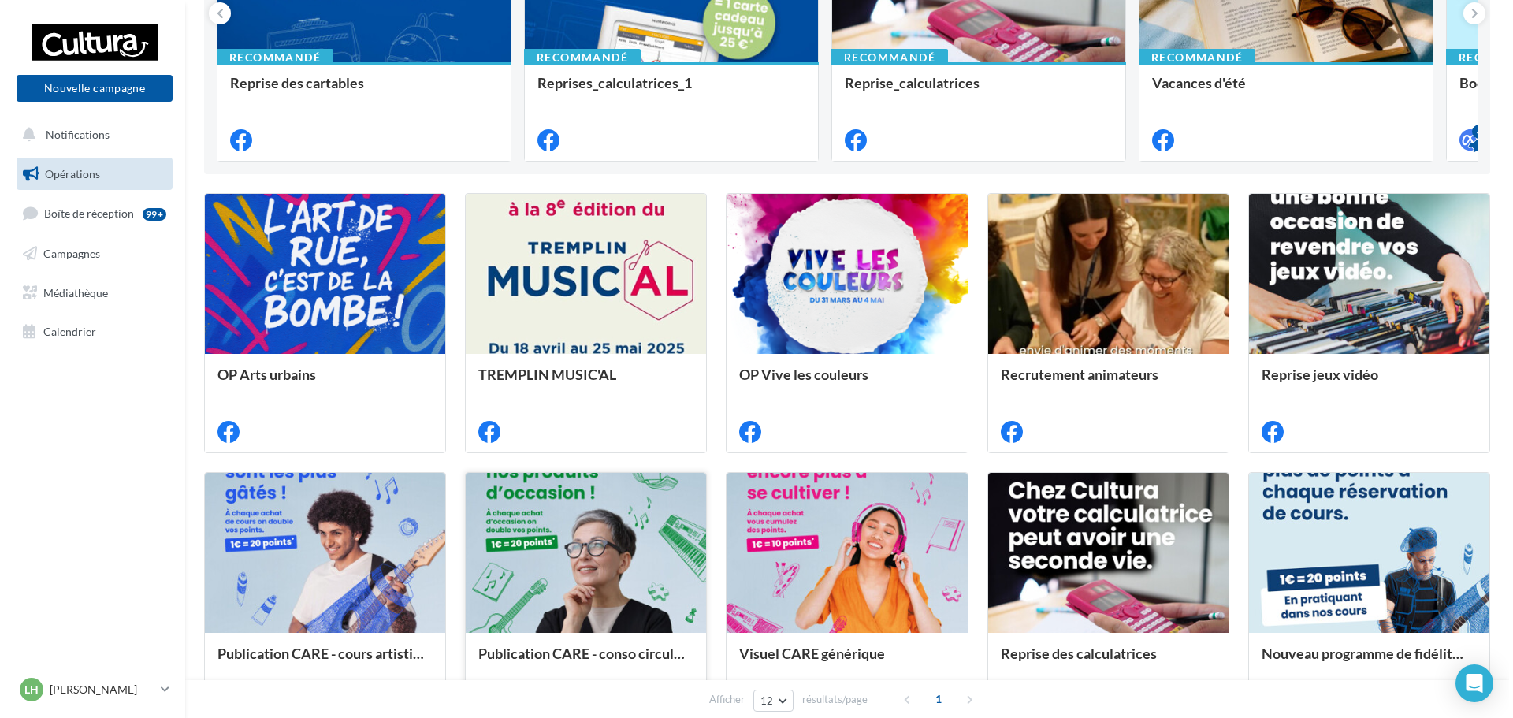
scroll to position [460, 0]
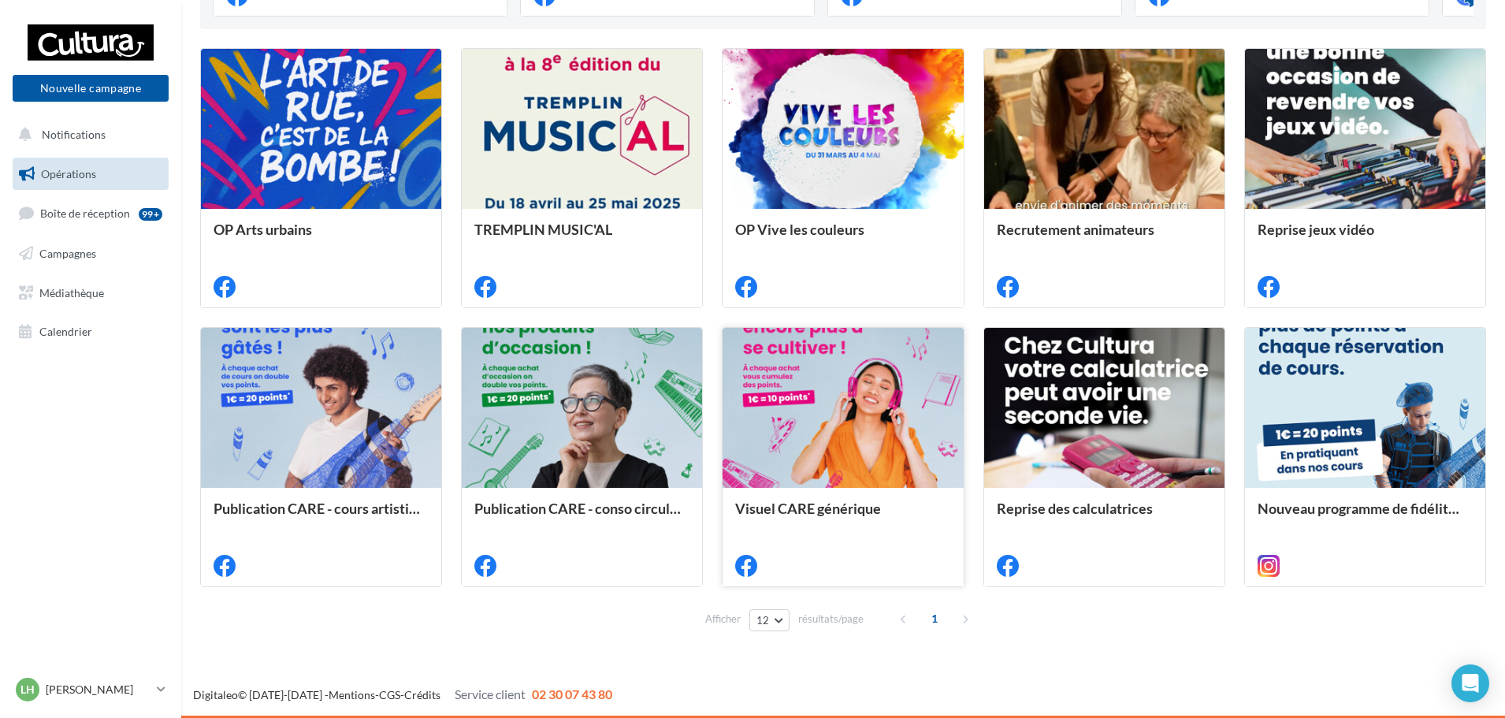
click at [886, 478] on div at bounding box center [843, 409] width 240 height 162
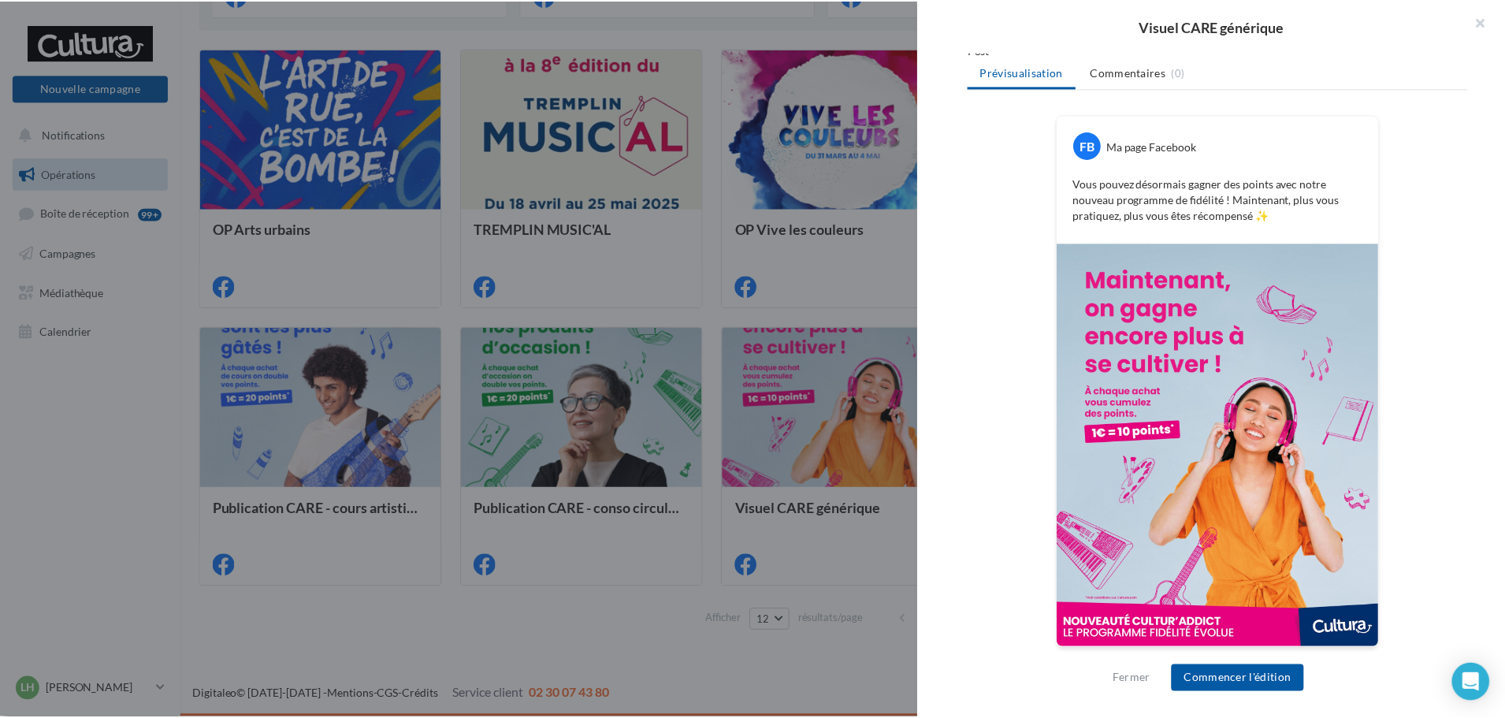
scroll to position [214, 0]
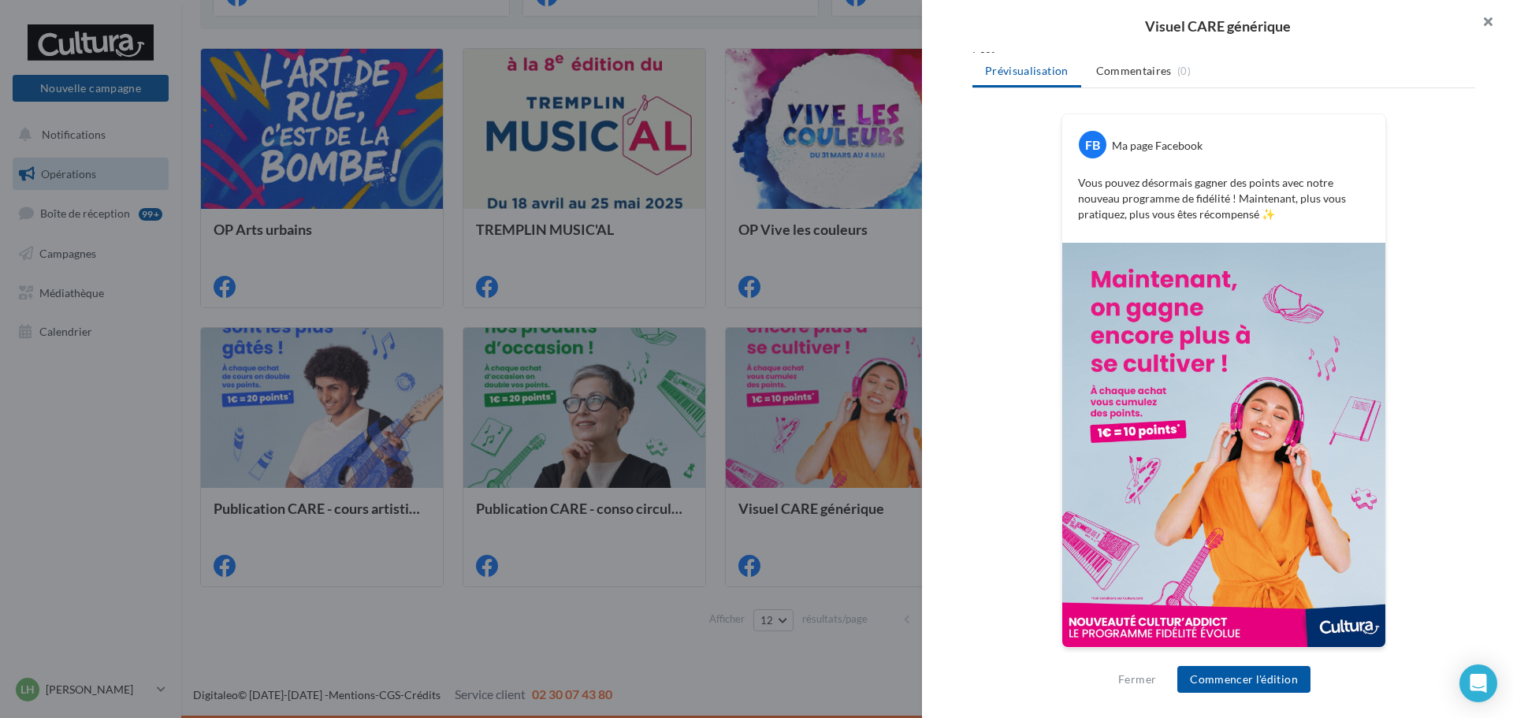
click at [1492, 21] on button "button" at bounding box center [1481, 23] width 63 height 47
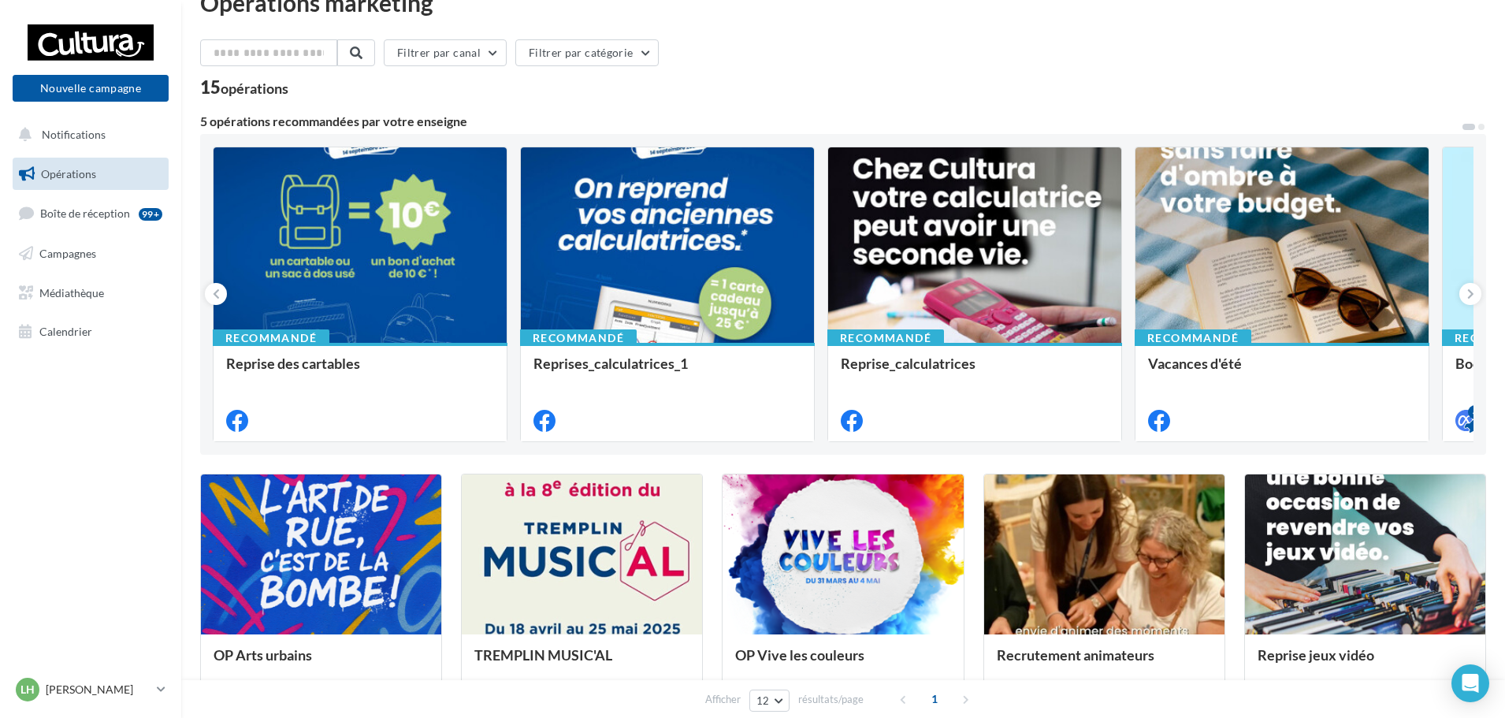
scroll to position [0, 0]
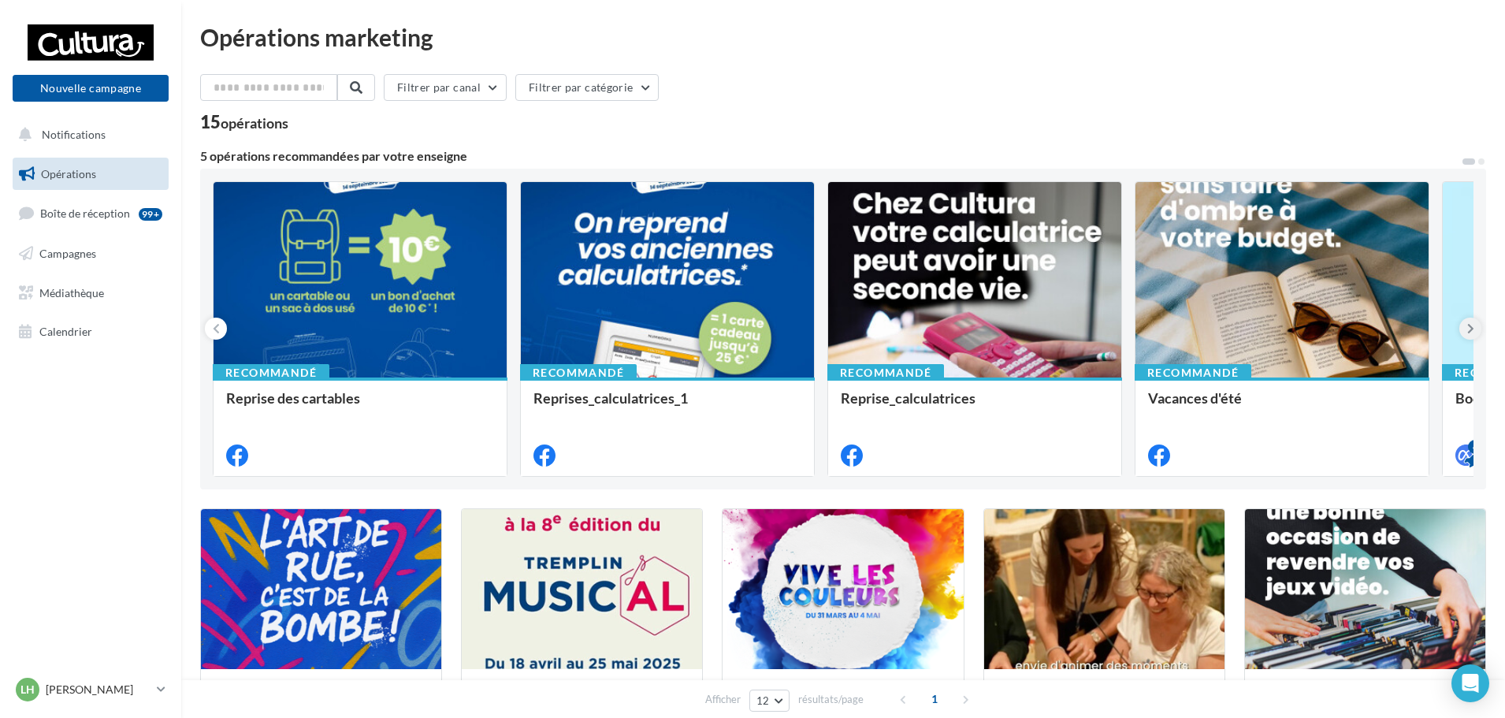
click at [1472, 329] on icon at bounding box center [1470, 329] width 7 height 16
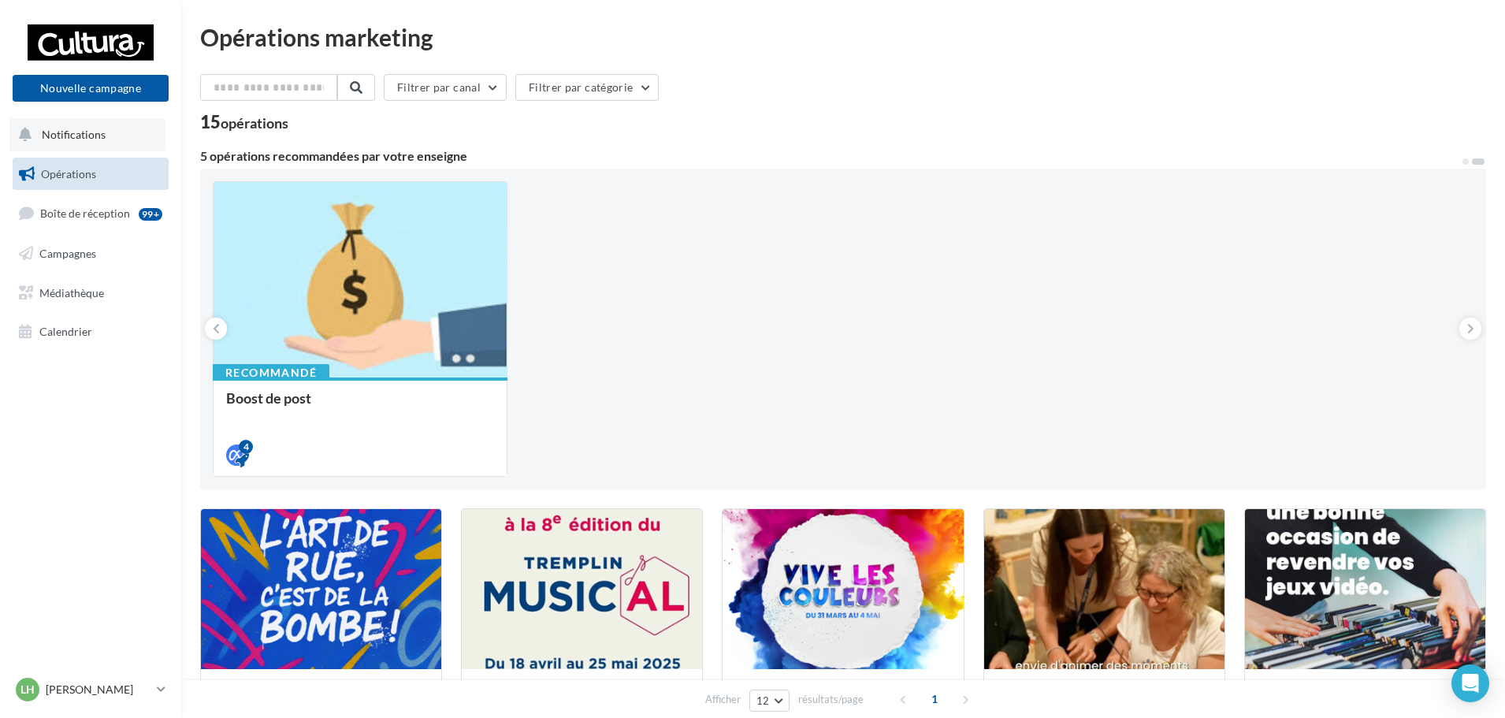
click at [71, 138] on span "Notifications" at bounding box center [74, 134] width 64 height 13
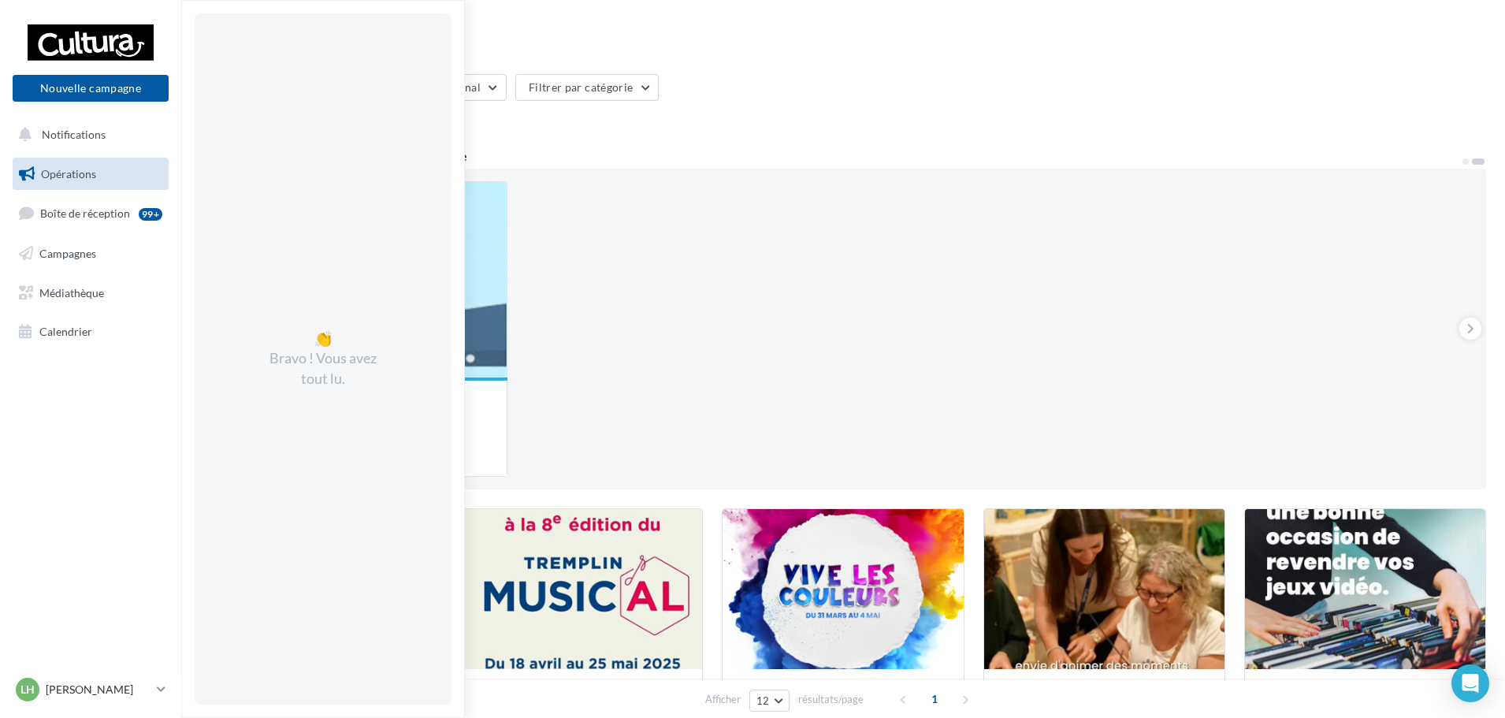
click at [789, 321] on div "Recommandé Reprise des cartables Recommandé Reprises_calculatrices_1 Recommandé…" at bounding box center [843, 328] width 1261 height 295
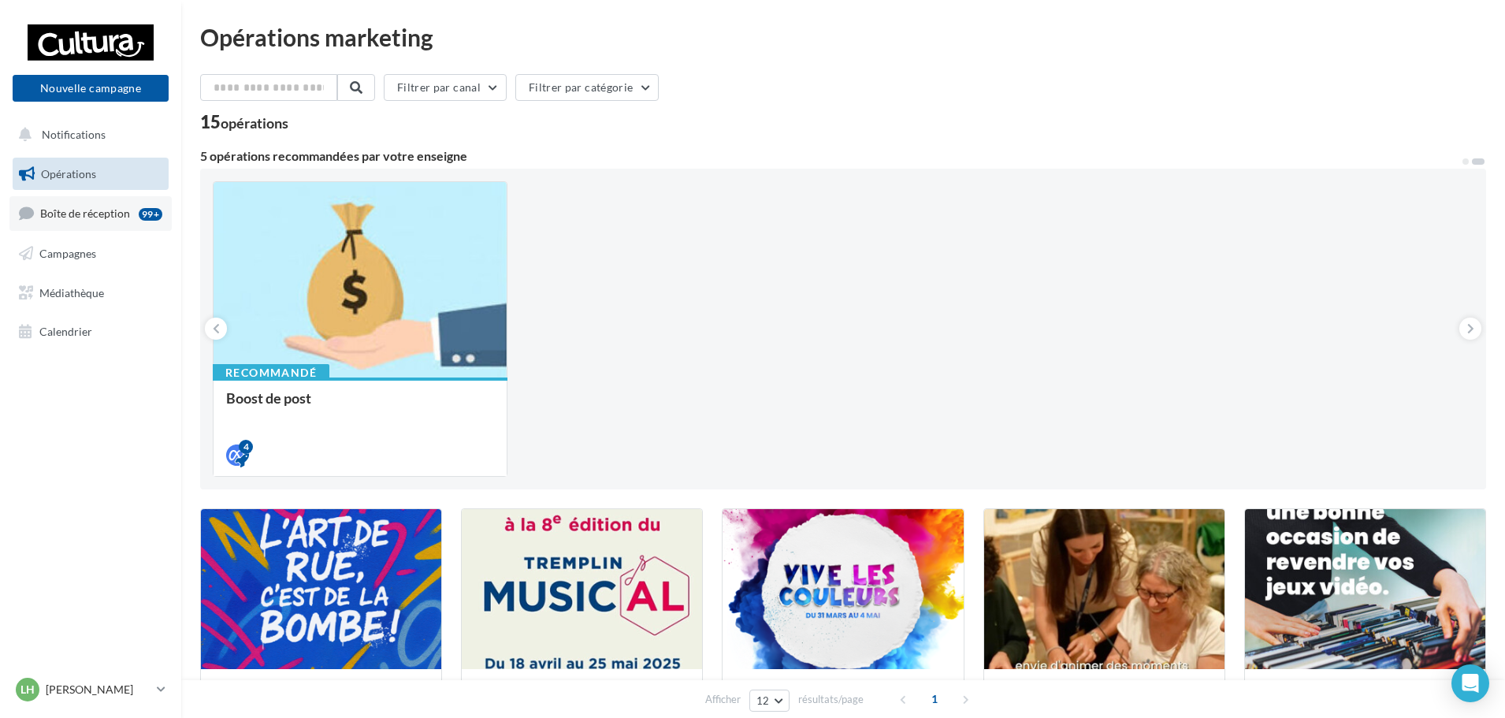
click at [65, 217] on span "Boîte de réception" at bounding box center [85, 212] width 90 height 13
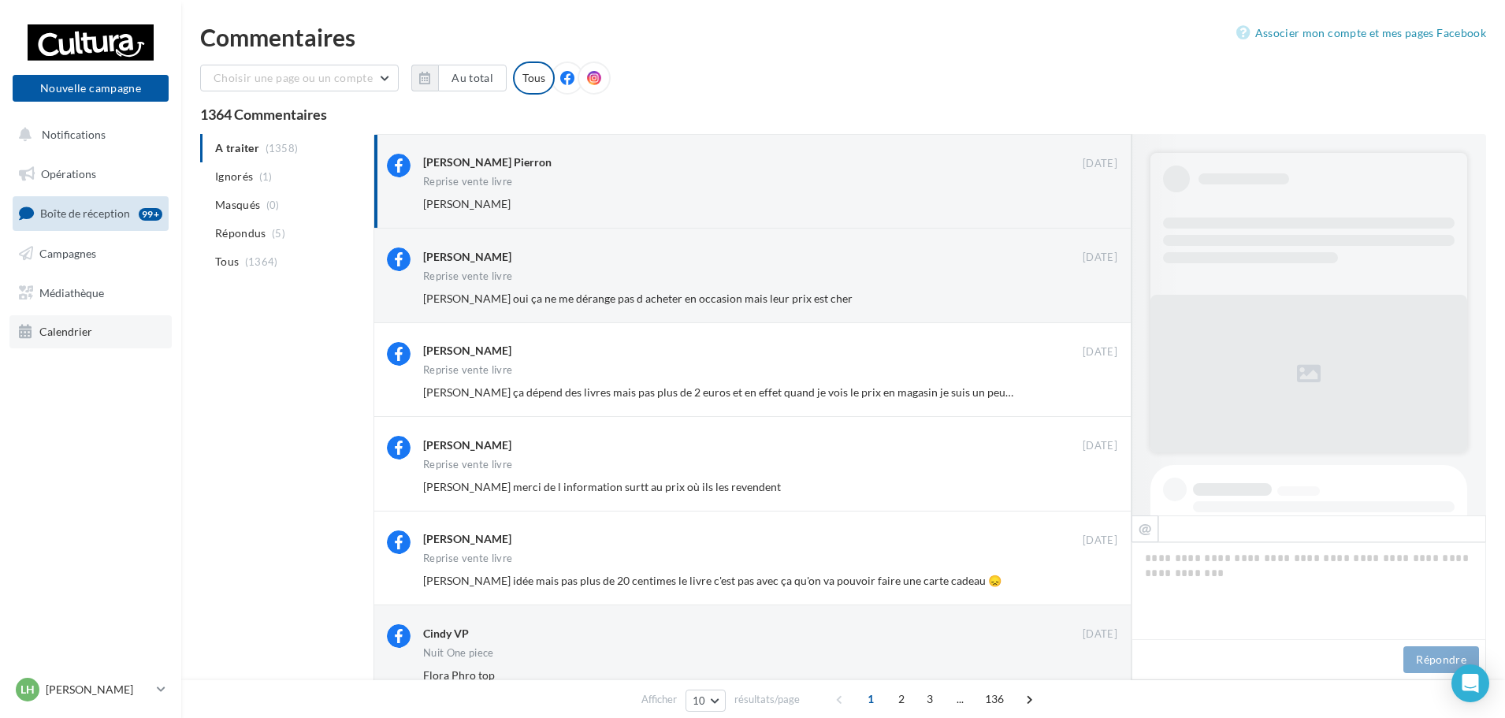
click at [71, 332] on span "Calendrier" at bounding box center [65, 331] width 53 height 13
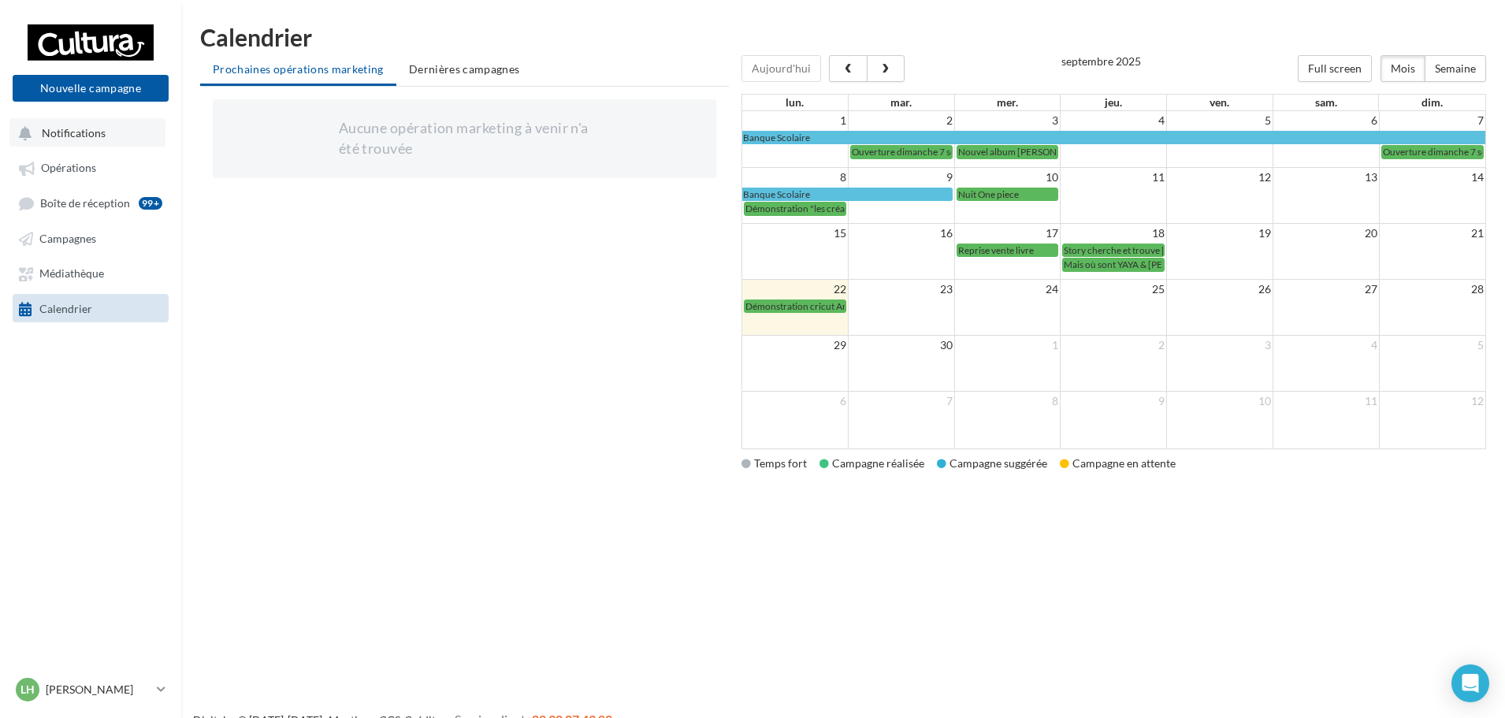
click at [59, 128] on span "Notifications" at bounding box center [74, 132] width 64 height 13
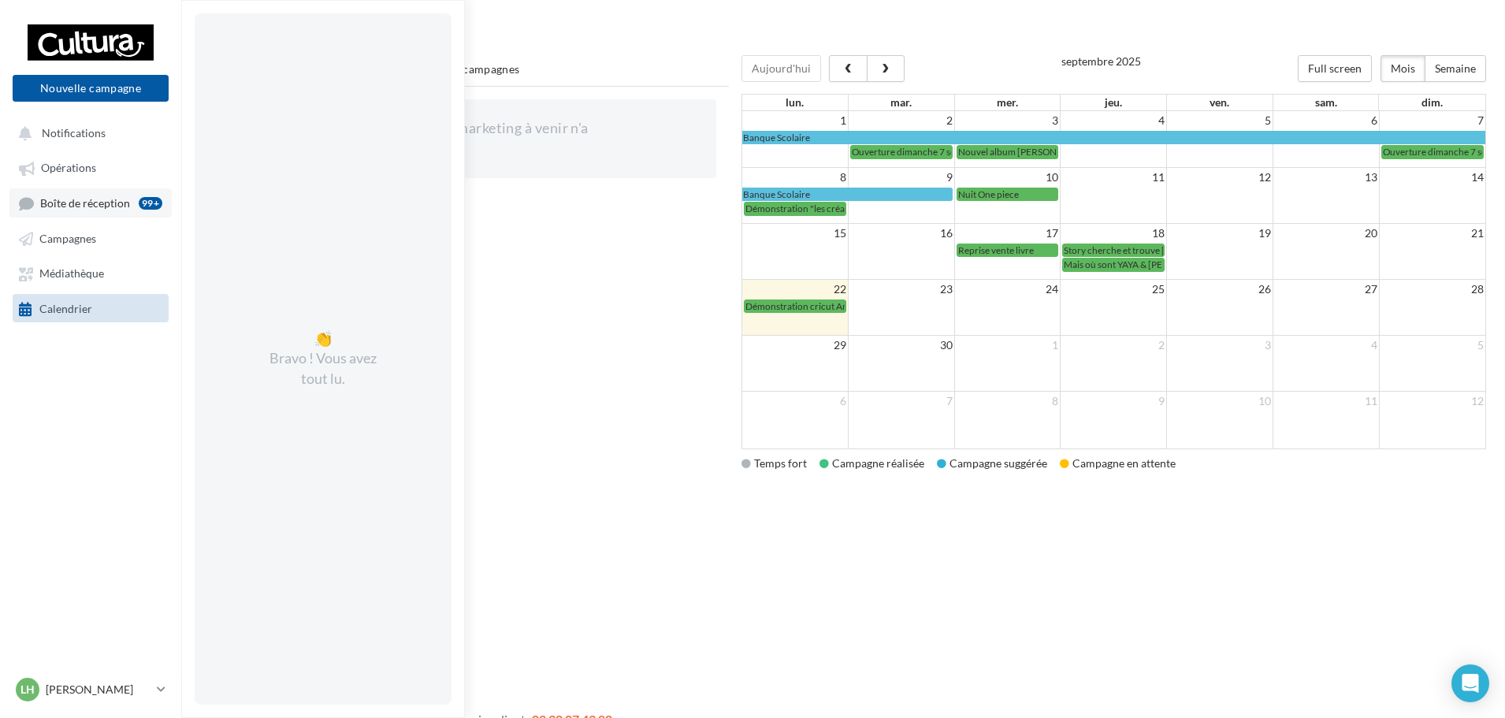
click at [116, 204] on span "Boîte de réception" at bounding box center [85, 202] width 90 height 13
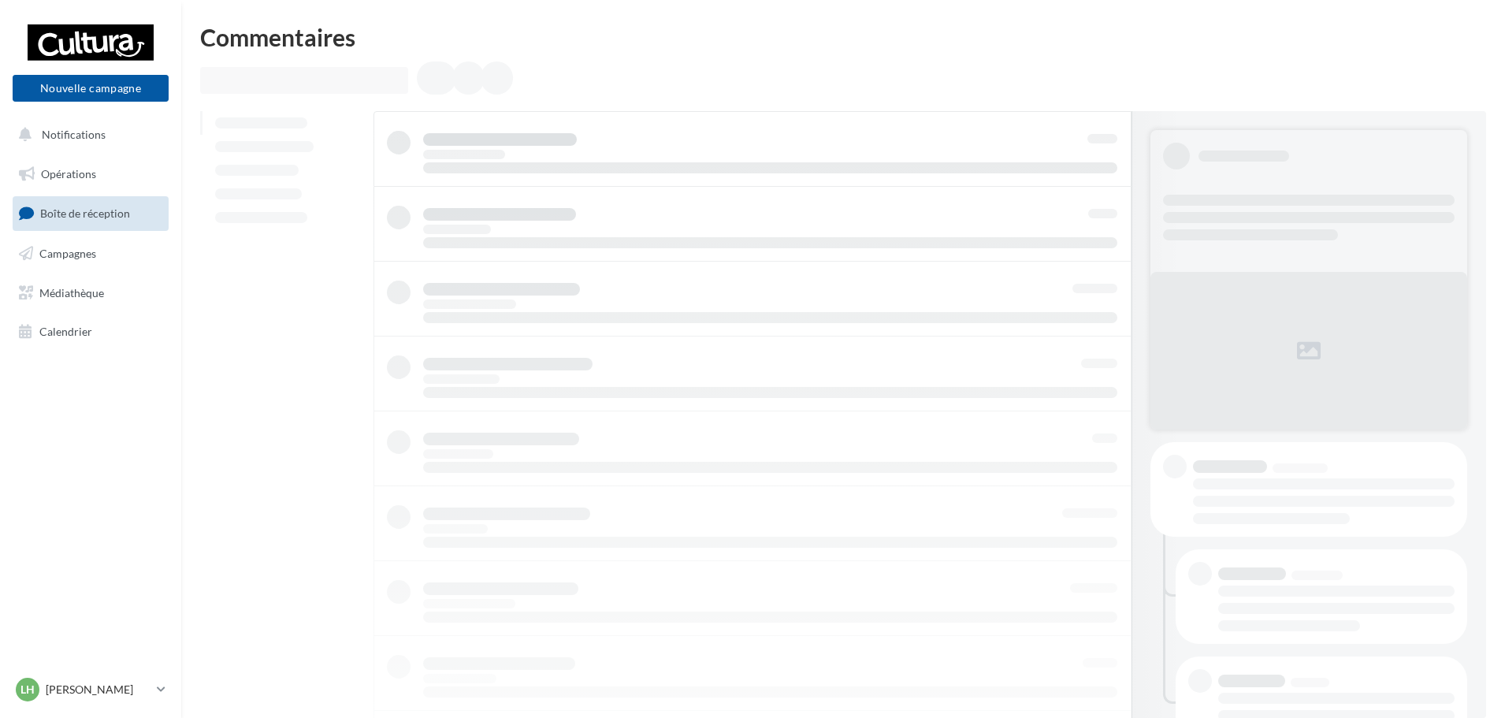
click at [86, 252] on span "Campagnes" at bounding box center [67, 253] width 57 height 13
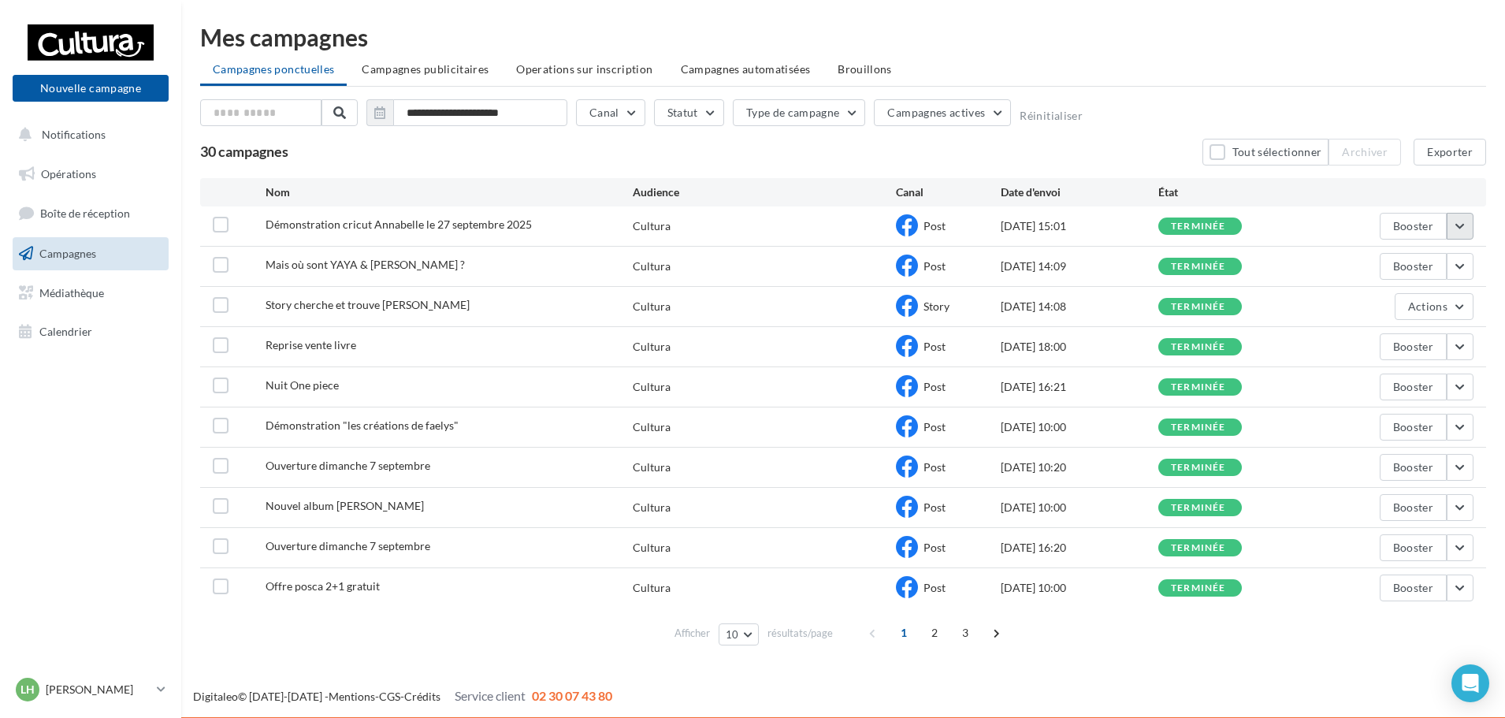
click at [1466, 230] on button "button" at bounding box center [1460, 226] width 27 height 27
click at [1414, 256] on button "Voir les résultats" at bounding box center [1395, 263] width 158 height 41
